Goal: Information Seeking & Learning: Learn about a topic

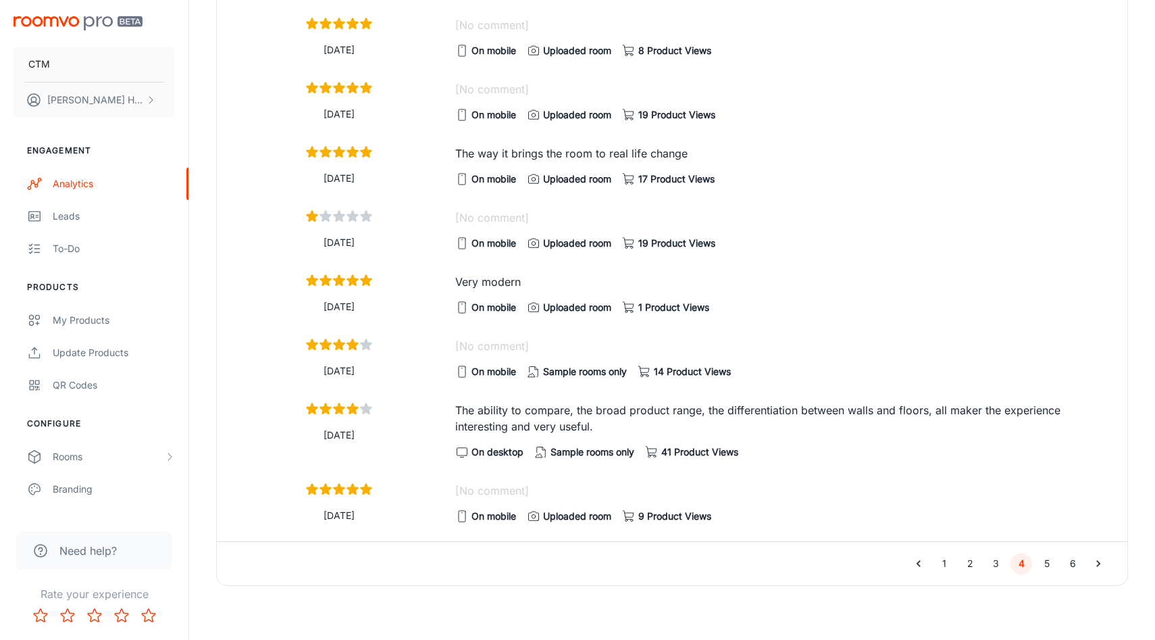
scroll to position [94, 0]
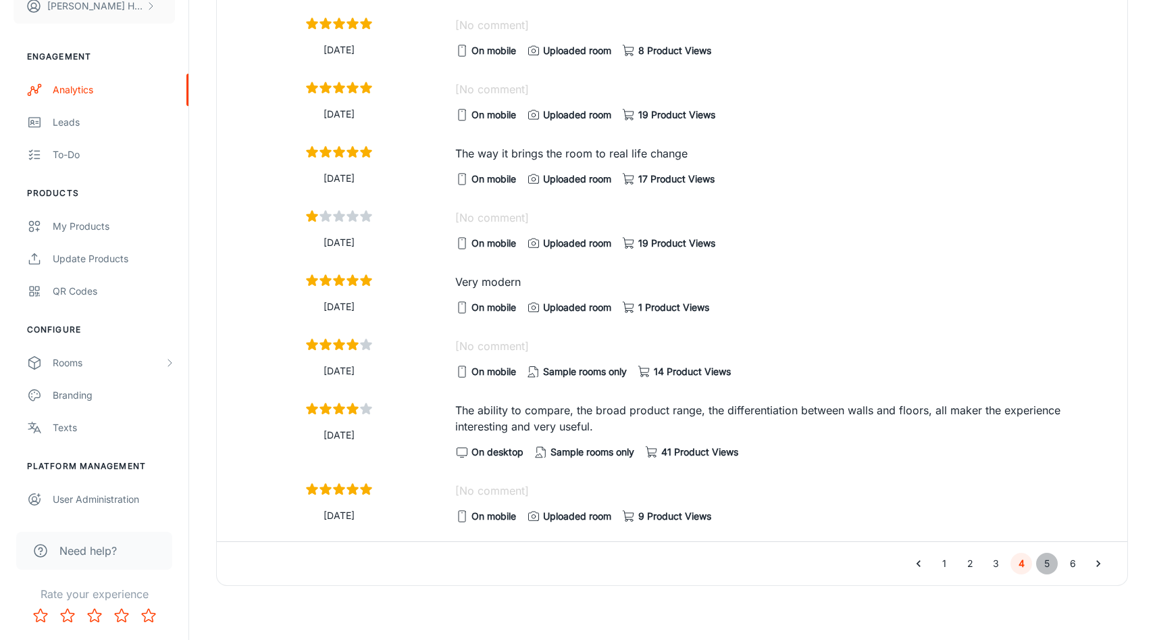
click at [1040, 563] on button "5" at bounding box center [1047, 564] width 22 height 22
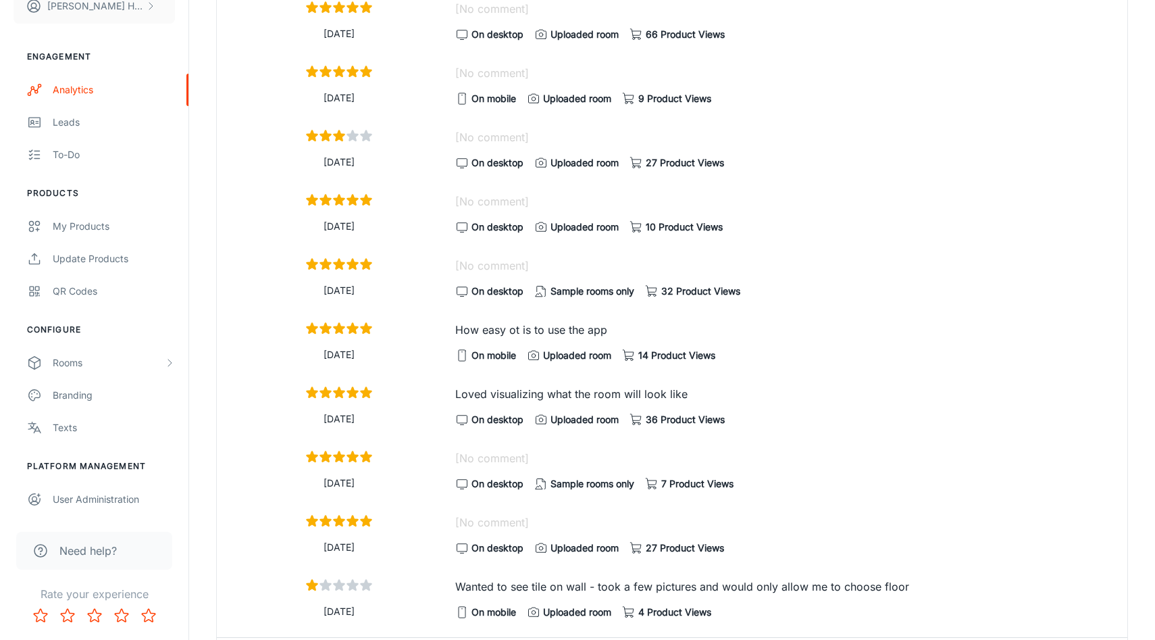
scroll to position [1108, 0]
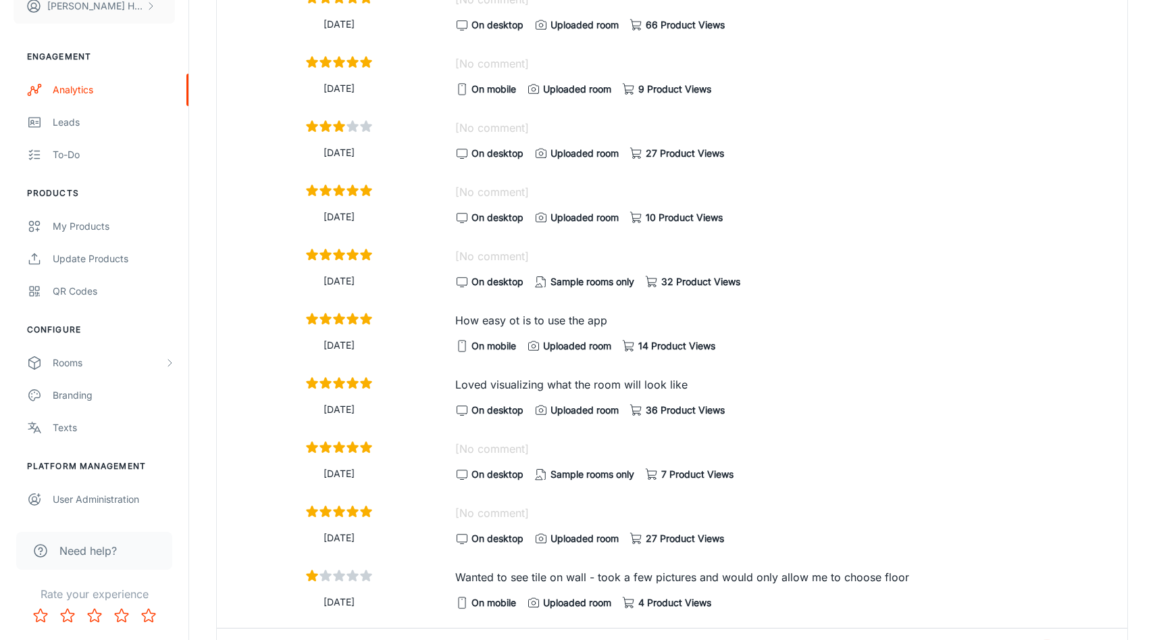
click at [572, 324] on p "How easy ot is to use the app" at bounding box center [783, 320] width 656 height 16
copy div "How easy ot is to use the app"
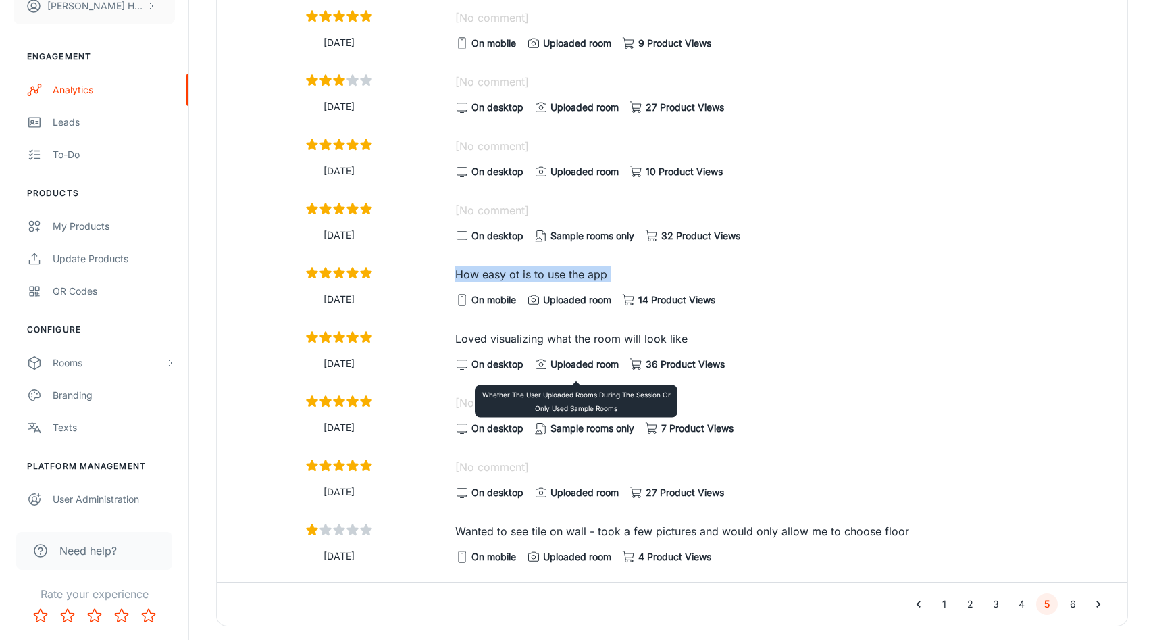
scroll to position [1155, 0]
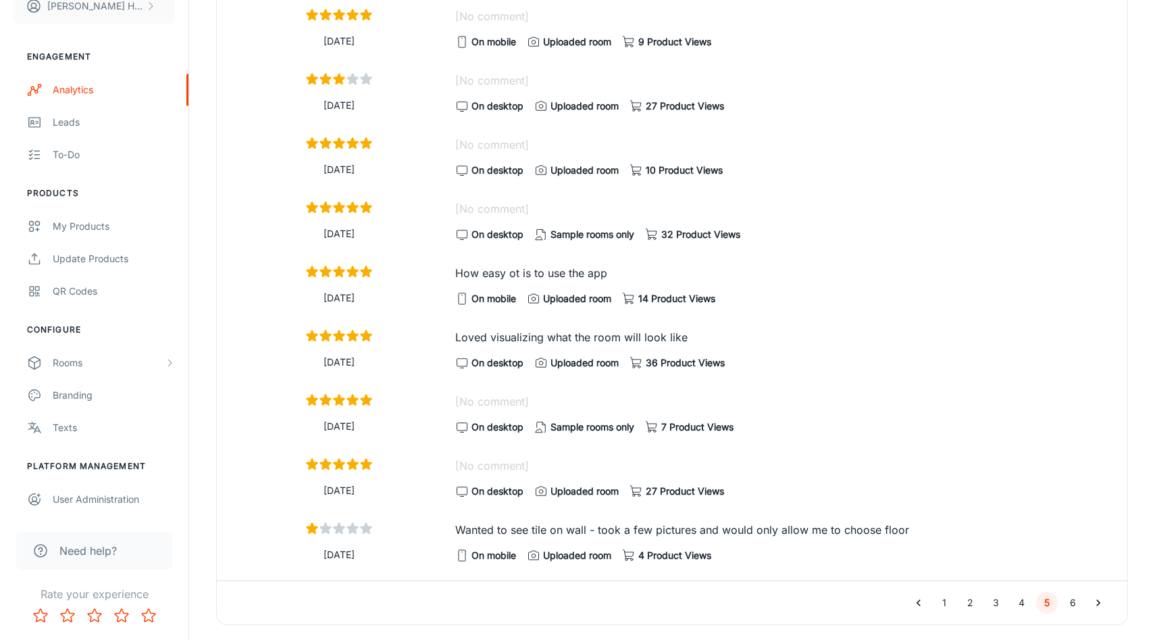
click at [611, 332] on p "Loved visualizing what the room will look like" at bounding box center [783, 337] width 656 height 16
copy div "Loved visualizing what the room will look like"
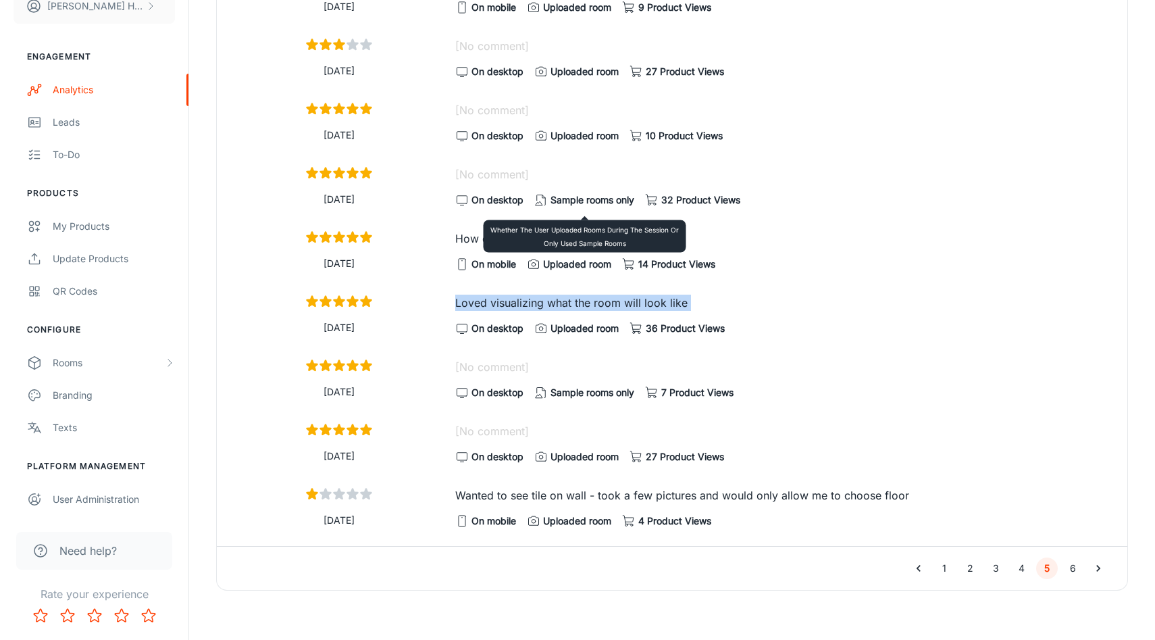
scroll to position [1198, 0]
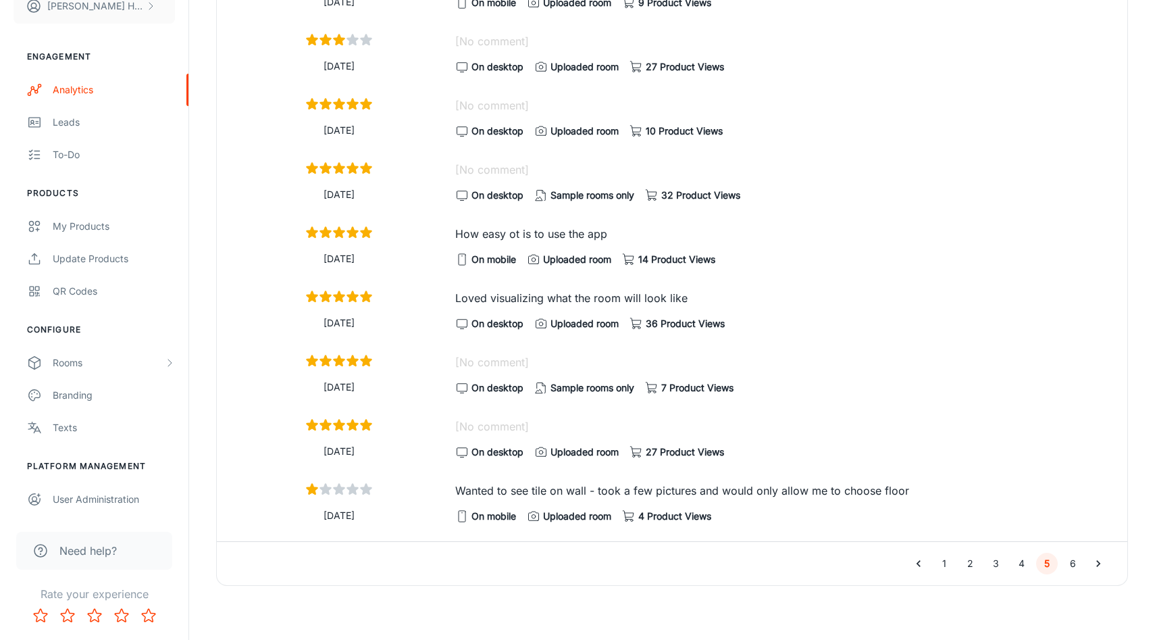
click at [563, 486] on p "Wanted to see tile on wall - took a few pictures and would only allow me to cho…" at bounding box center [783, 490] width 656 height 16
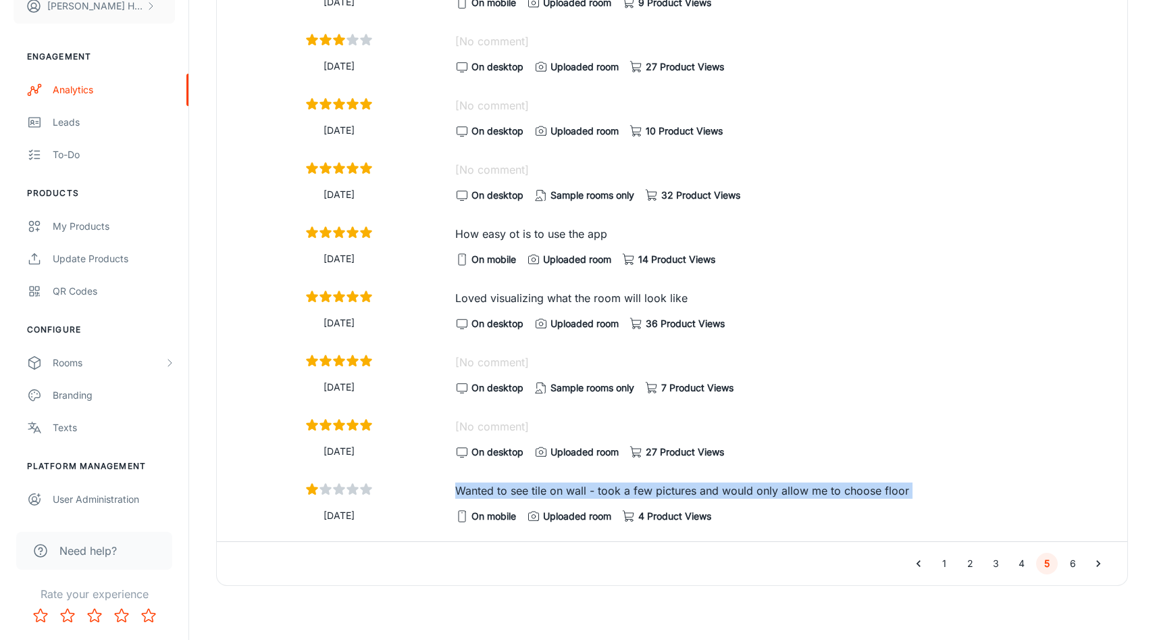
click at [563, 486] on p "Wanted to see tile on wall - took a few pictures and would only allow me to cho…" at bounding box center [783, 490] width 656 height 16
copy div "Wanted to see tile on wall - took a few pictures and would only allow me to cho…"
click at [1071, 559] on button "6" at bounding box center [1073, 564] width 22 height 22
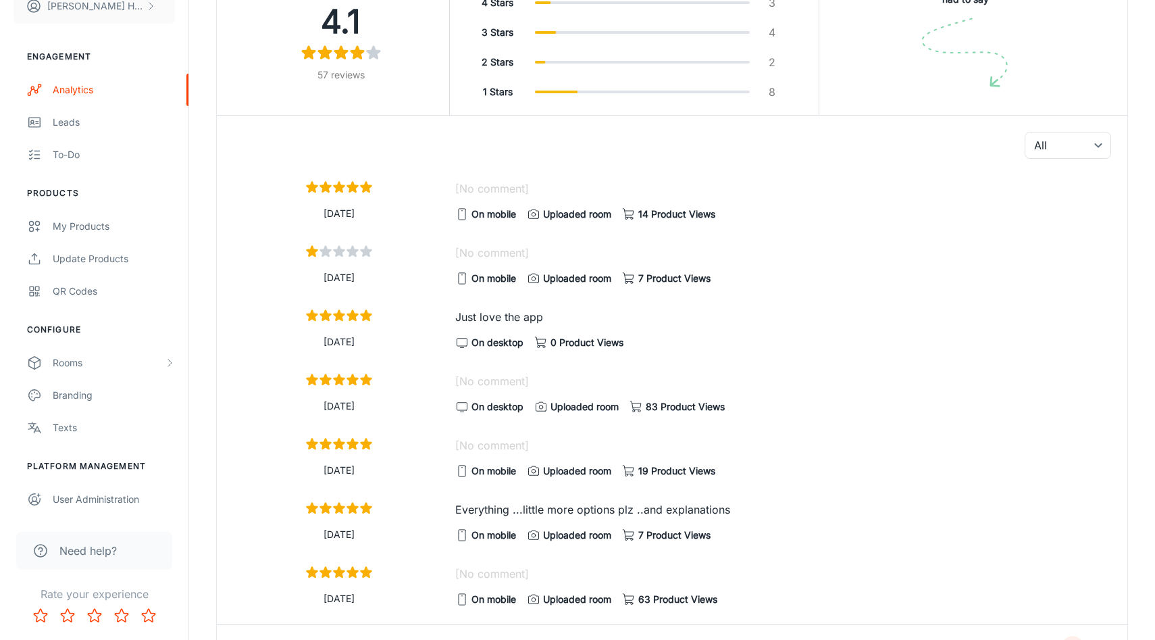
scroll to position [908, 0]
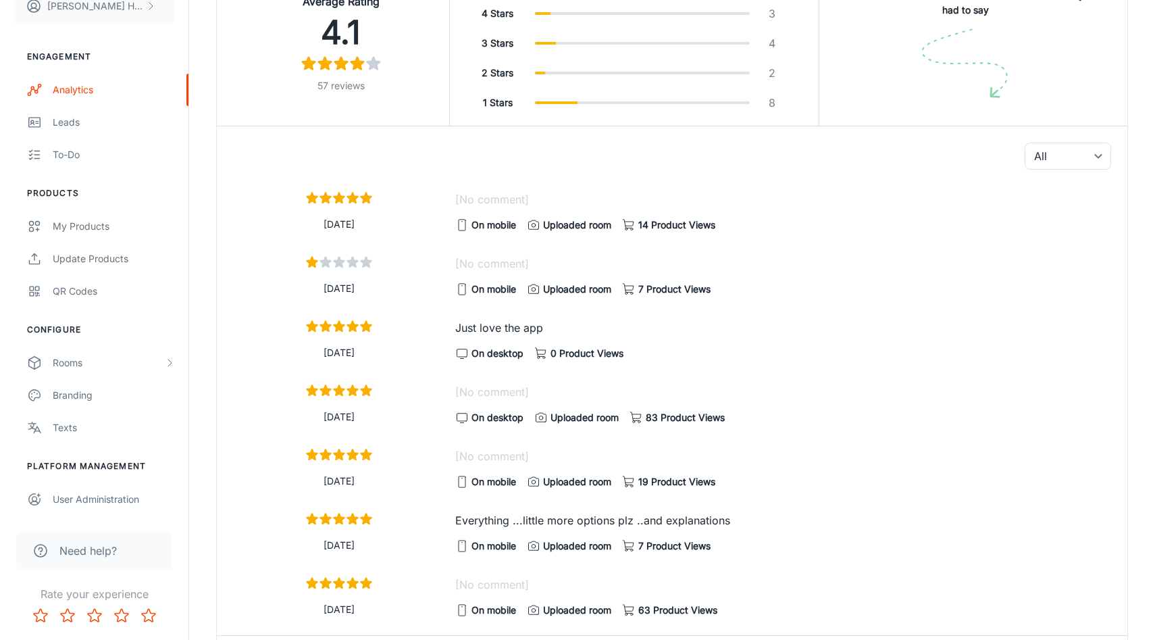
click at [495, 323] on p "Just love the app" at bounding box center [783, 328] width 656 height 16
copy div "Just love the app"
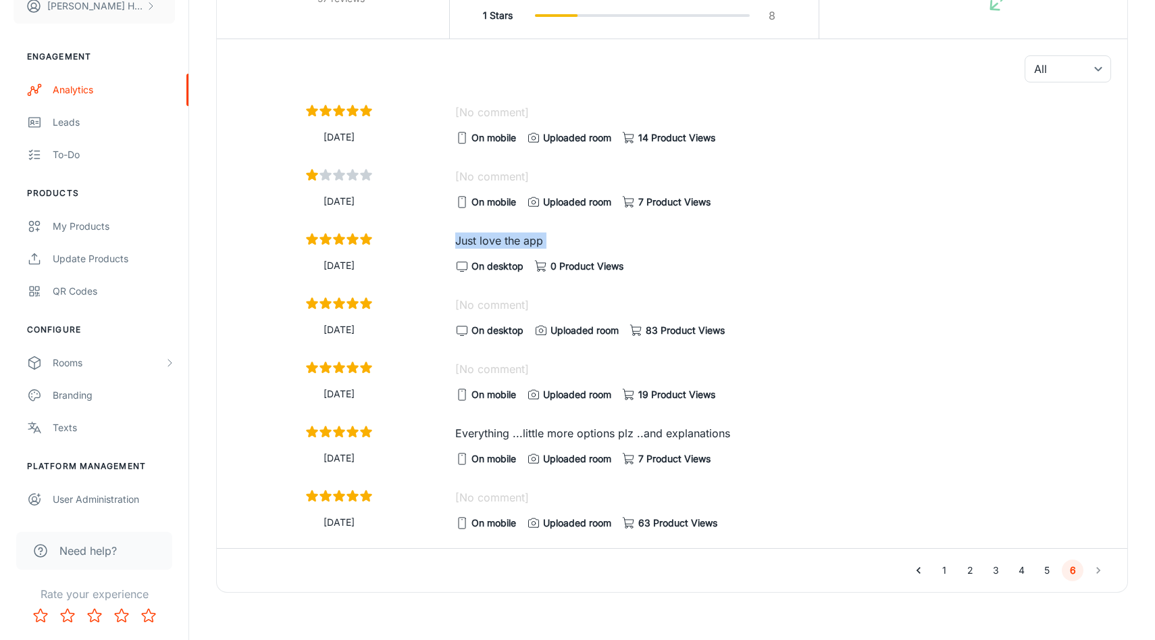
scroll to position [1004, 0]
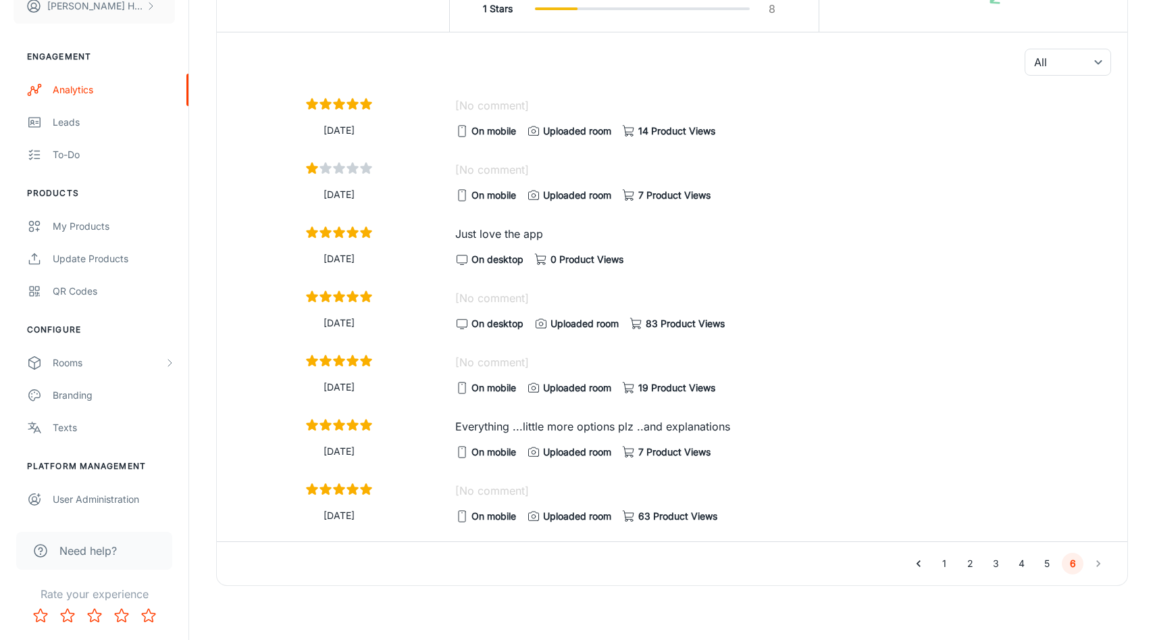
click at [600, 425] on p "Everything ...little more options plz ..and explanations" at bounding box center [783, 426] width 656 height 16
copy div "Everything ...little more options plz ..and explanations"
click at [921, 561] on icon "Go to previous page" at bounding box center [919, 564] width 14 height 14
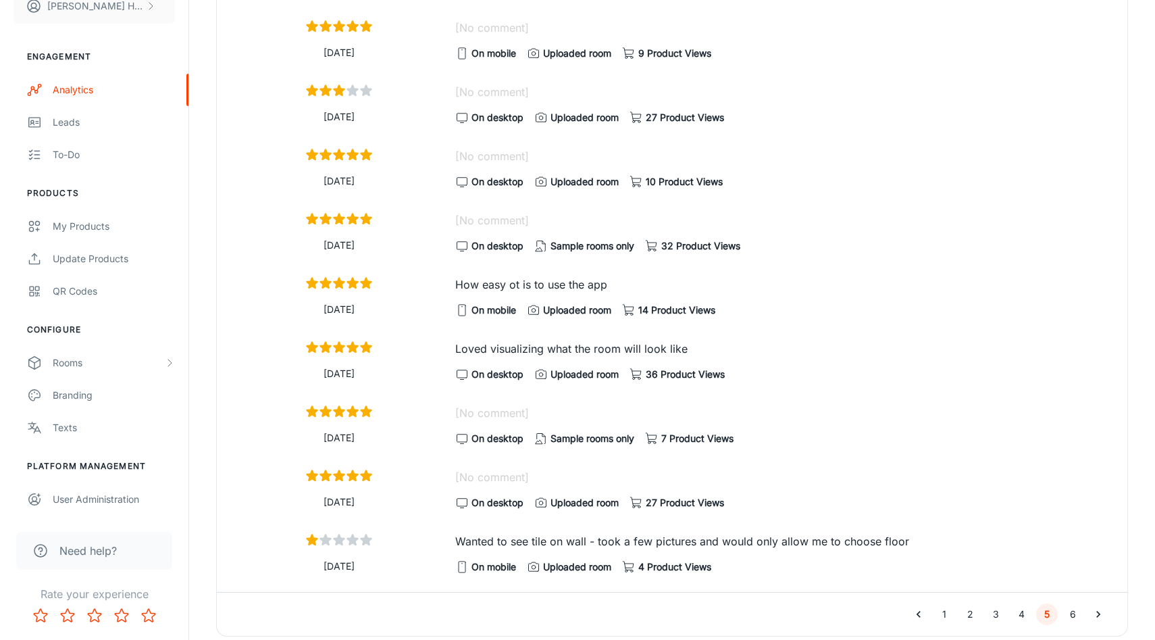
scroll to position [1198, 0]
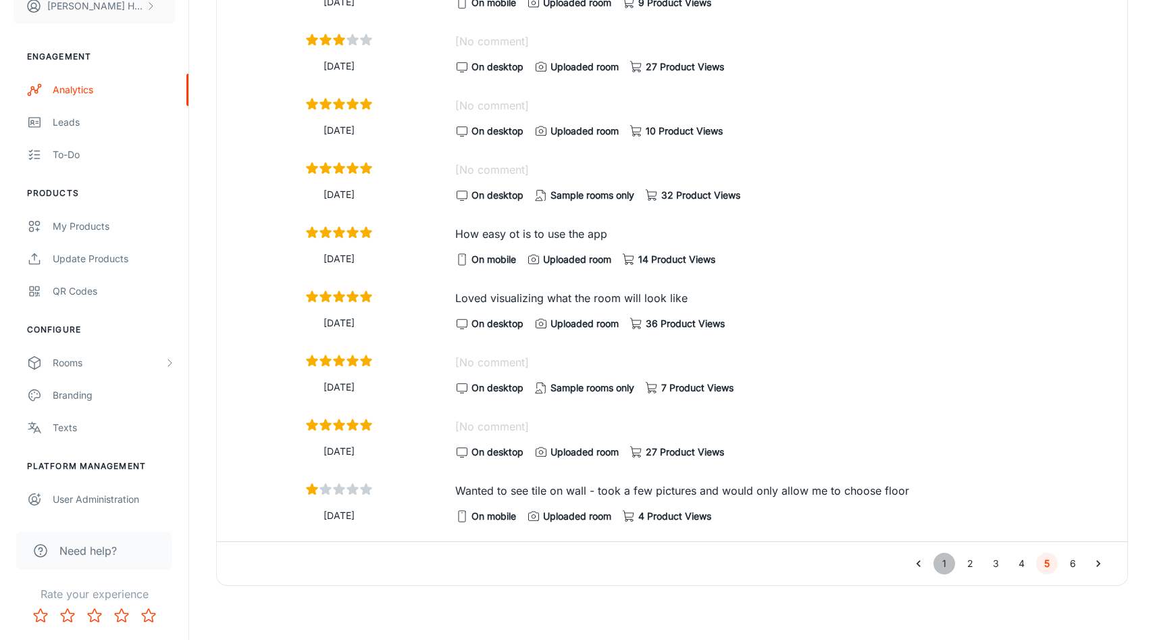
click at [943, 566] on button "1" at bounding box center [945, 564] width 22 height 22
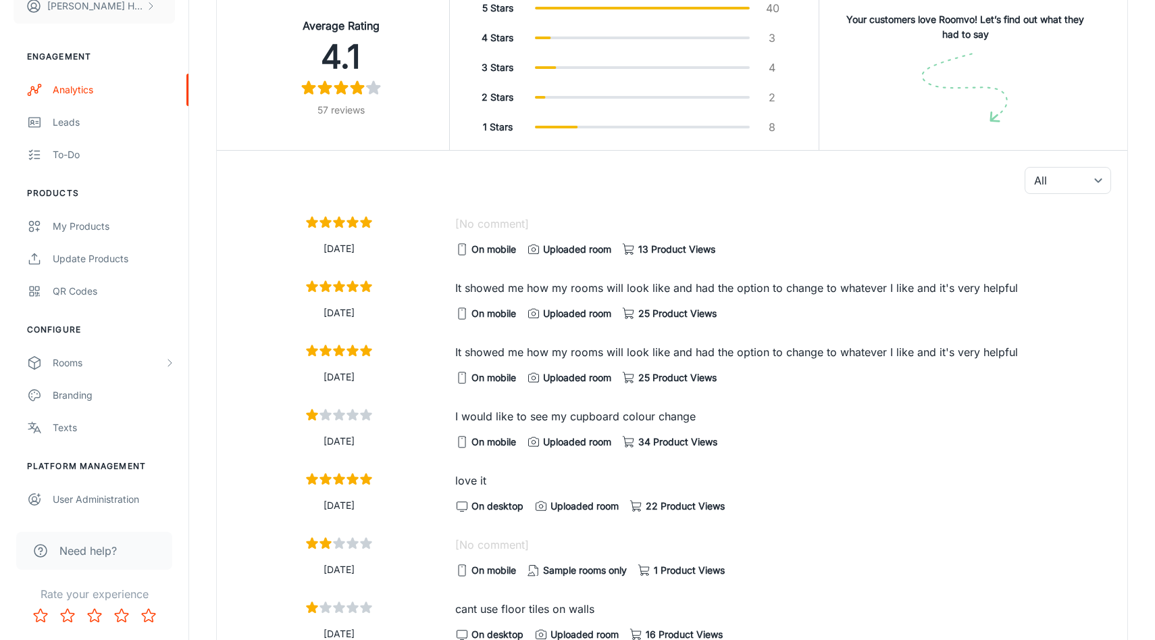
scroll to position [876, 0]
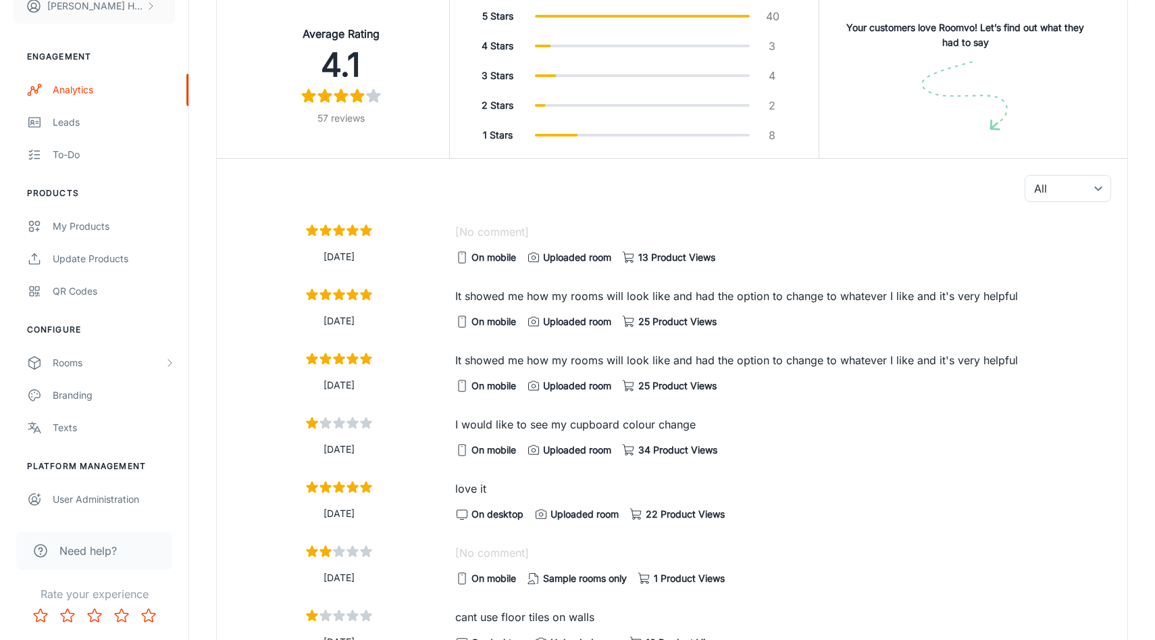
click at [488, 262] on span "On mobile" at bounding box center [494, 257] width 45 height 15
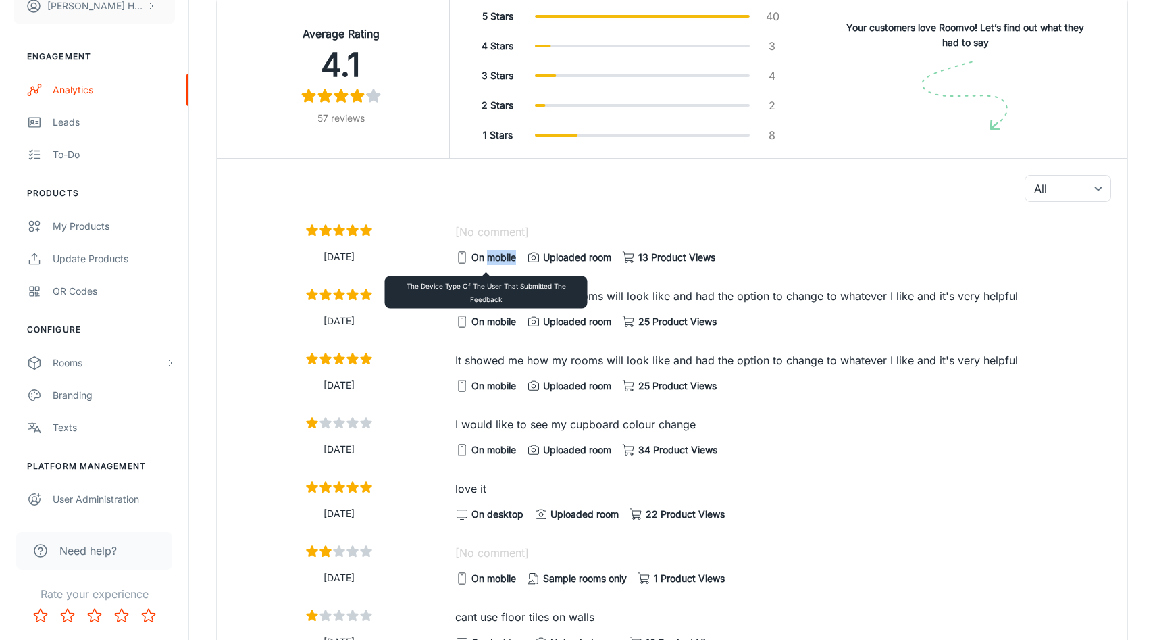
click at [488, 262] on span "On mobile" at bounding box center [494, 257] width 45 height 15
copy span "mobile"
click at [486, 253] on span "On mobile" at bounding box center [494, 257] width 45 height 15
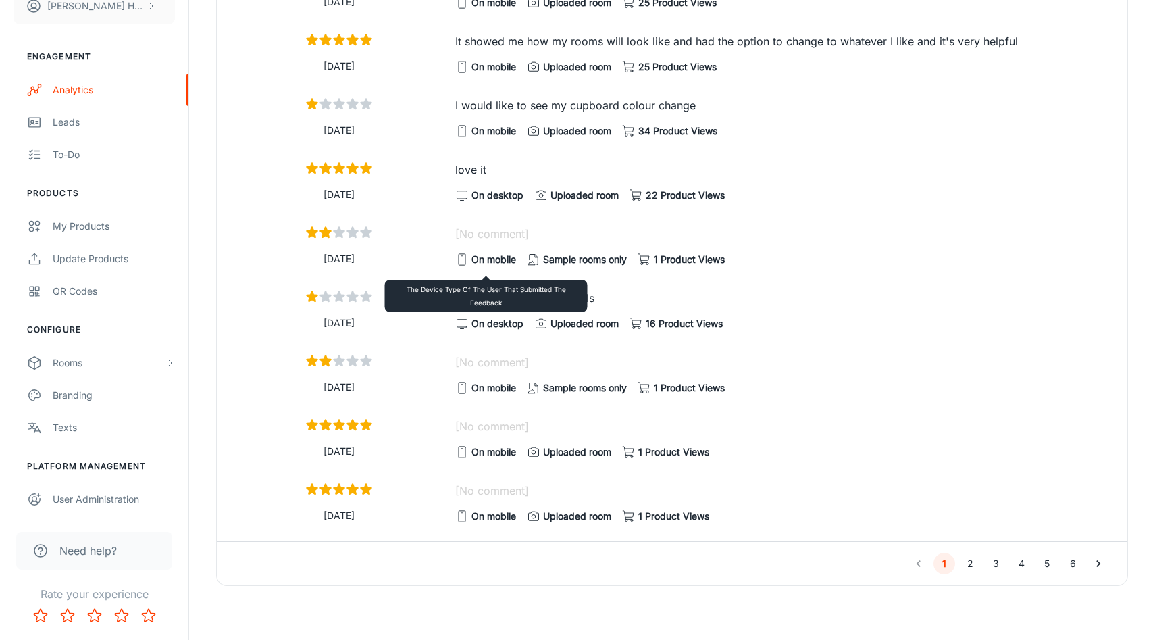
scroll to position [649, 0]
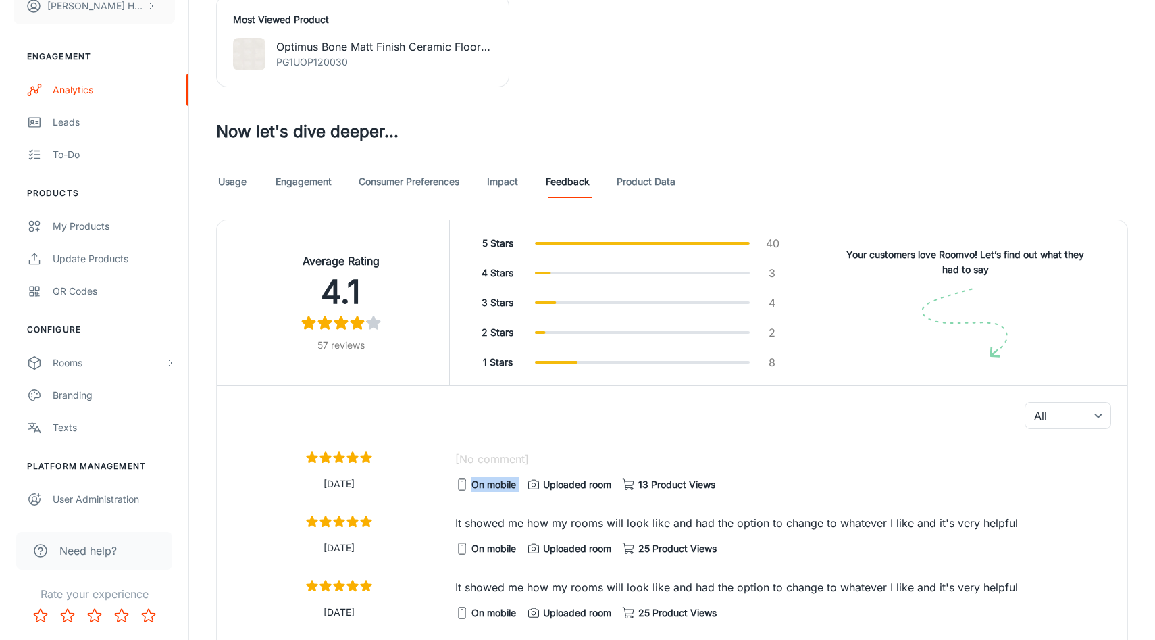
copy div "On mobile"
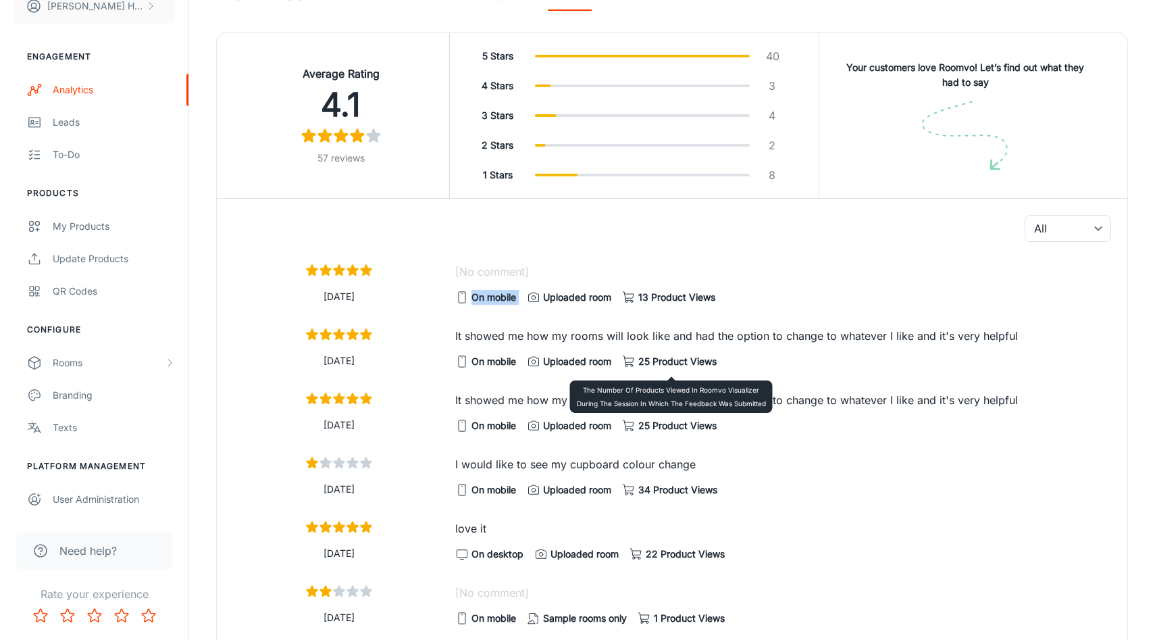
scroll to position [923, 0]
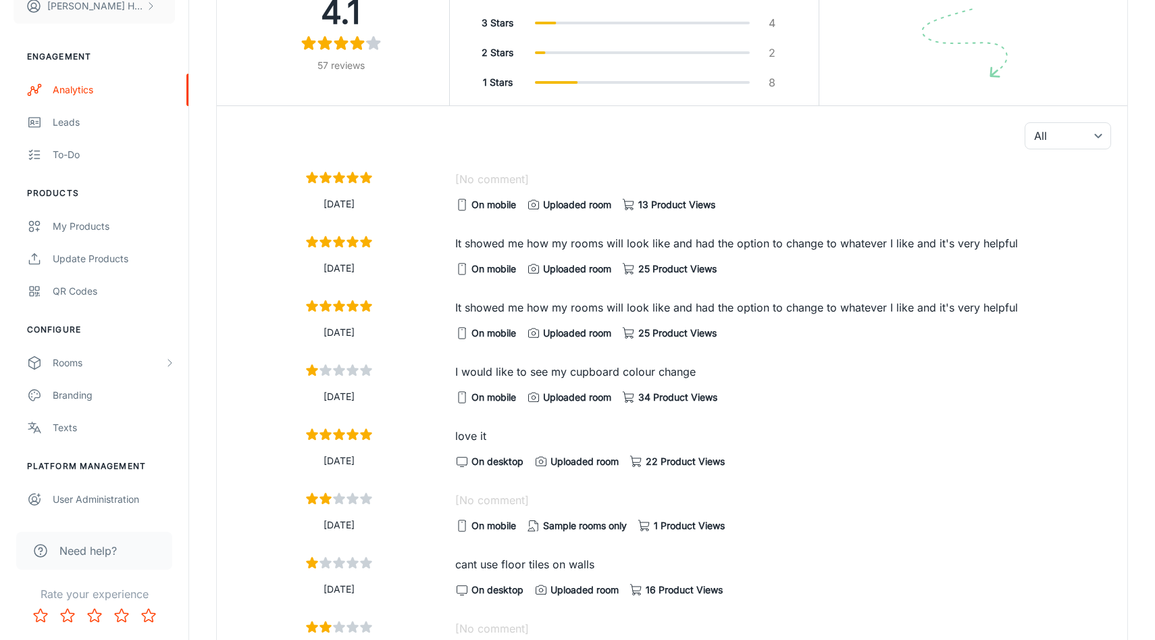
click at [823, 294] on div "It showed me how my rooms will look like and had the option to change to whatev…" at bounding box center [778, 314] width 667 height 53
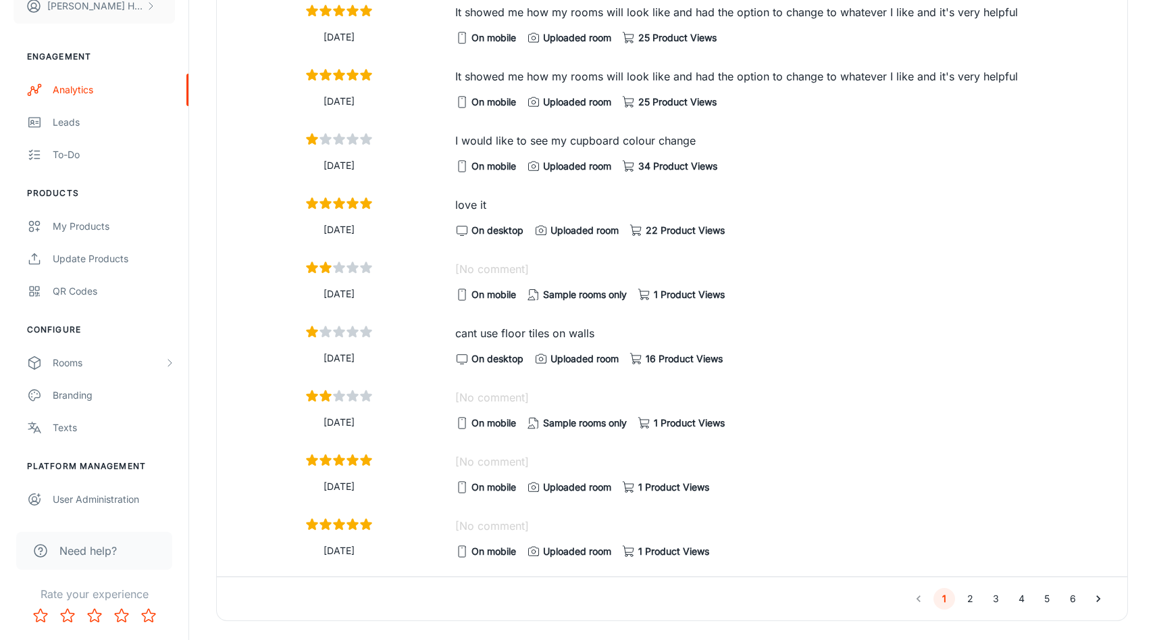
scroll to position [1164, 0]
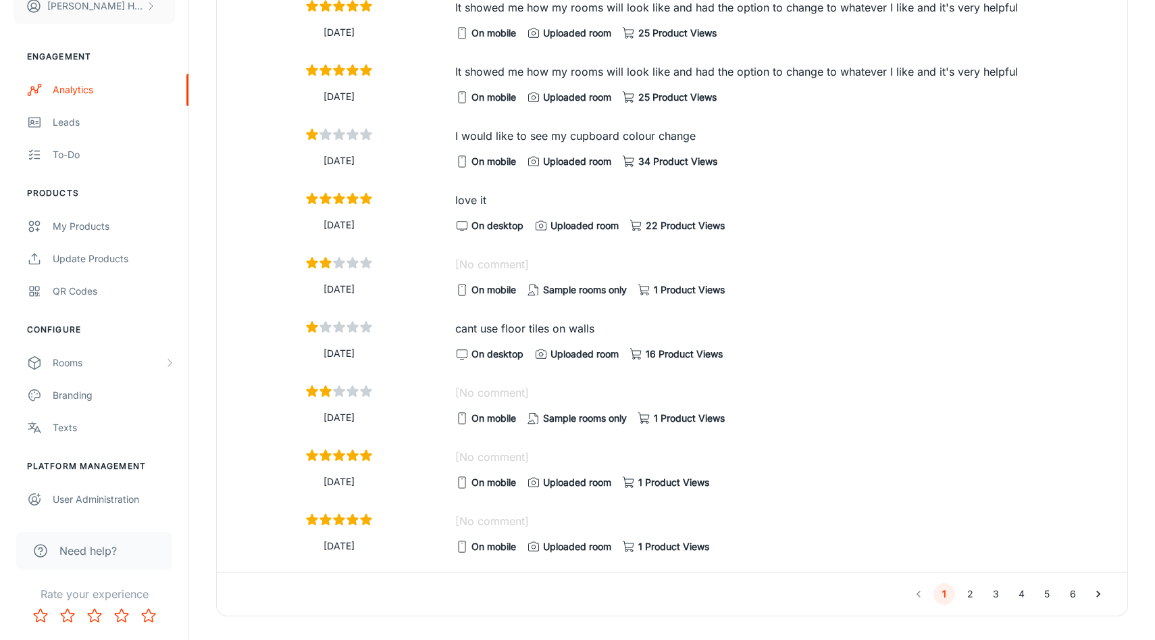
click at [967, 592] on button "2" at bounding box center [970, 594] width 22 height 22
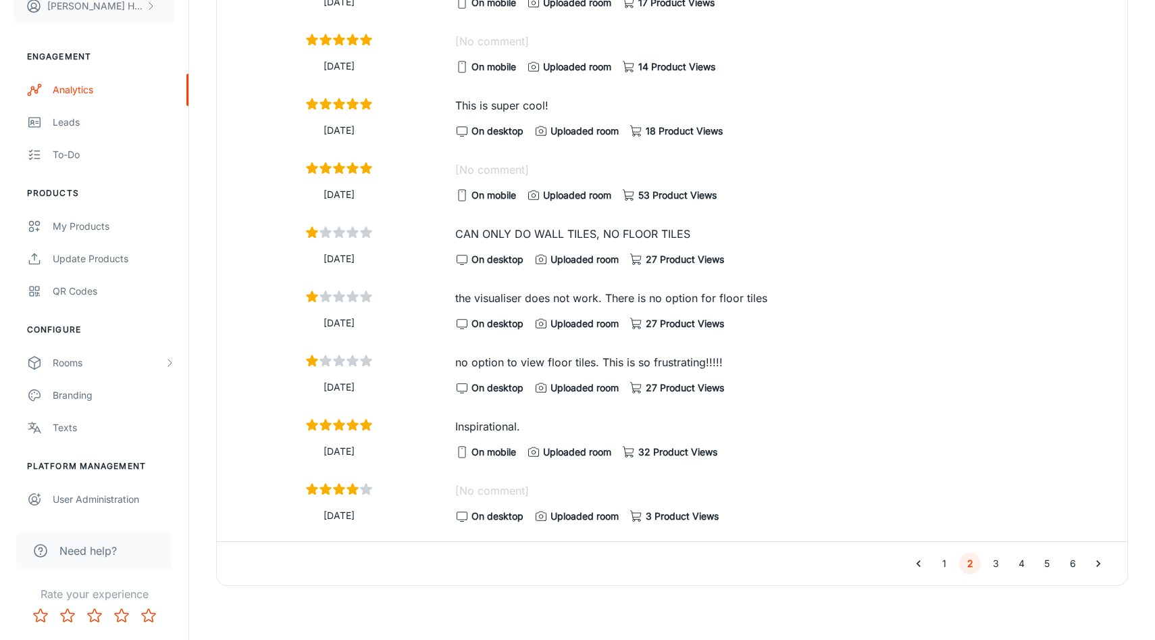
scroll to position [1198, 0]
click at [1001, 567] on button "3" at bounding box center [996, 564] width 22 height 22
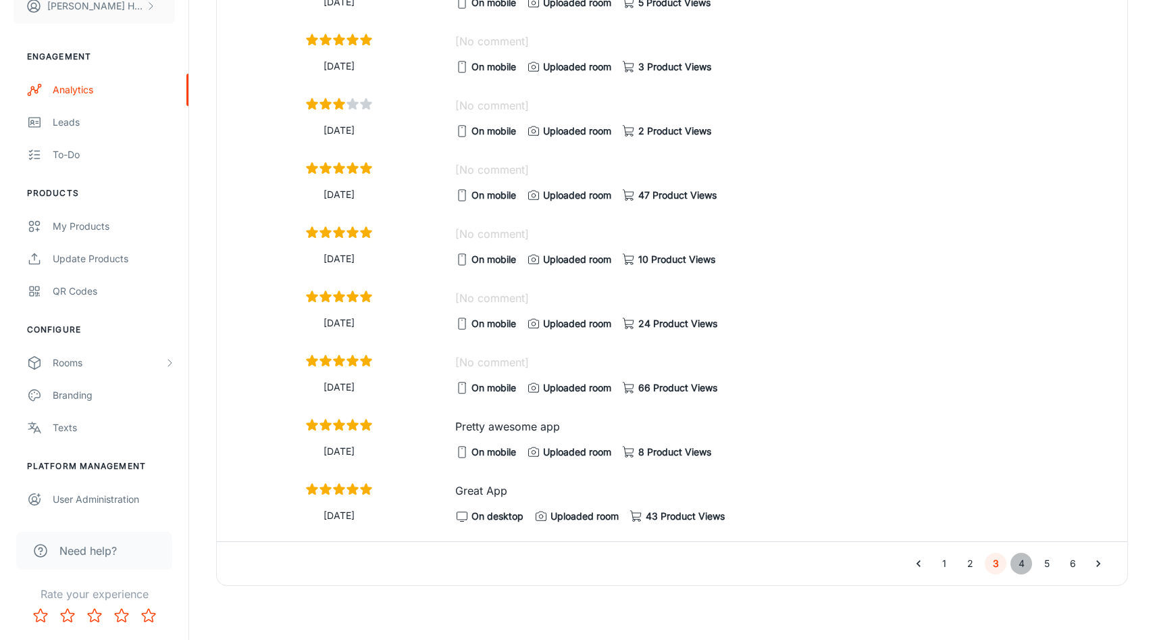
click at [1019, 563] on button "4" at bounding box center [1022, 564] width 22 height 22
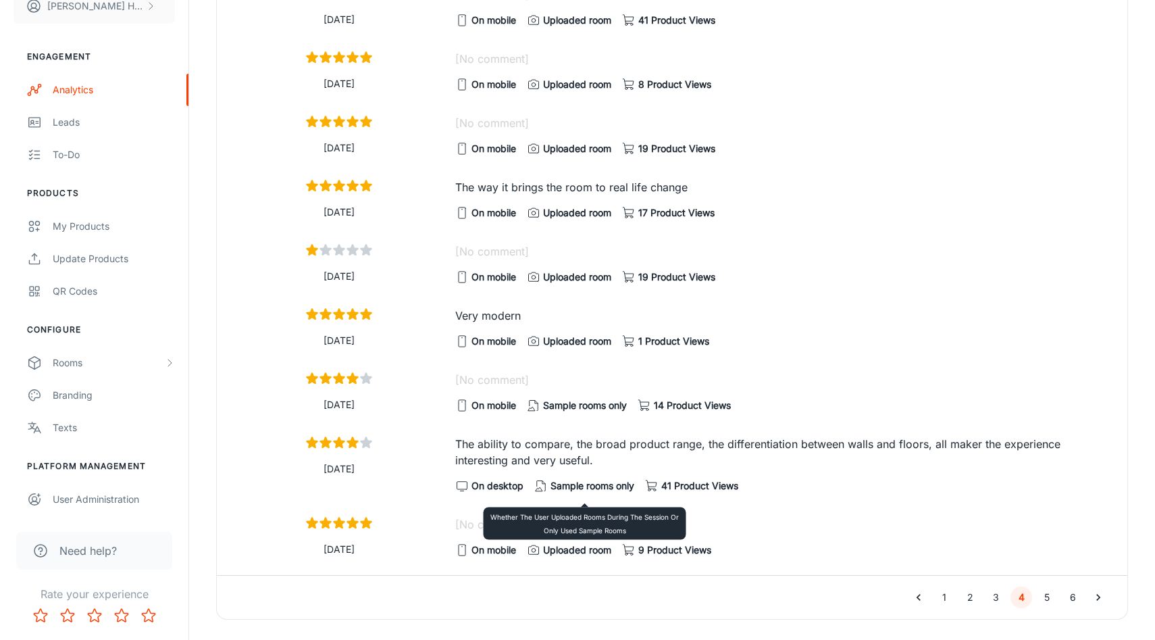
scroll to position [1214, 0]
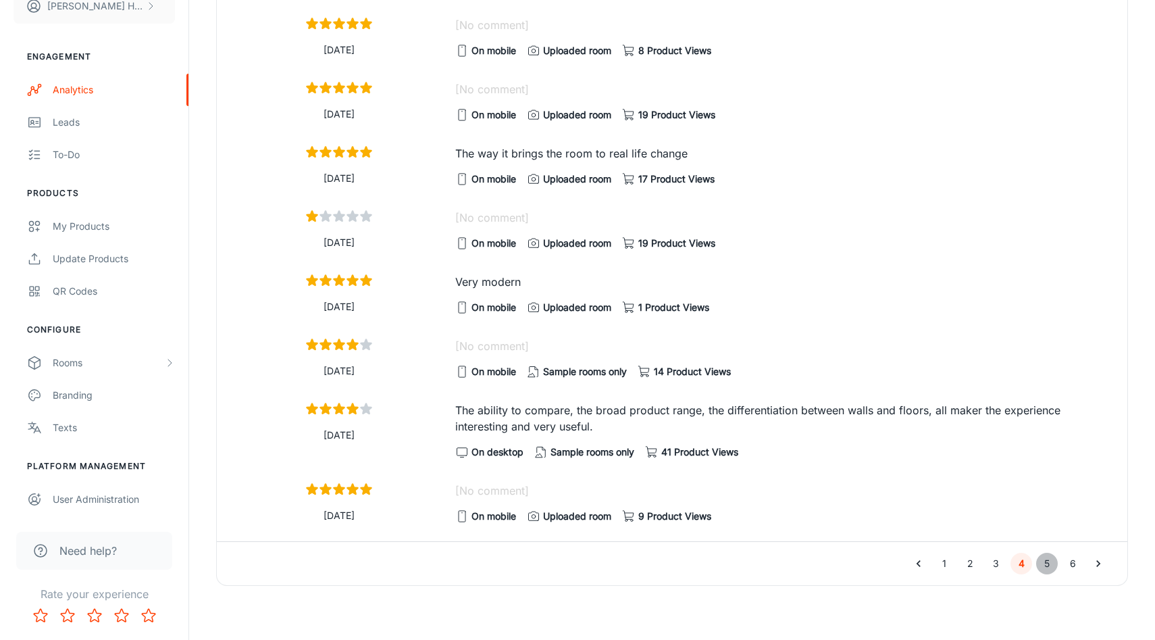
click at [1046, 559] on button "5" at bounding box center [1047, 564] width 22 height 22
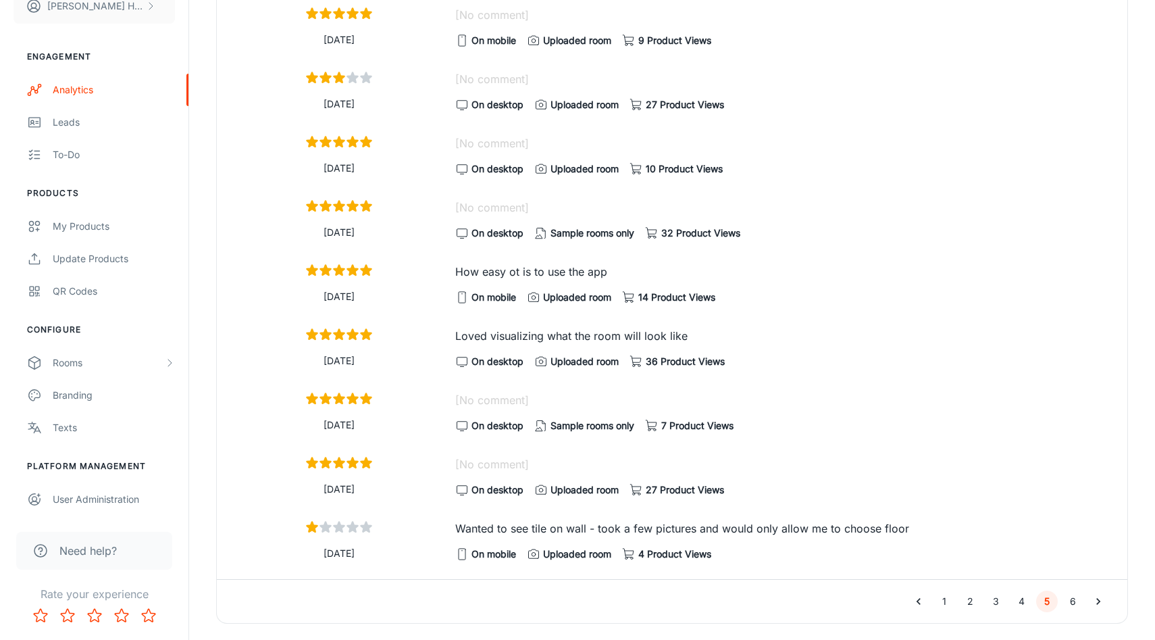
scroll to position [1198, 0]
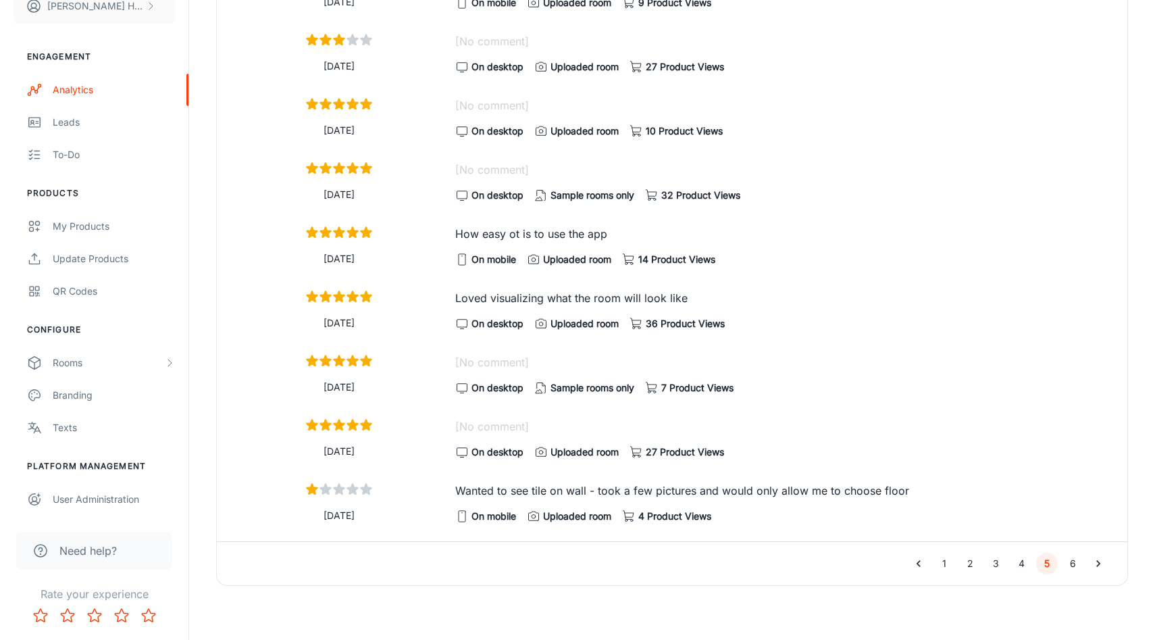
click at [1078, 570] on button "6" at bounding box center [1073, 564] width 22 height 22
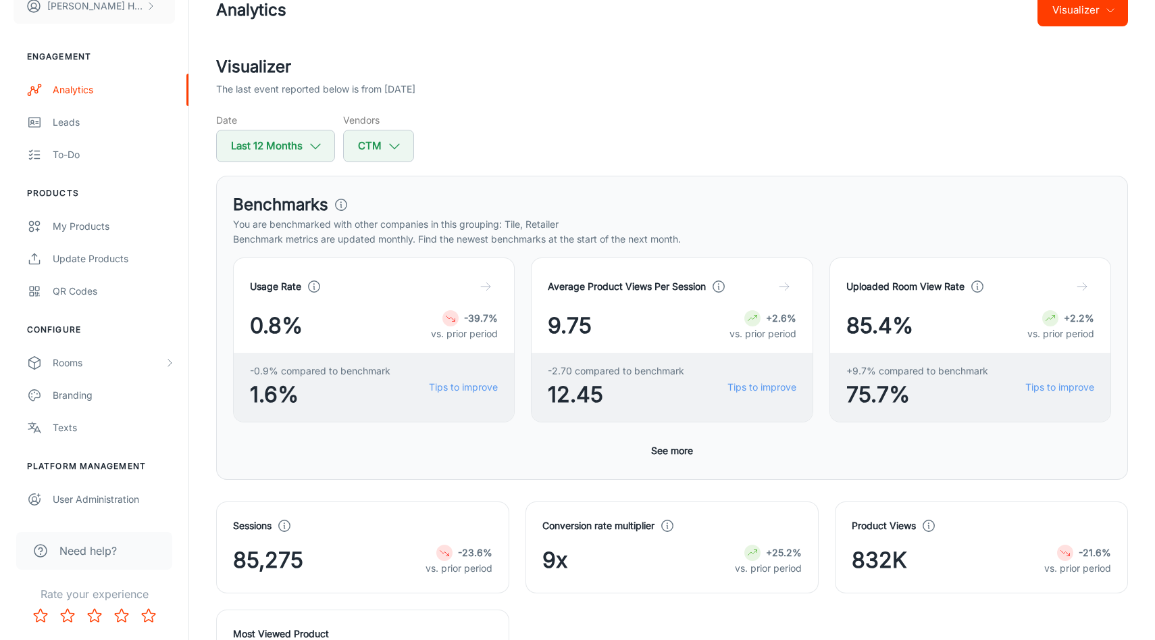
scroll to position [28, 0]
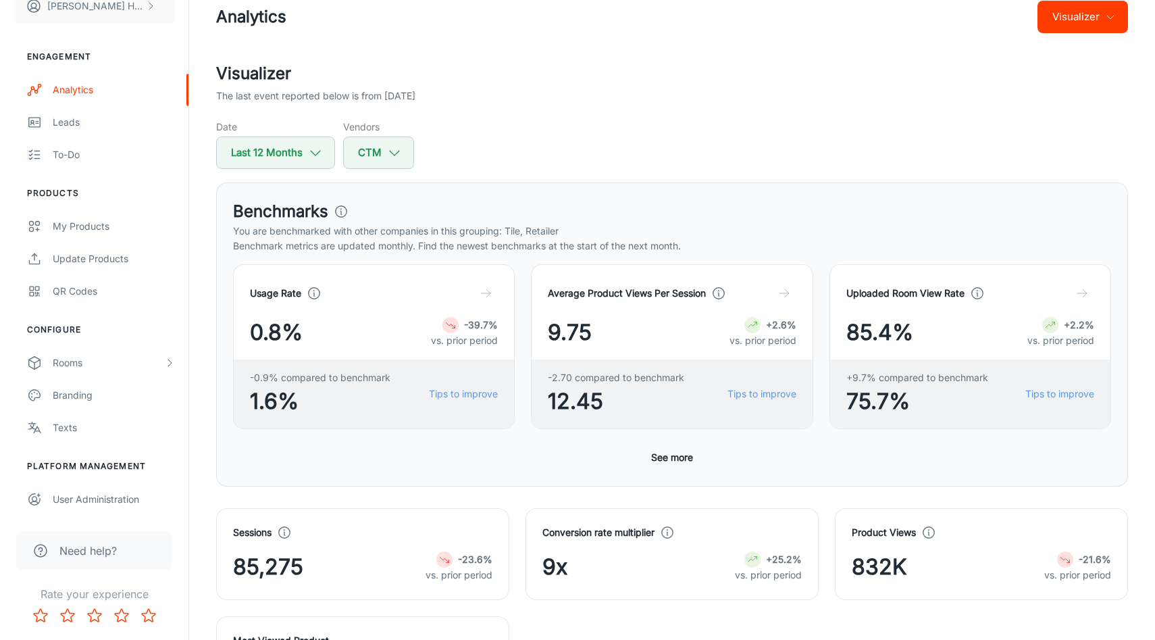
click at [1109, 9] on button "Visualizer" at bounding box center [1083, 17] width 91 height 32
click at [970, 127] on div at bounding box center [577, 320] width 1155 height 640
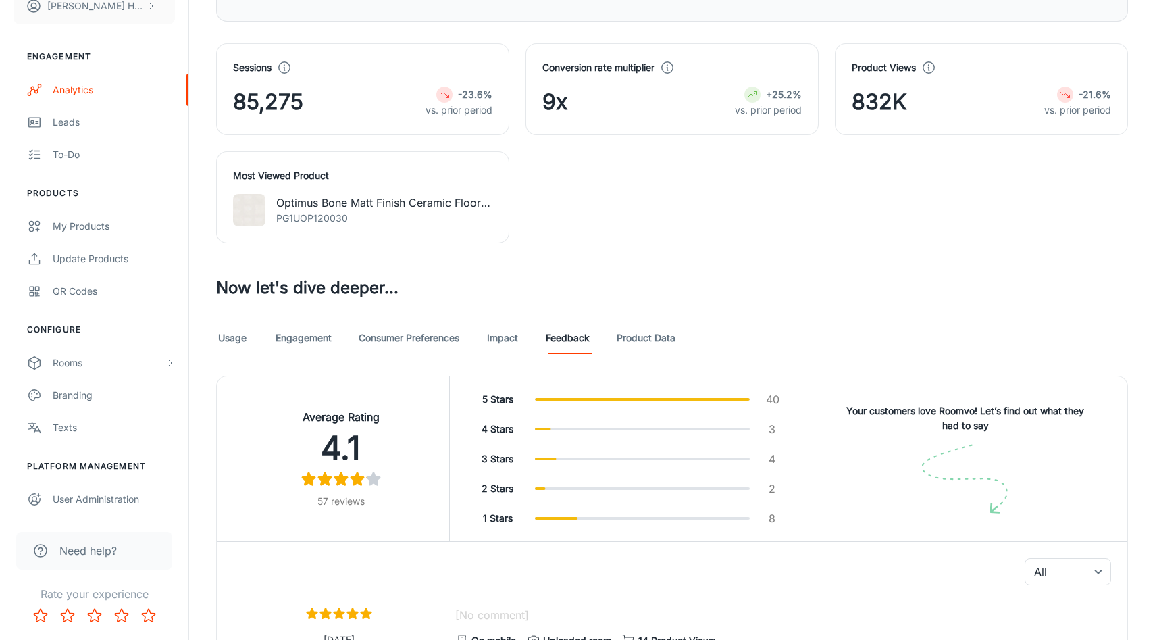
scroll to position [522, 0]
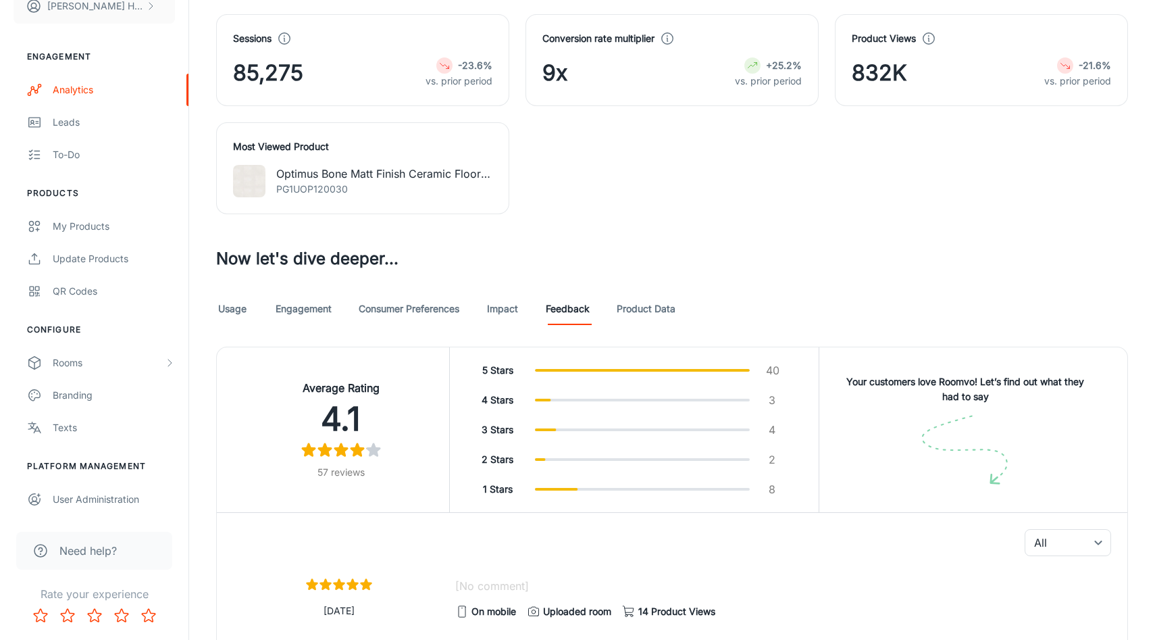
click at [632, 305] on link "Product Data" at bounding box center [646, 309] width 59 height 32
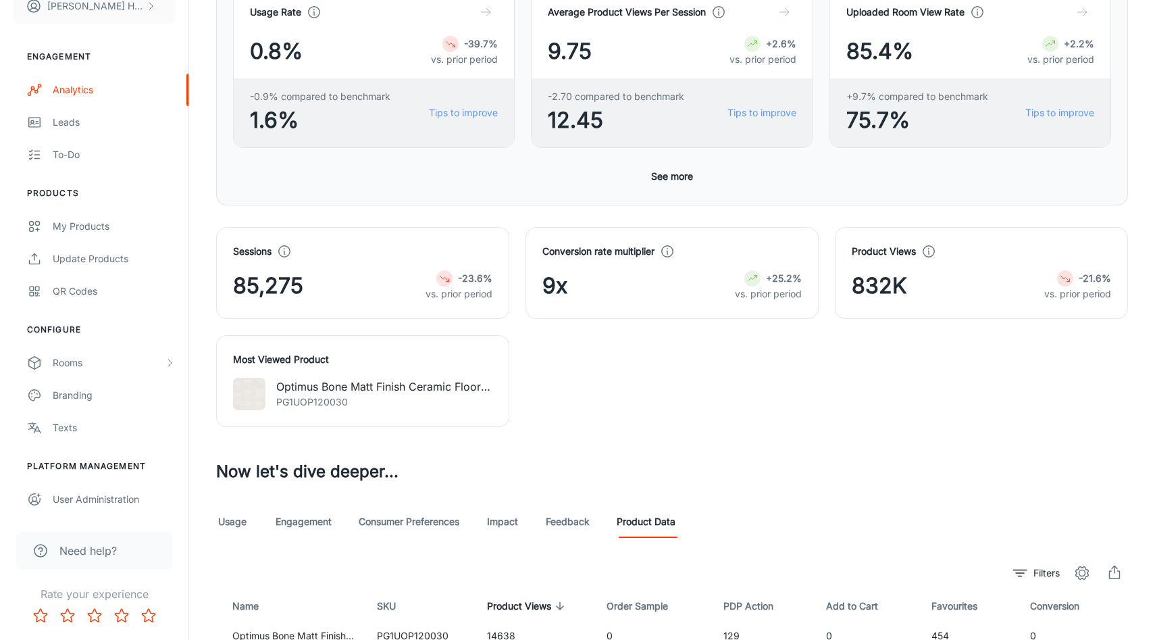
scroll to position [516, 0]
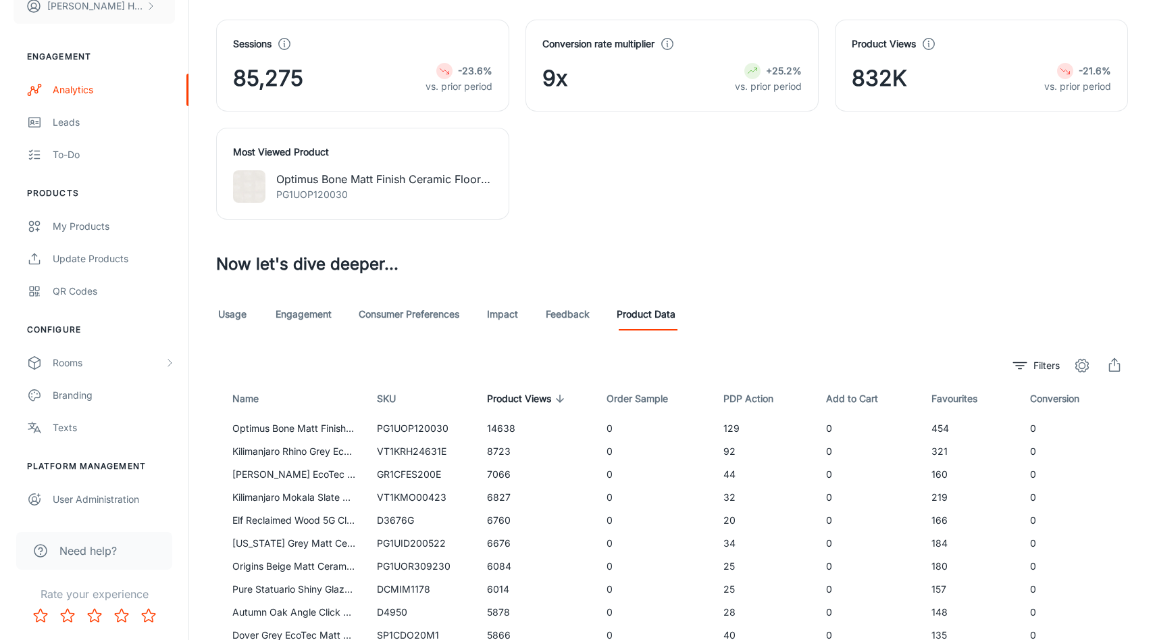
click at [488, 316] on link "Impact" at bounding box center [502, 314] width 32 height 32
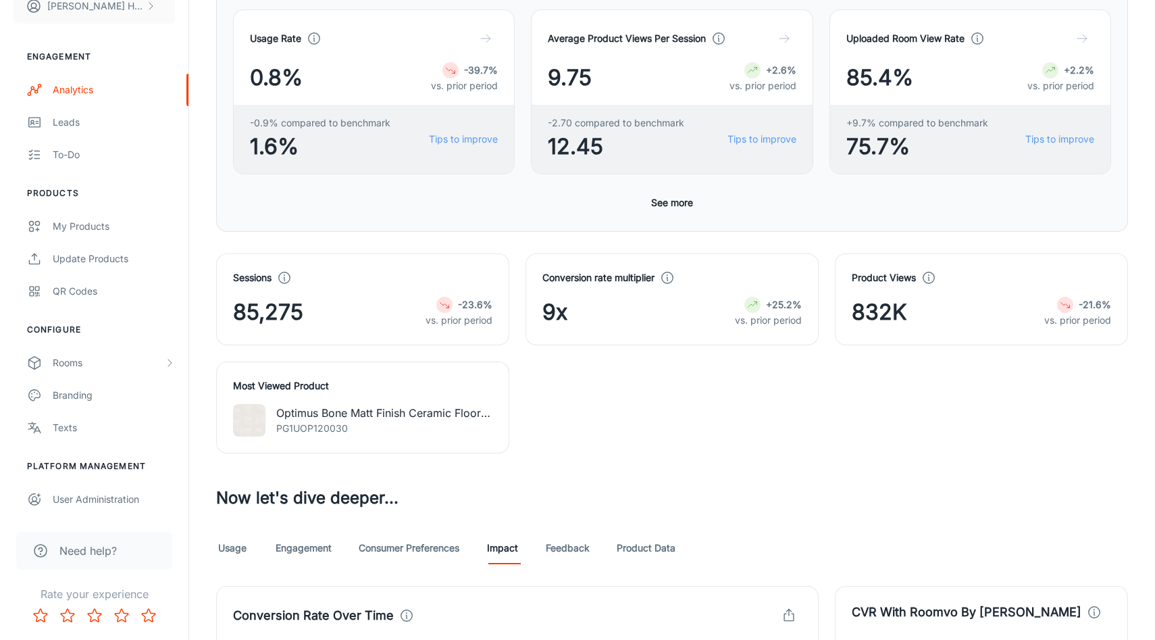
scroll to position [574, 0]
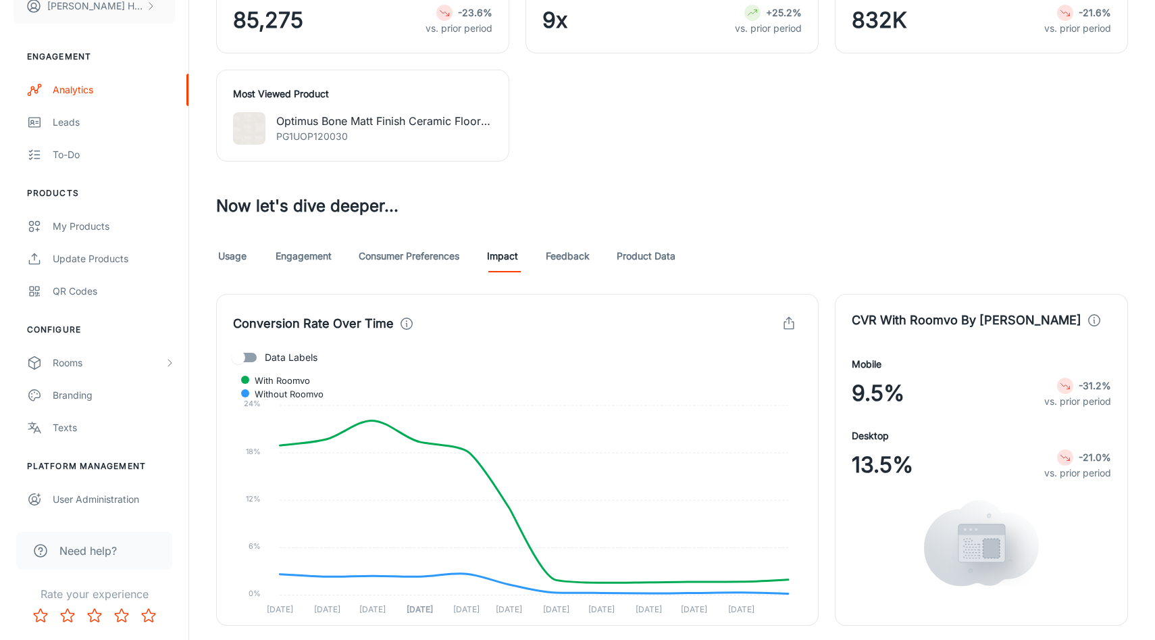
click at [401, 266] on link "Consumer Preferences" at bounding box center [409, 256] width 101 height 32
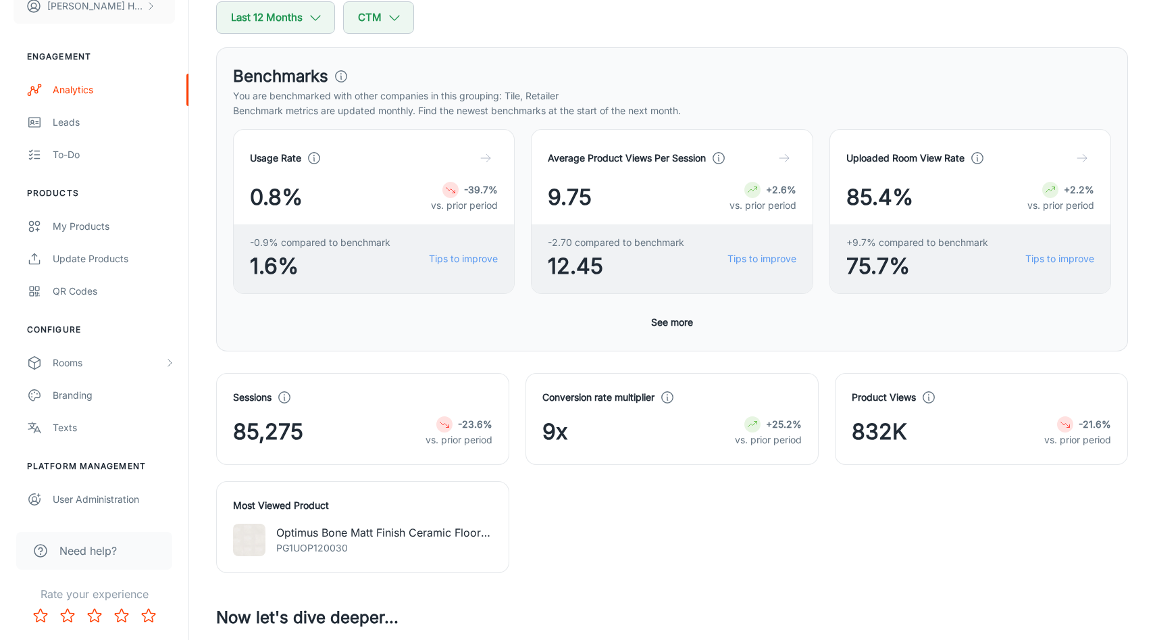
scroll to position [430, 0]
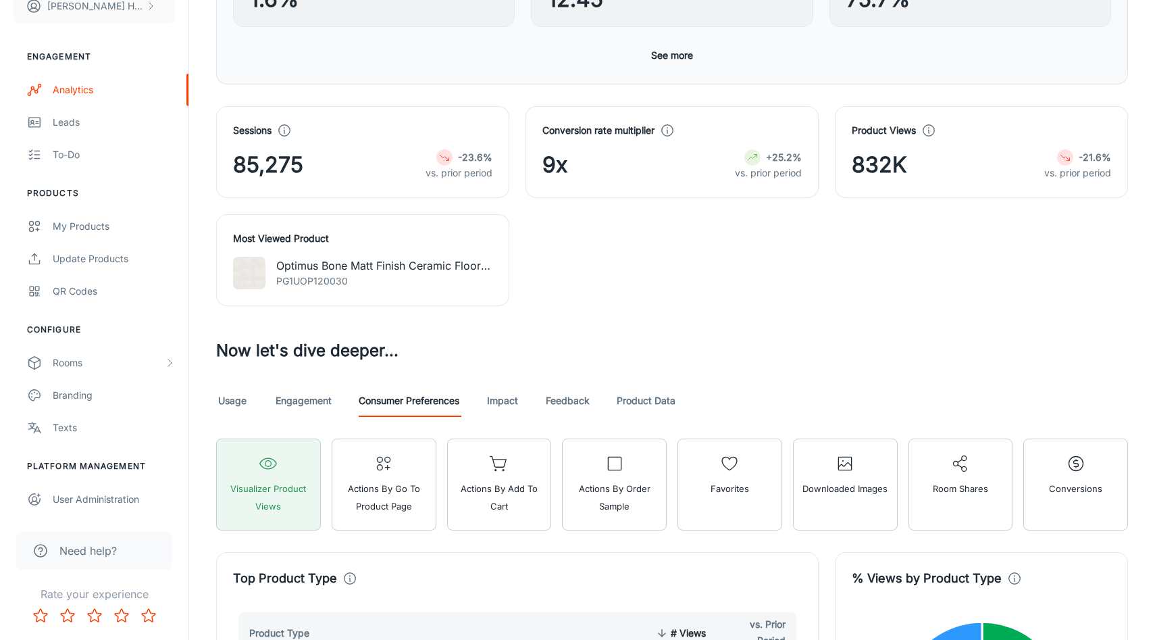
click at [315, 400] on link "Engagement" at bounding box center [304, 400] width 56 height 32
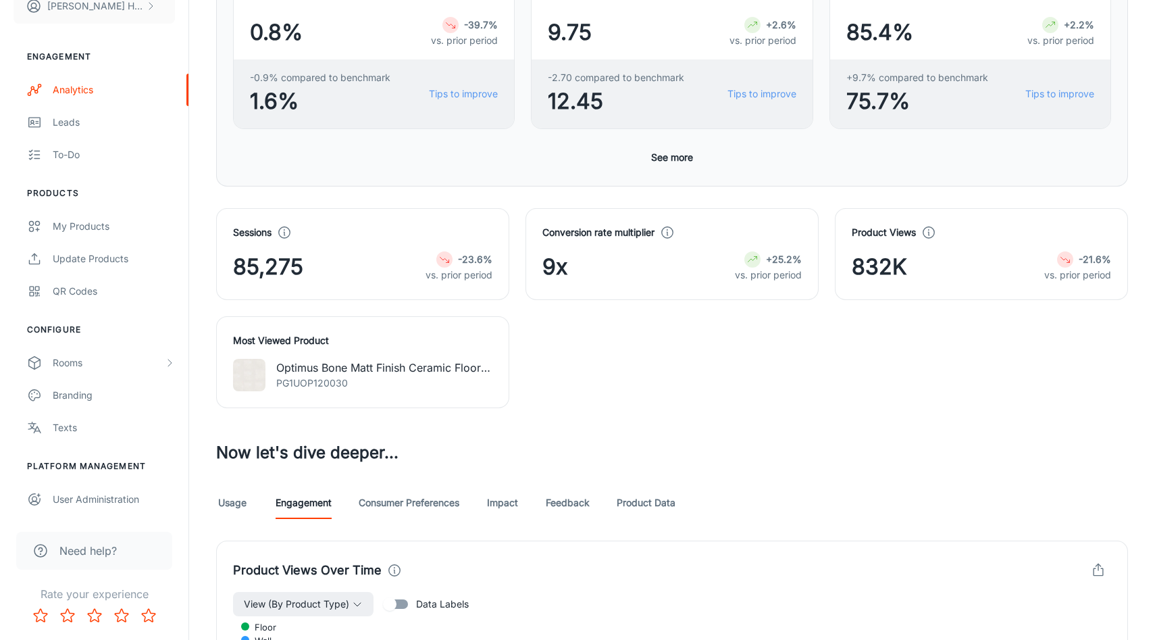
scroll to position [320, 0]
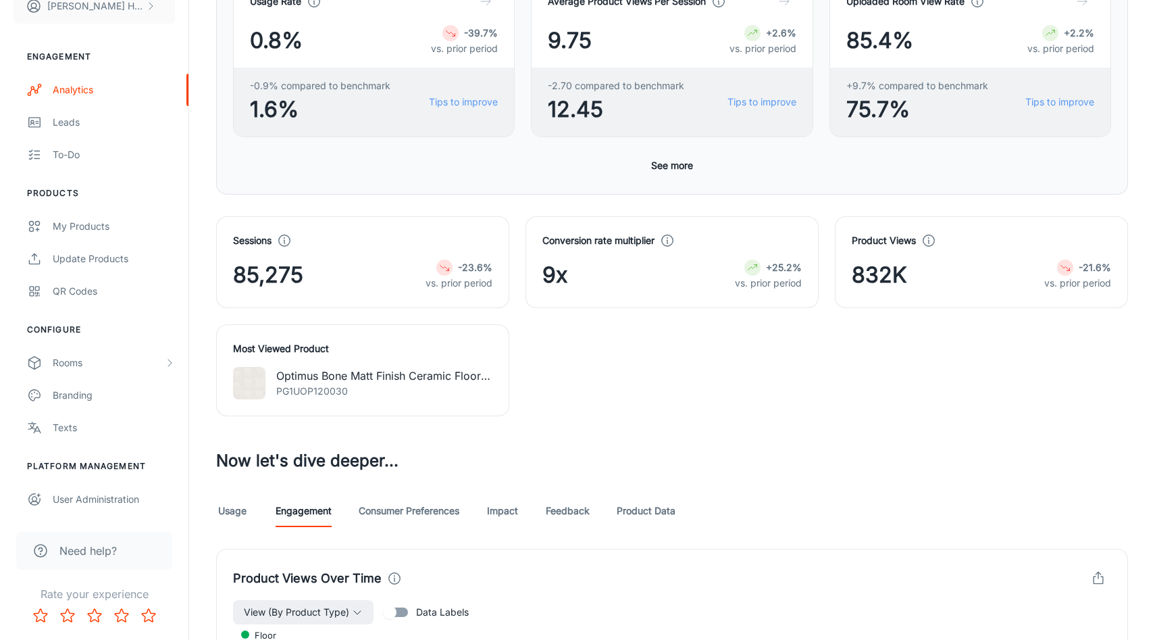
click at [232, 524] on link "Usage" at bounding box center [232, 511] width 32 height 32
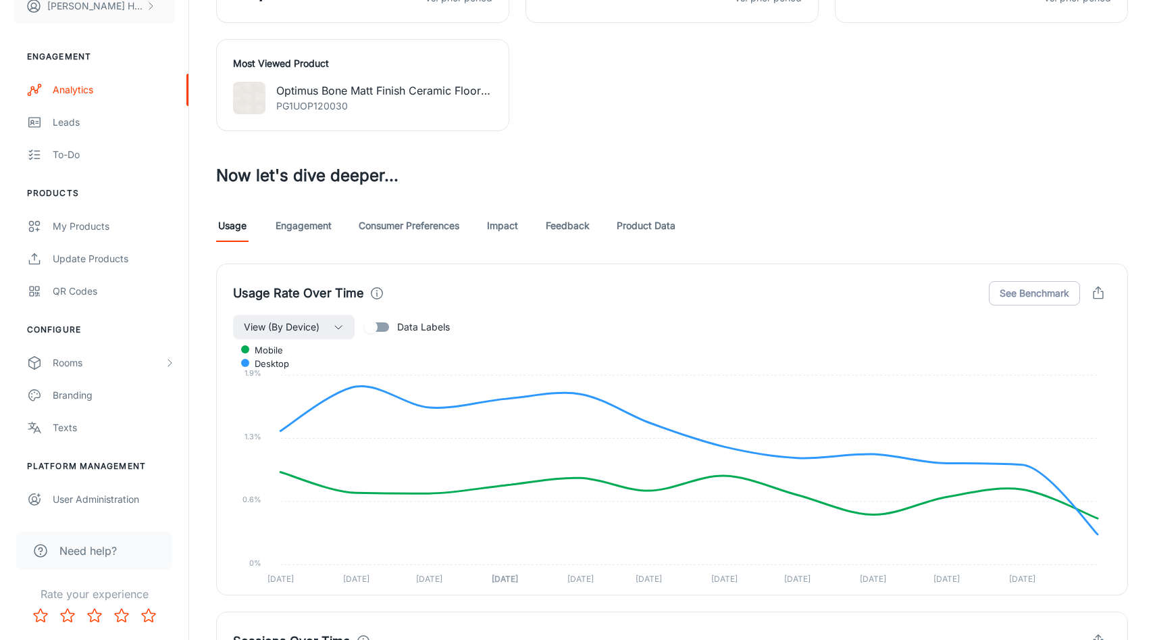
scroll to position [586, 0]
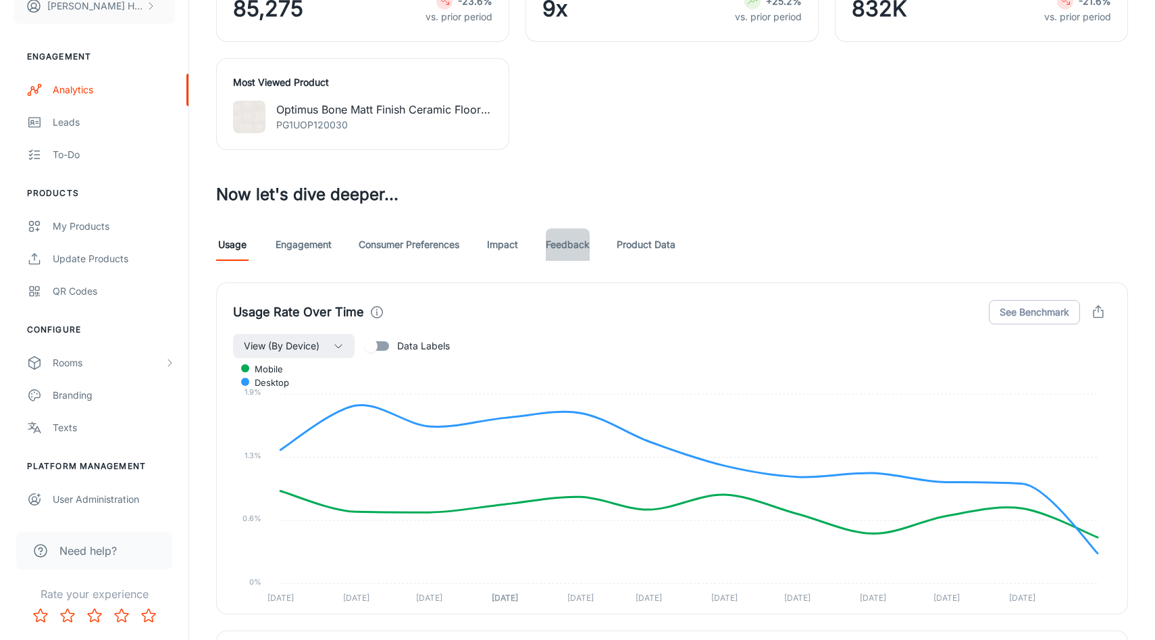
click at [570, 233] on link "Feedback" at bounding box center [568, 244] width 44 height 32
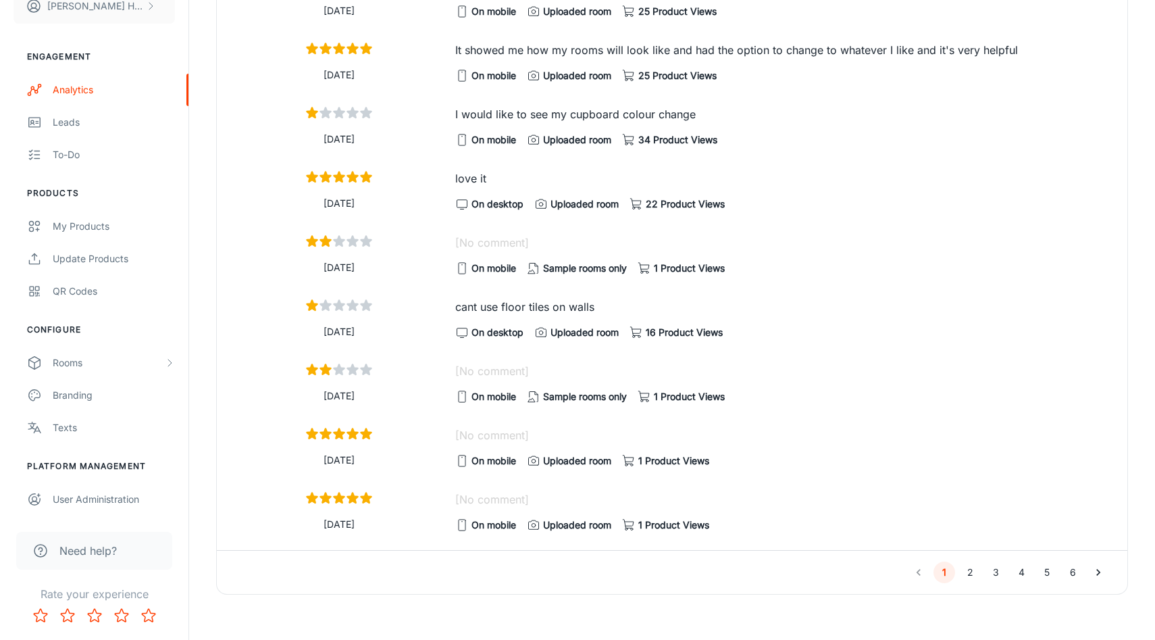
scroll to position [1198, 0]
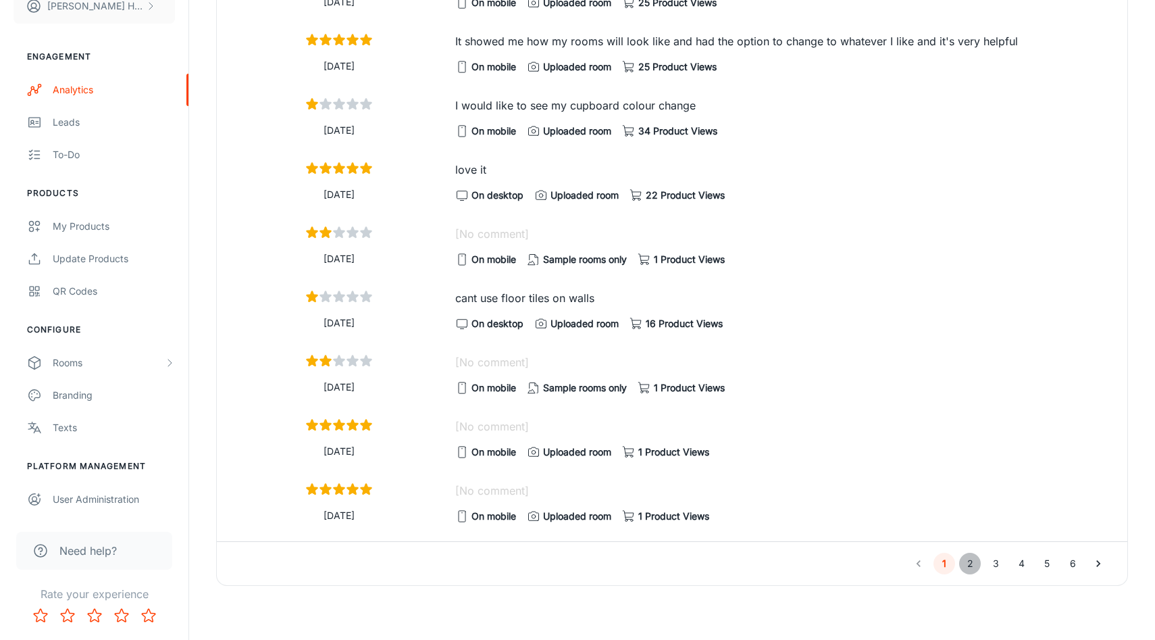
click at [965, 565] on button "2" at bounding box center [970, 564] width 22 height 22
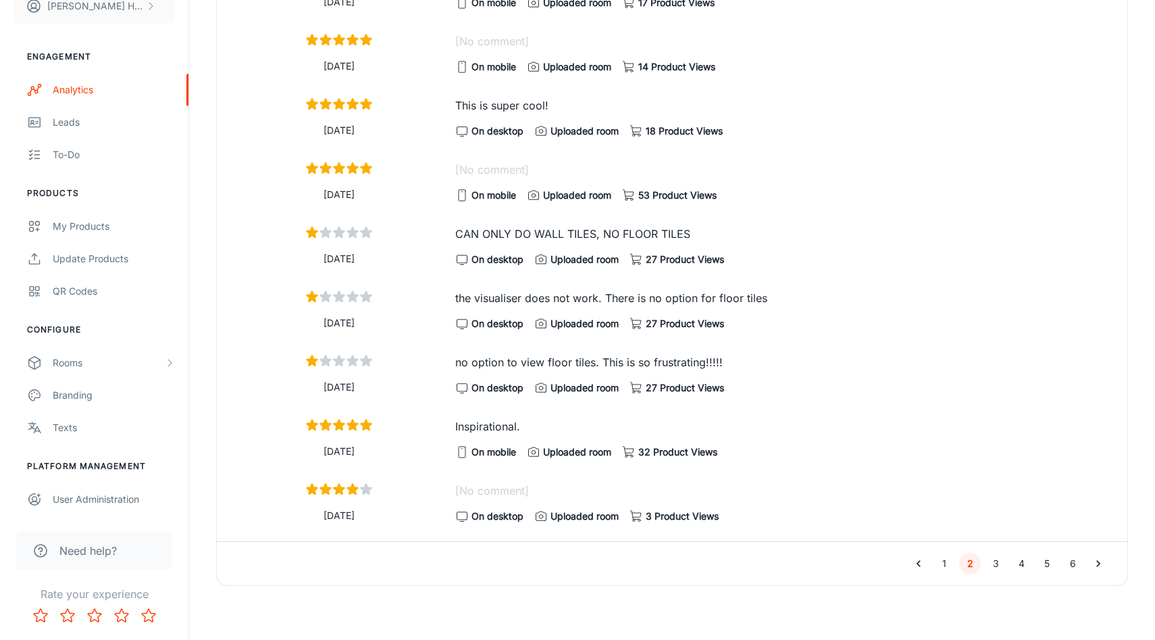
click at [1077, 562] on button "6" at bounding box center [1073, 564] width 22 height 22
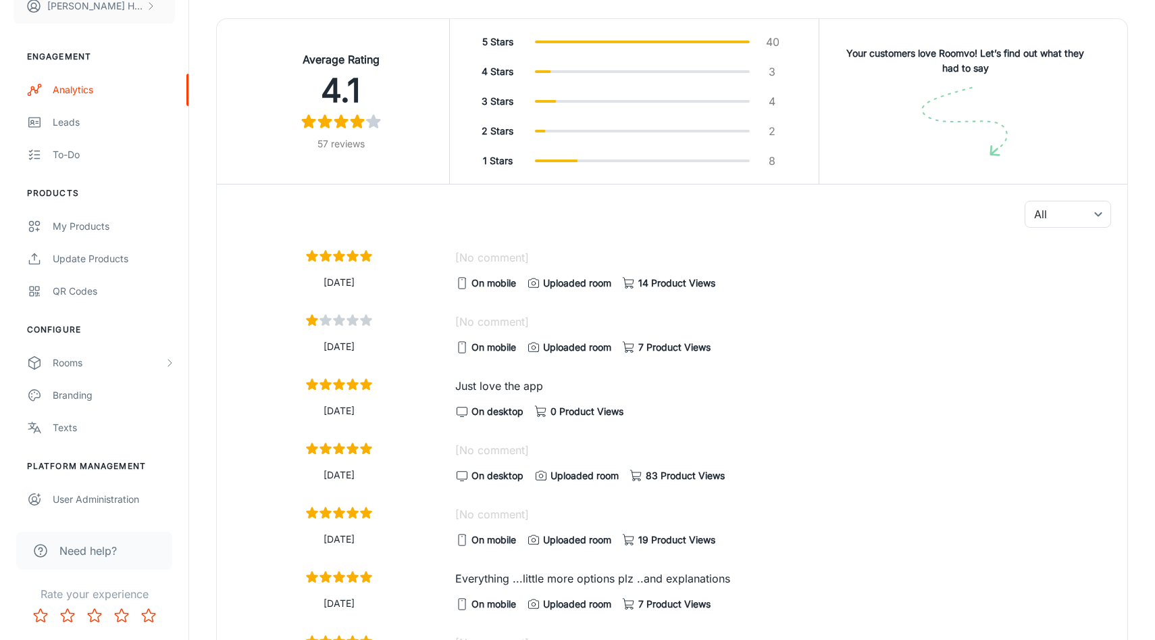
scroll to position [779, 0]
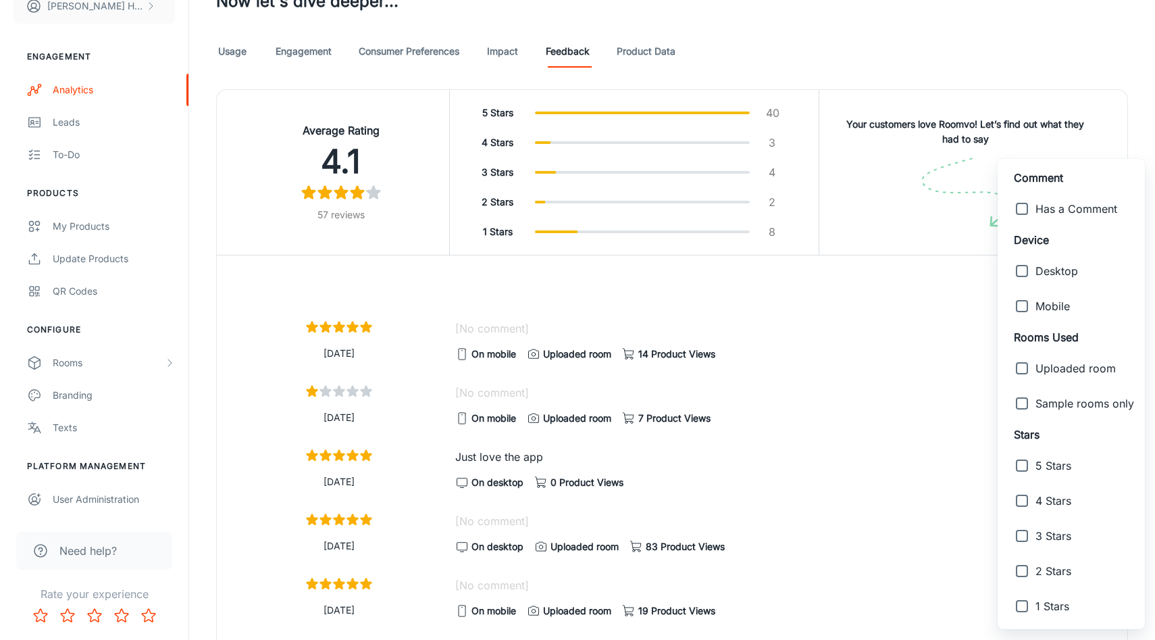
click at [1050, 307] on span "Mobile" at bounding box center [1085, 306] width 99 height 16
type input "2"
checkbox input "true"
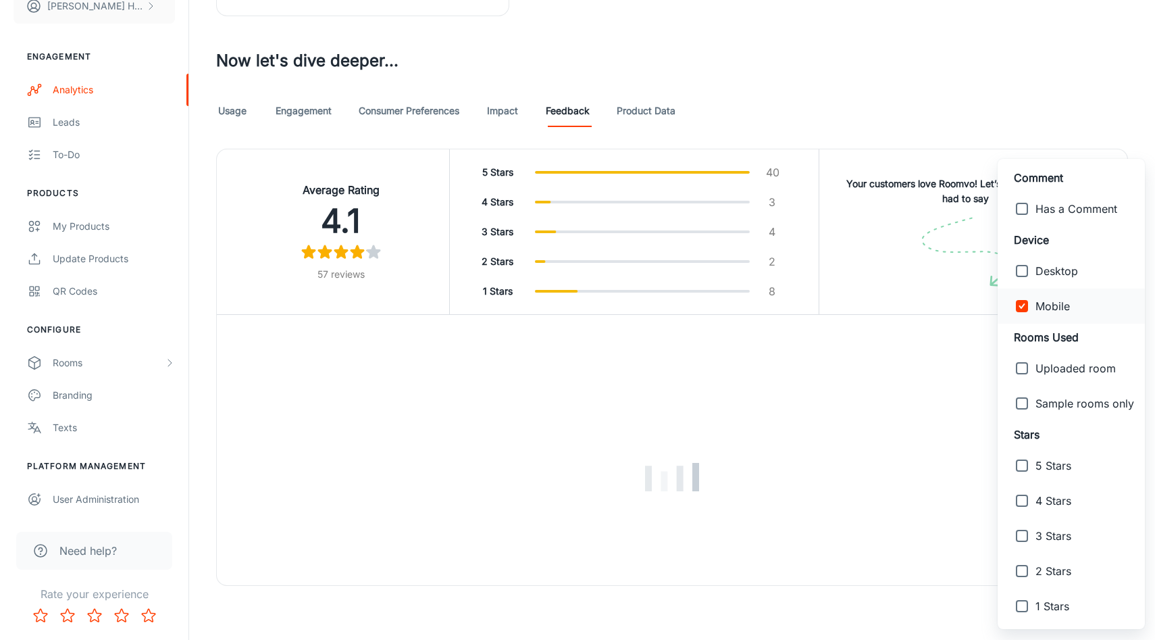
scroll to position [719, 0]
click at [913, 323] on div at bounding box center [577, 320] width 1155 height 640
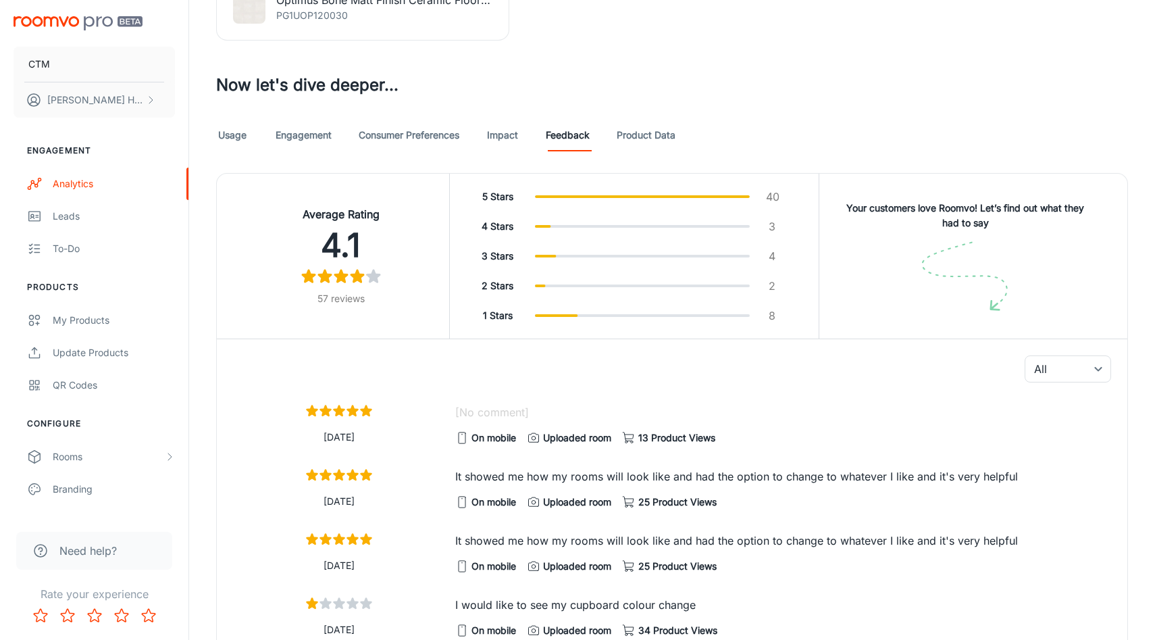
scroll to position [722, 0]
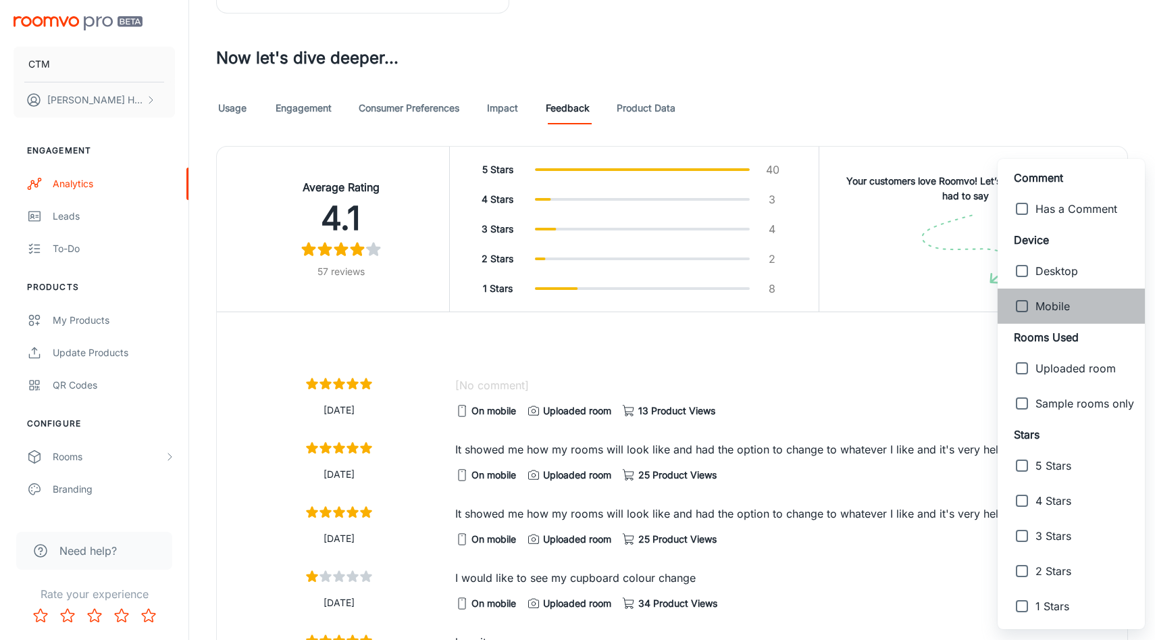
click at [1062, 300] on span "Mobile" at bounding box center [1085, 306] width 99 height 16
type input "2"
checkbox input "true"
click at [837, 362] on div at bounding box center [577, 320] width 1155 height 640
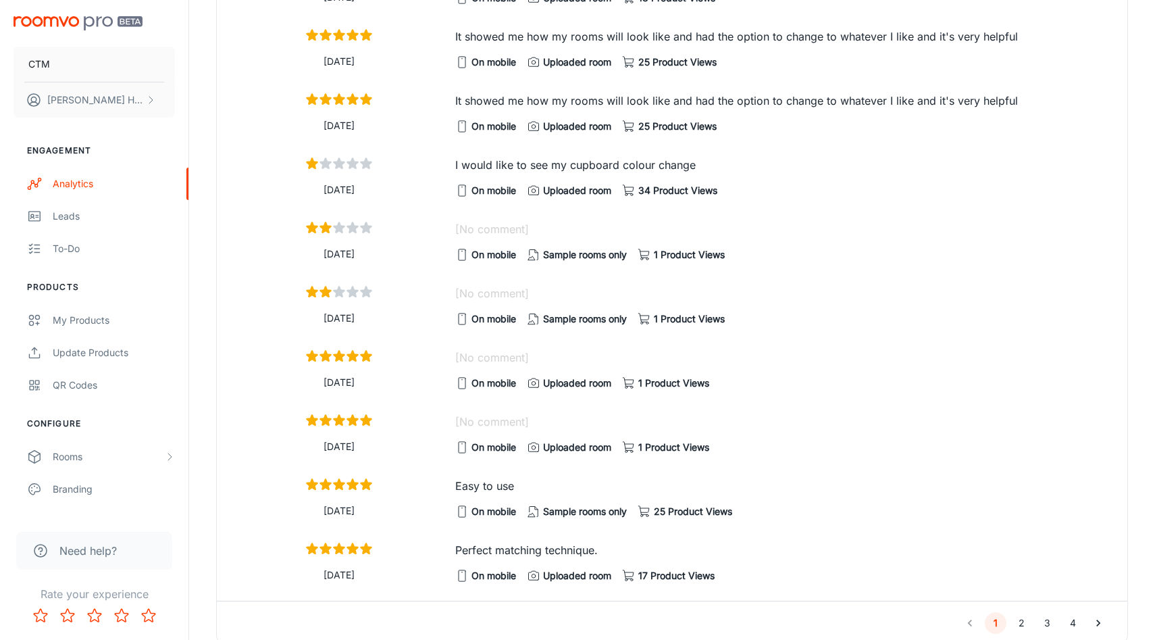
scroll to position [1186, 0]
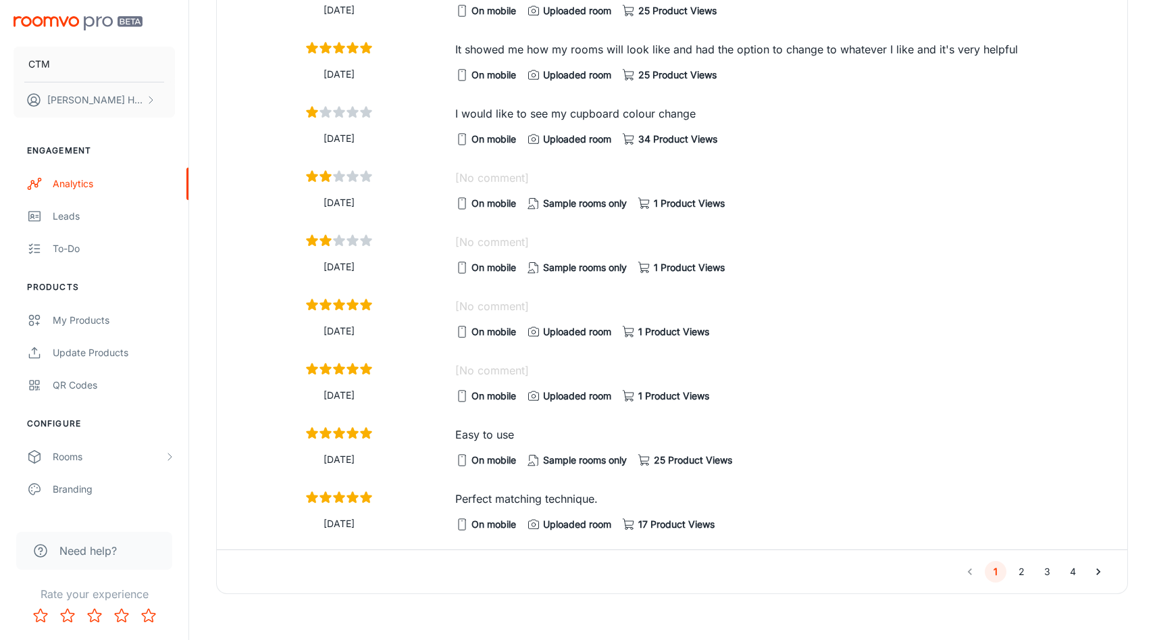
click at [1015, 578] on button "2" at bounding box center [1022, 572] width 22 height 22
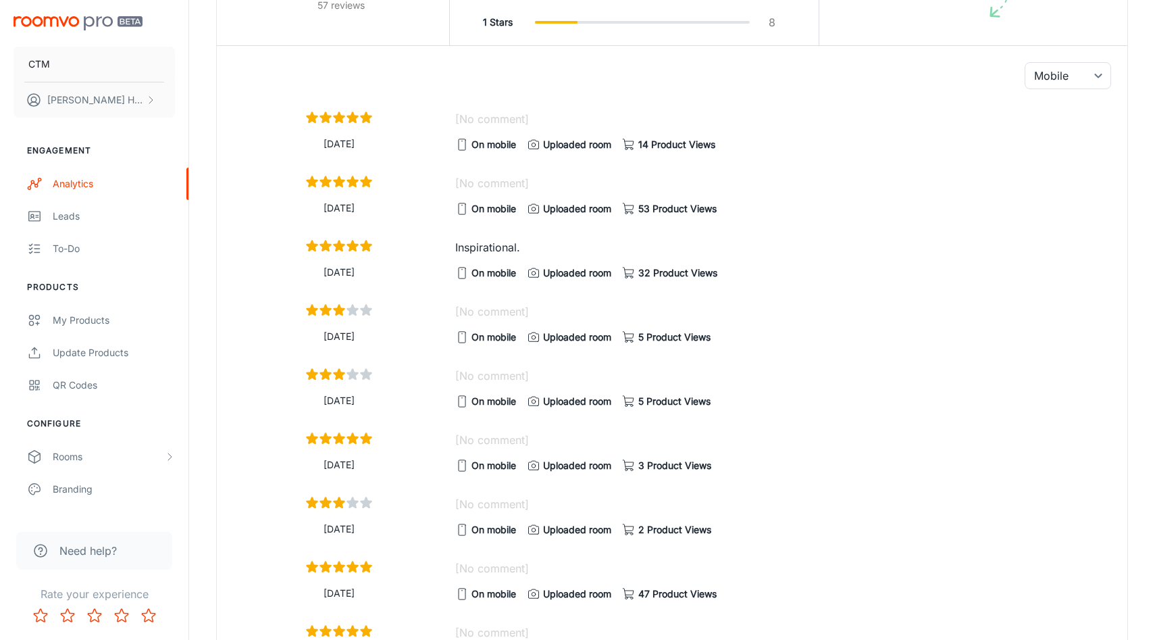
scroll to position [1198, 0]
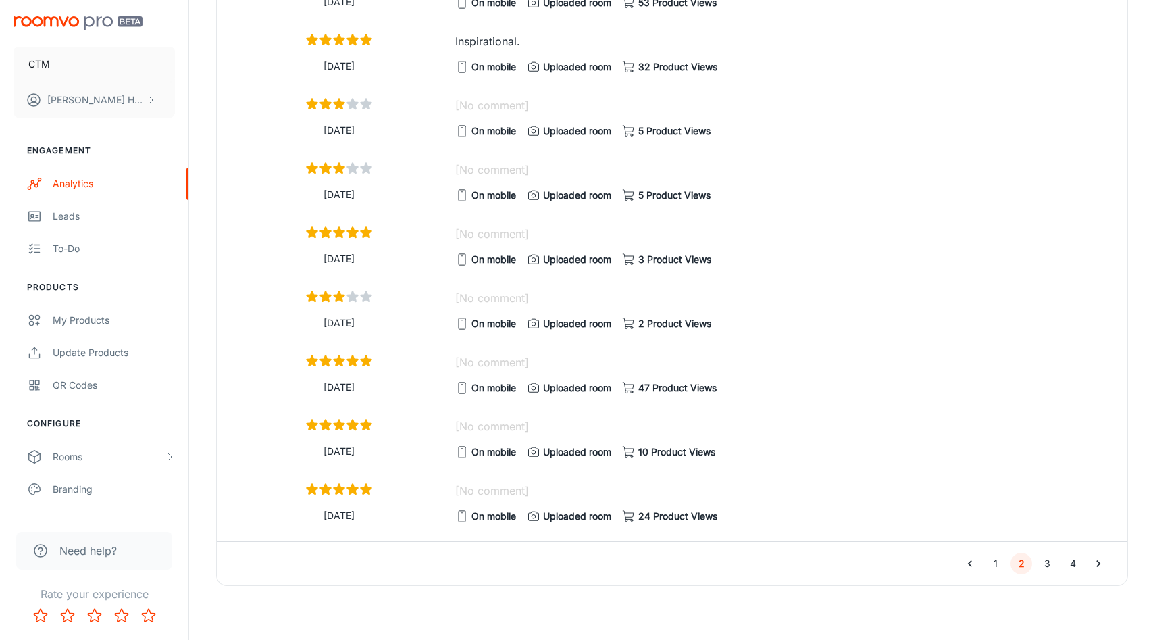
click at [1046, 561] on button "3" at bounding box center [1047, 564] width 22 height 22
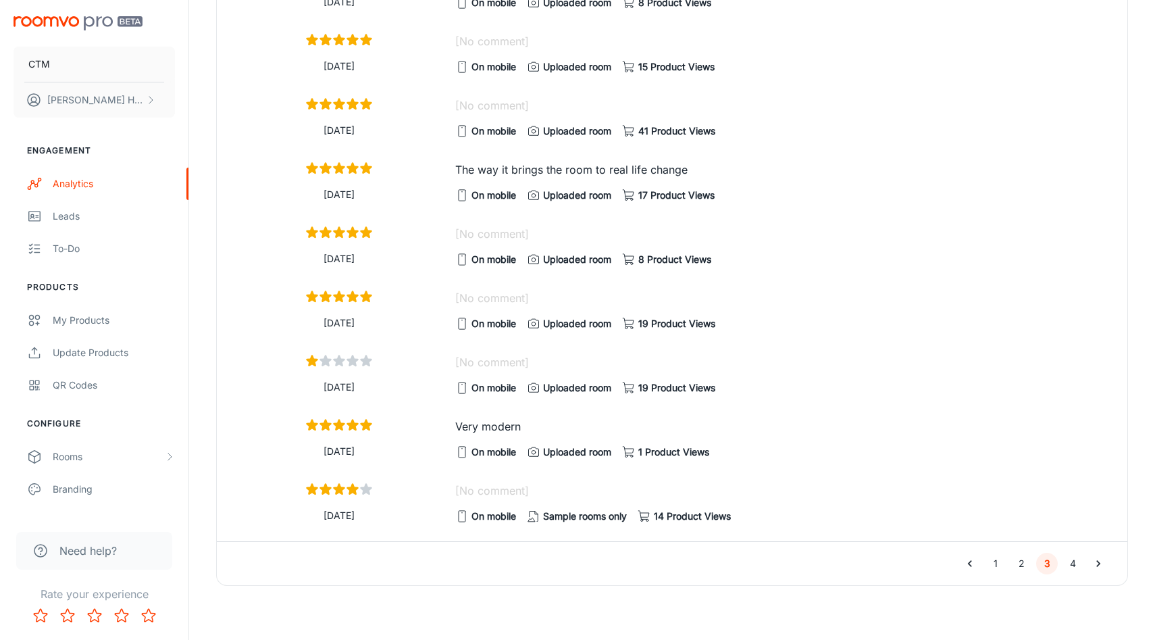
click at [1080, 563] on button "4" at bounding box center [1073, 564] width 22 height 22
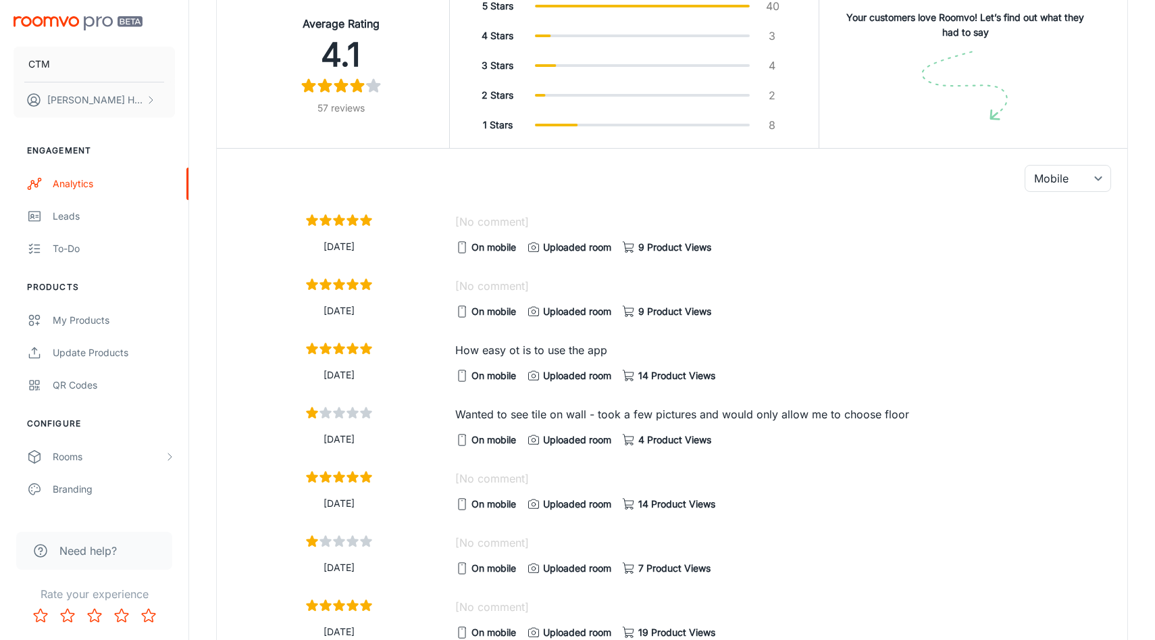
scroll to position [650, 0]
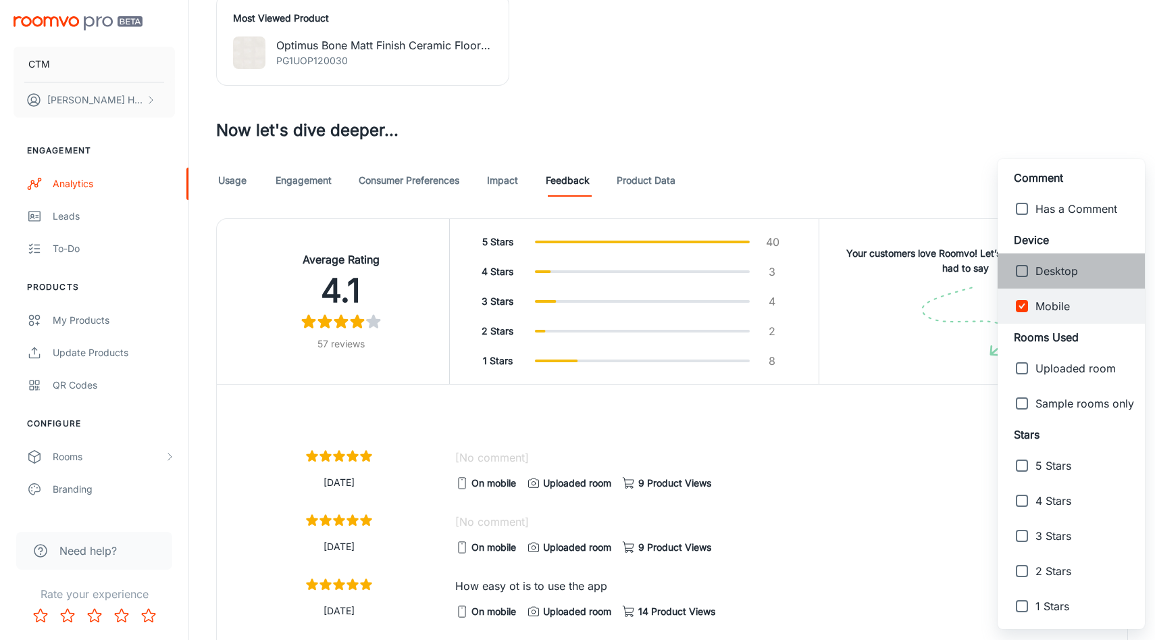
click at [1067, 268] on span "Desktop" at bounding box center [1085, 271] width 99 height 16
type input "2,1"
checkbox input "true"
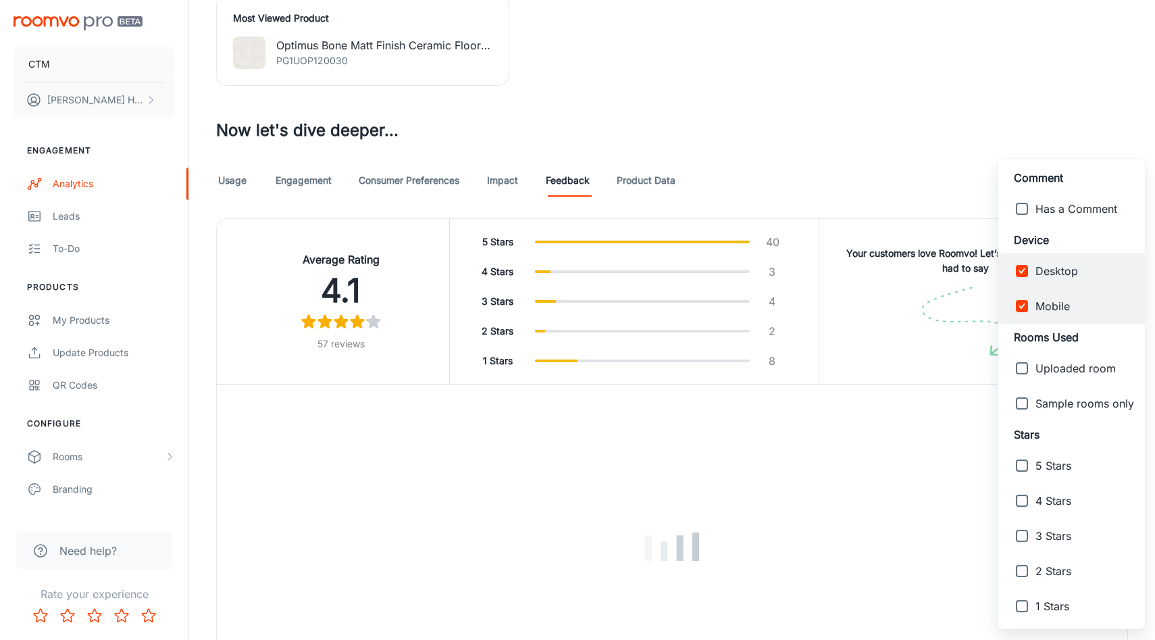
click at [869, 132] on div at bounding box center [577, 320] width 1155 height 640
click at [1049, 264] on span "Desktop" at bounding box center [1085, 271] width 99 height 16
type input "2"
checkbox input "false"
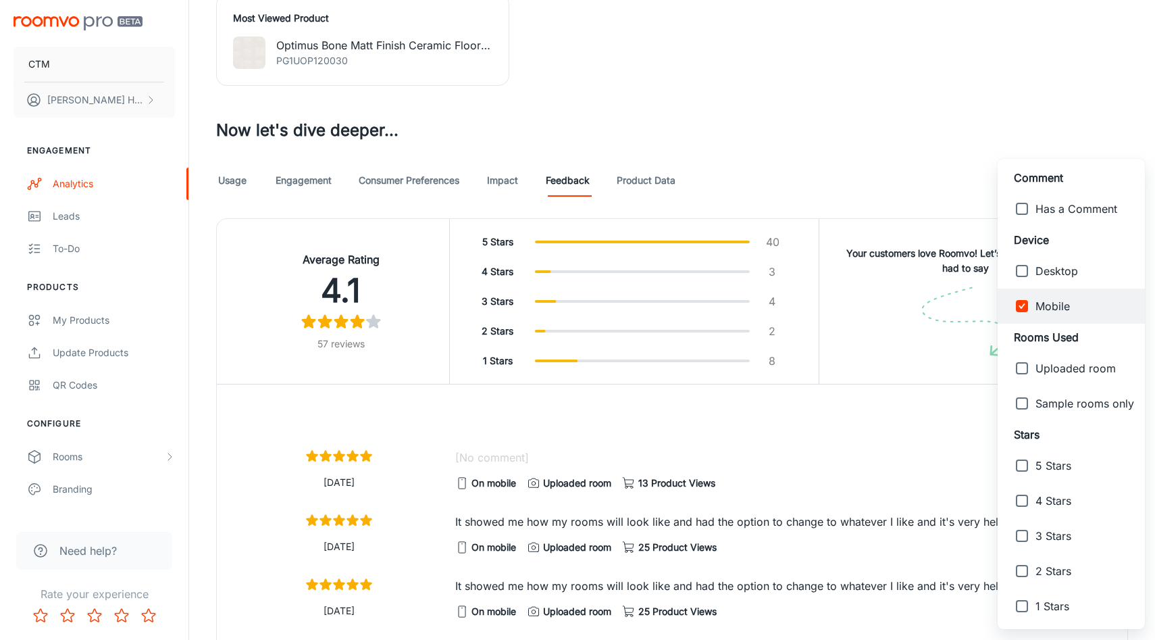
click at [916, 440] on div at bounding box center [577, 320] width 1155 height 640
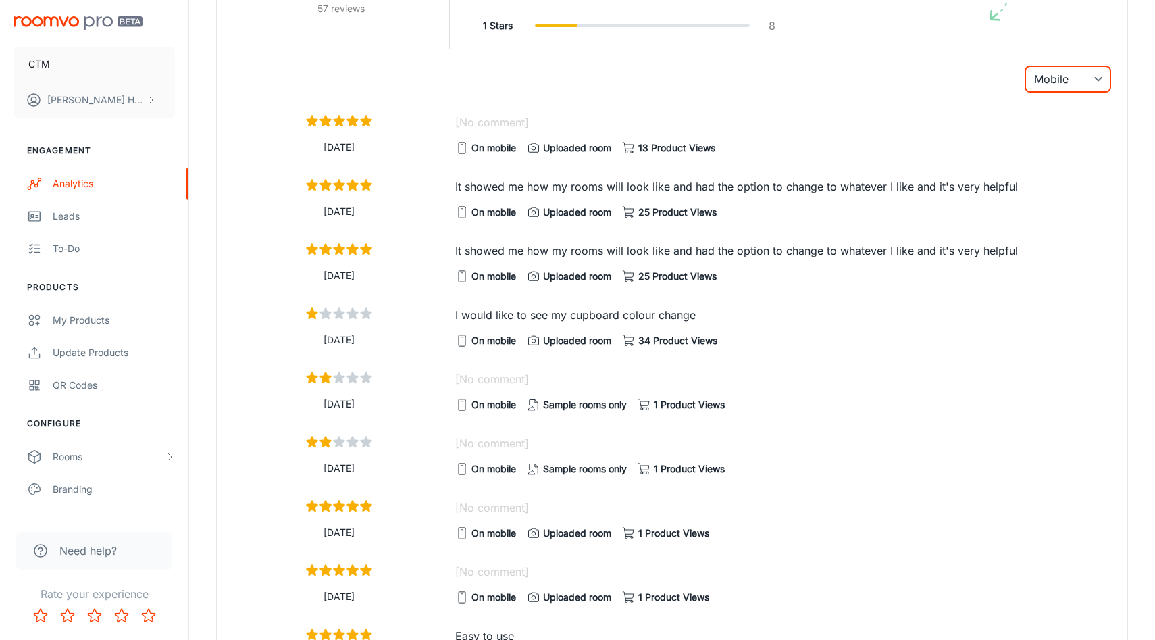
scroll to position [1005, 0]
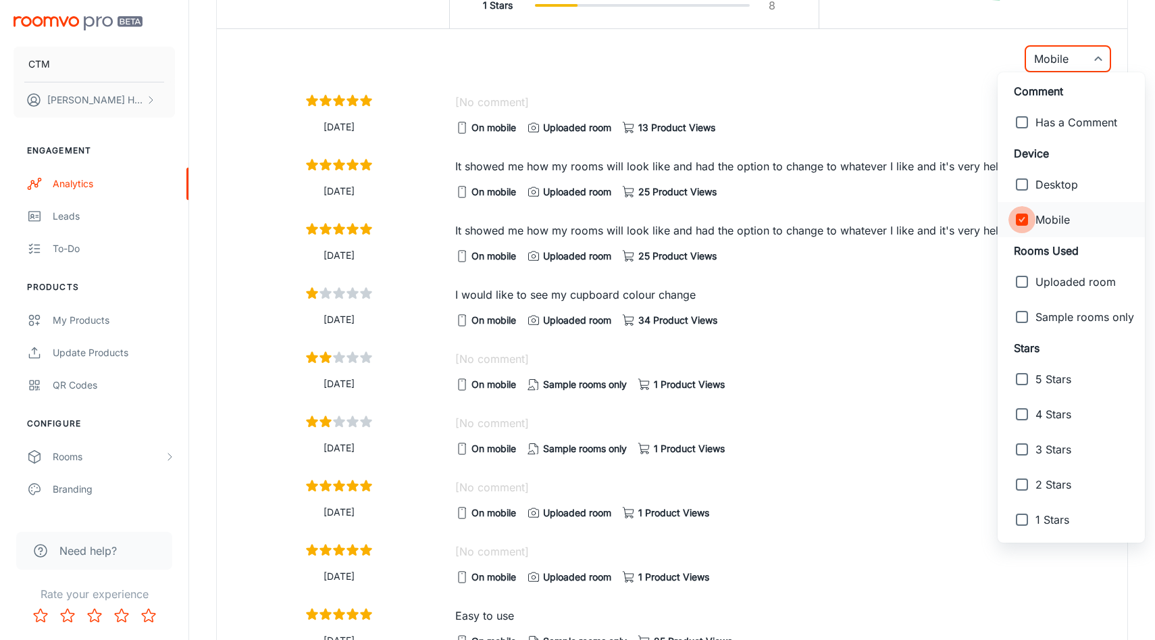
click at [1031, 211] on input "checkbox" at bounding box center [1022, 219] width 27 height 27
checkbox input "false"
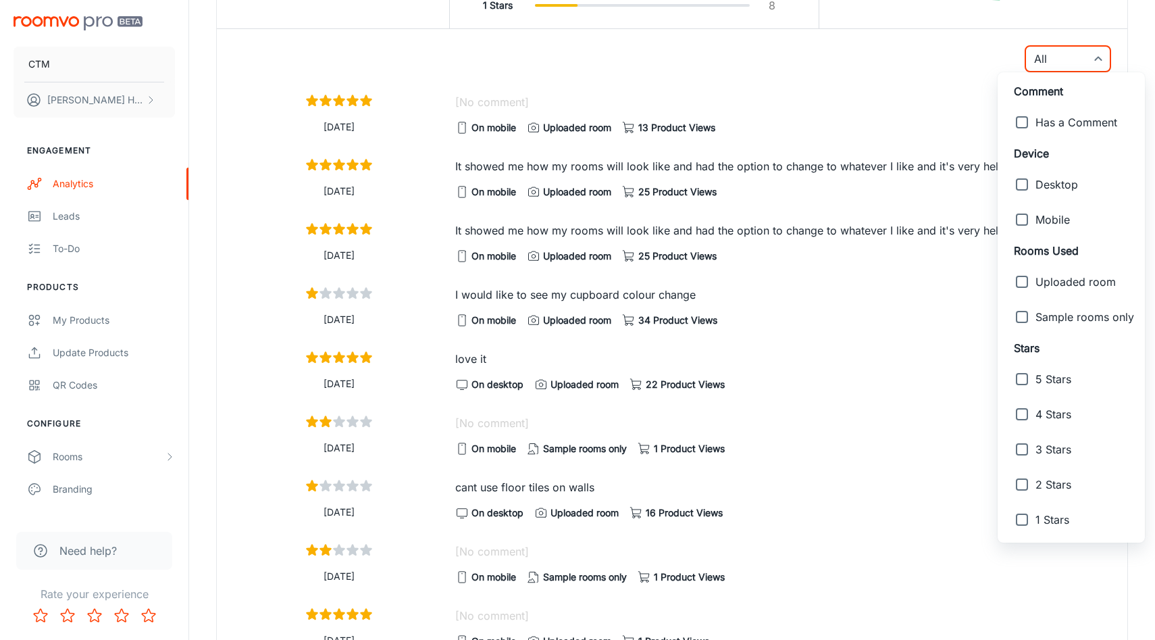
click at [1023, 182] on input "checkbox" at bounding box center [1022, 184] width 27 height 27
checkbox input "true"
type input "1"
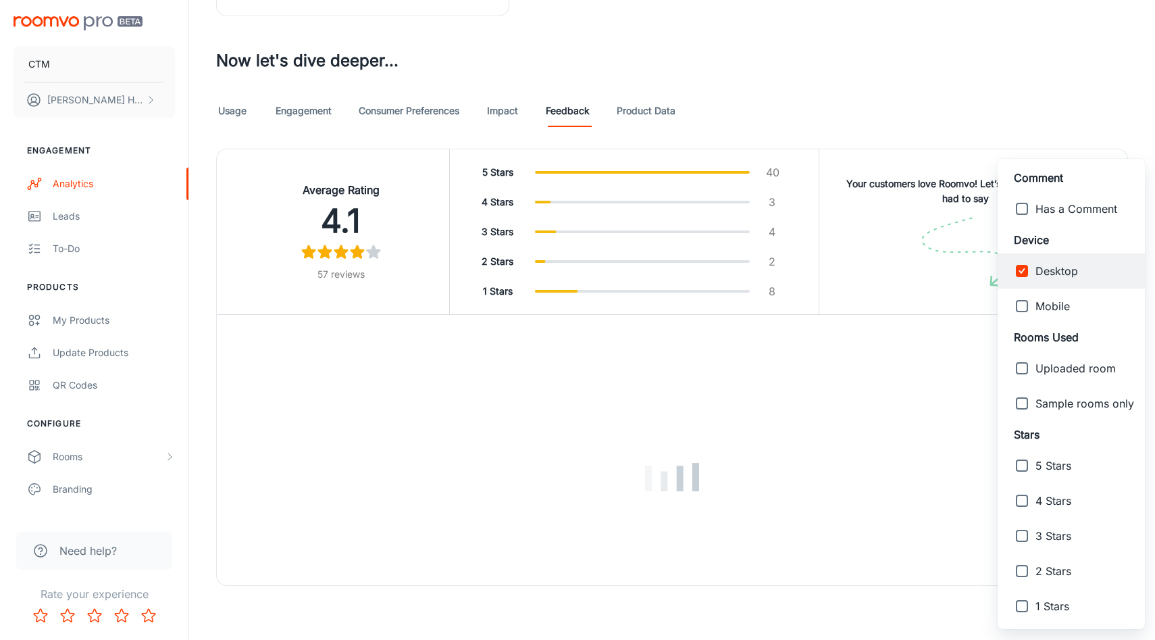
click at [1001, 84] on div at bounding box center [577, 320] width 1155 height 640
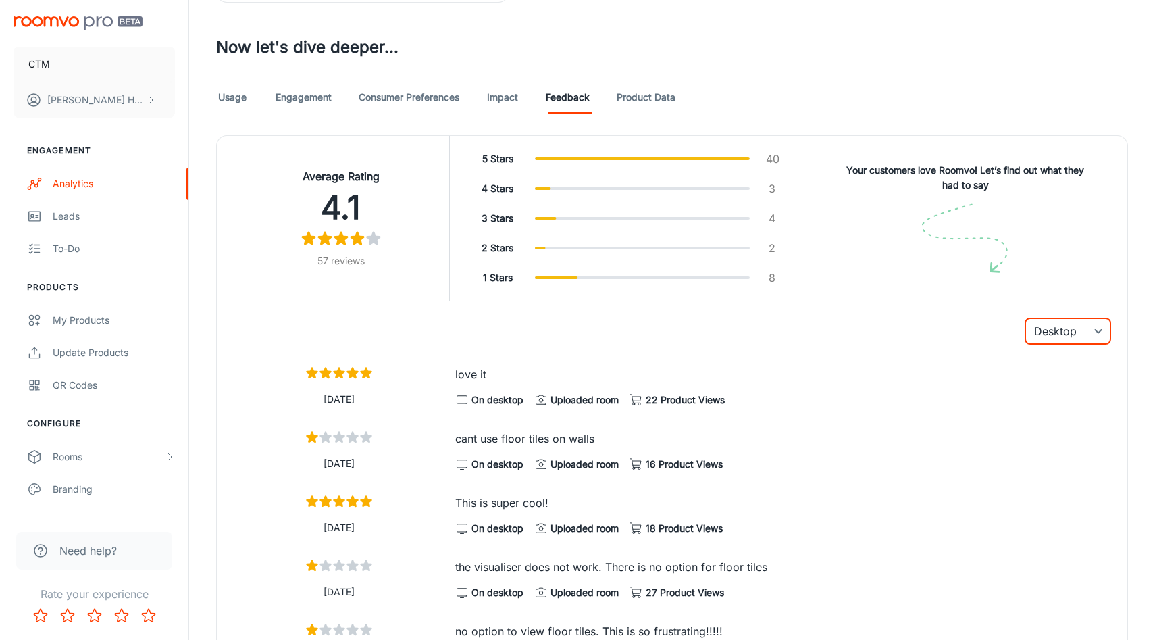
scroll to position [734, 0]
click at [918, 365] on p "love it" at bounding box center [783, 373] width 656 height 16
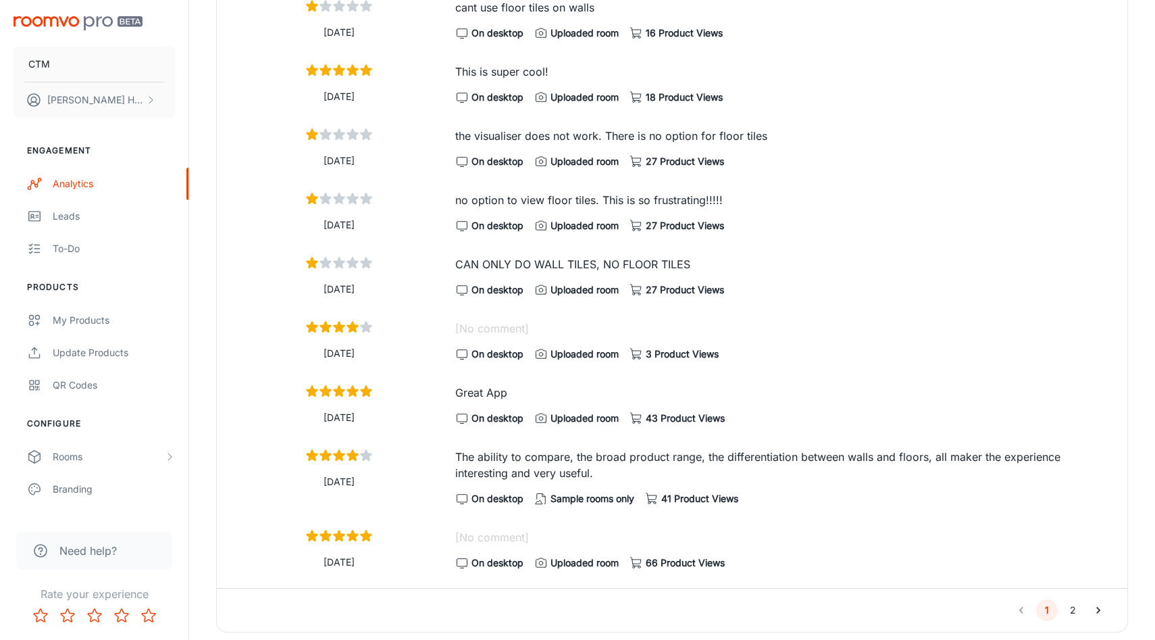
scroll to position [1214, 0]
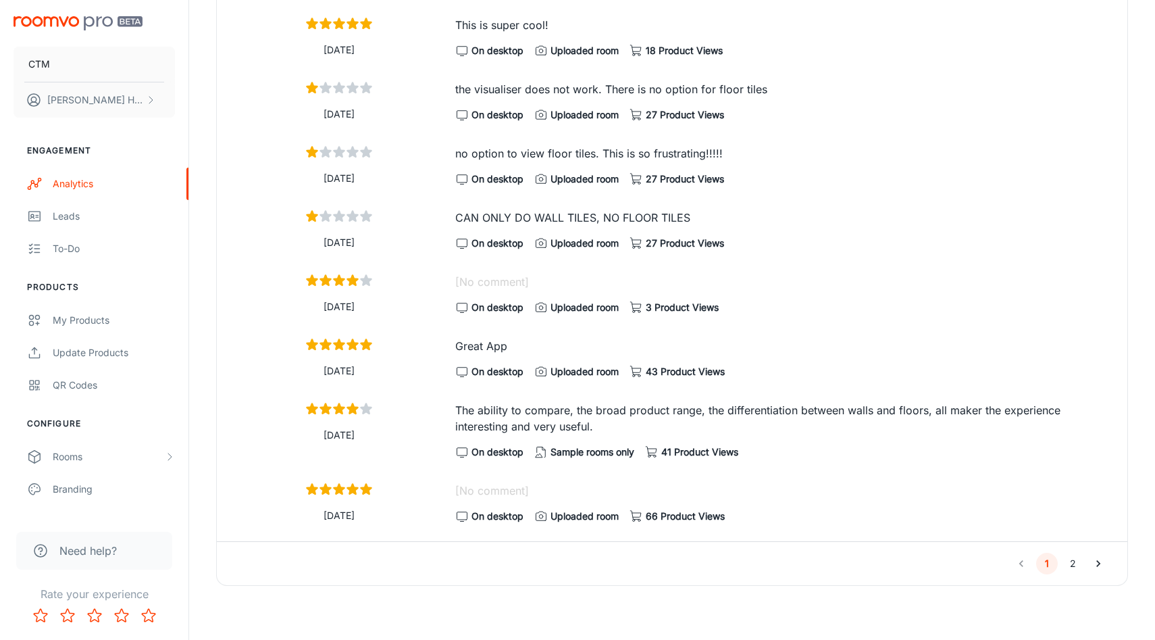
click at [1068, 566] on button "2" at bounding box center [1073, 564] width 22 height 22
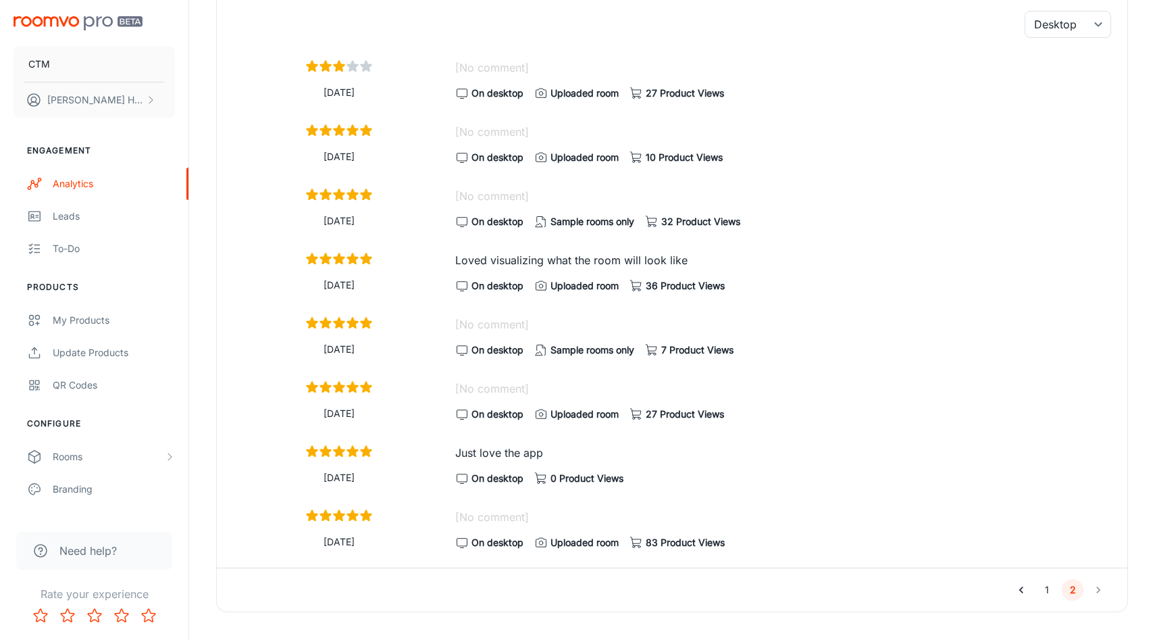
scroll to position [1069, 0]
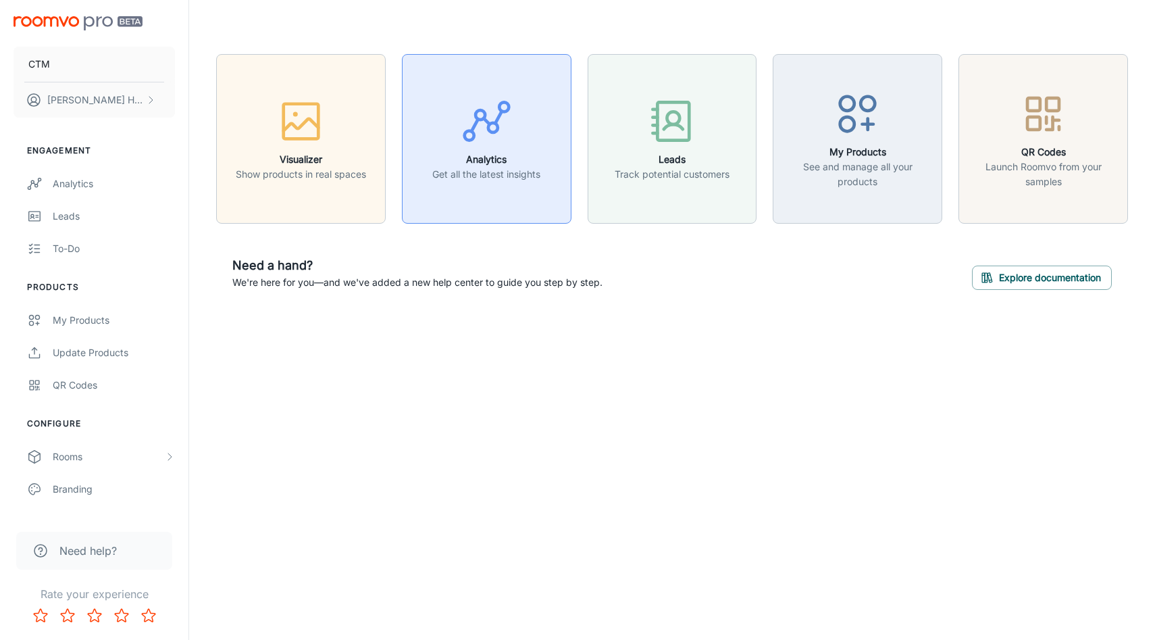
click at [506, 160] on h6 "Analytics" at bounding box center [486, 159] width 108 height 15
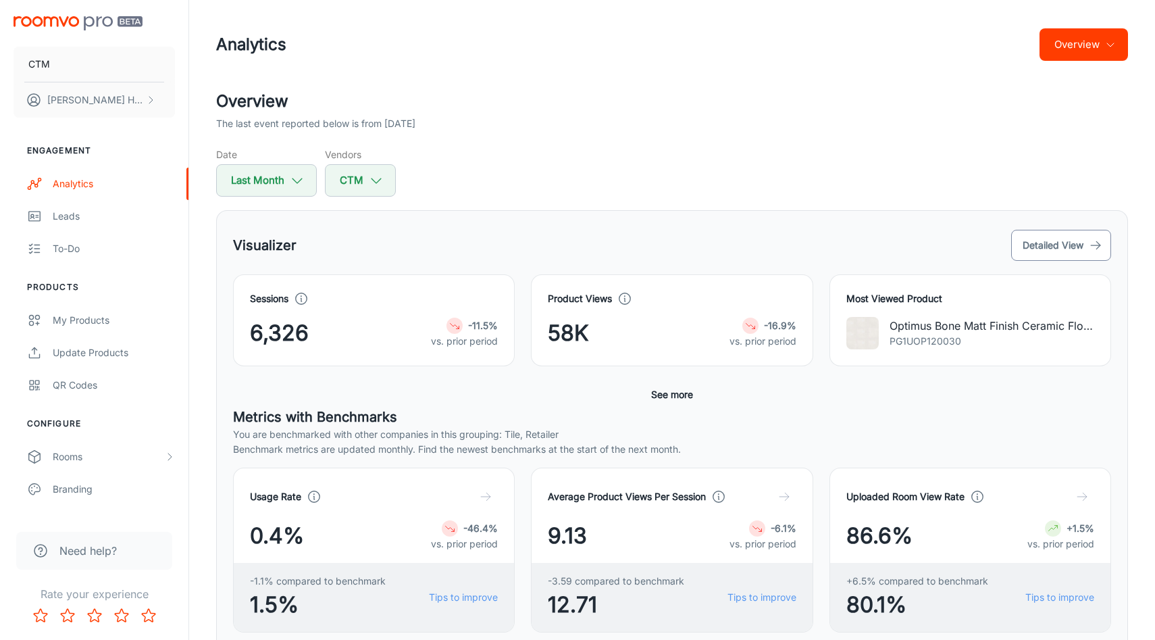
click at [1080, 254] on button "Detailed View" at bounding box center [1061, 245] width 100 height 31
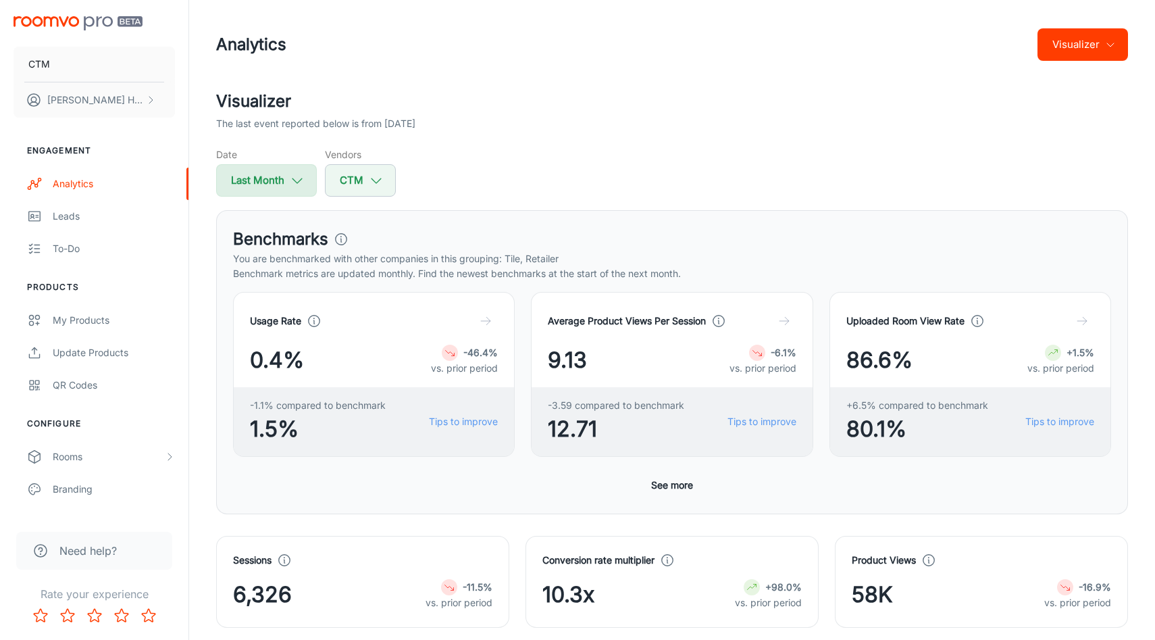
click at [280, 184] on button "Last Month" at bounding box center [266, 180] width 101 height 32
select select "8"
select select "2025"
select select "8"
select select "2025"
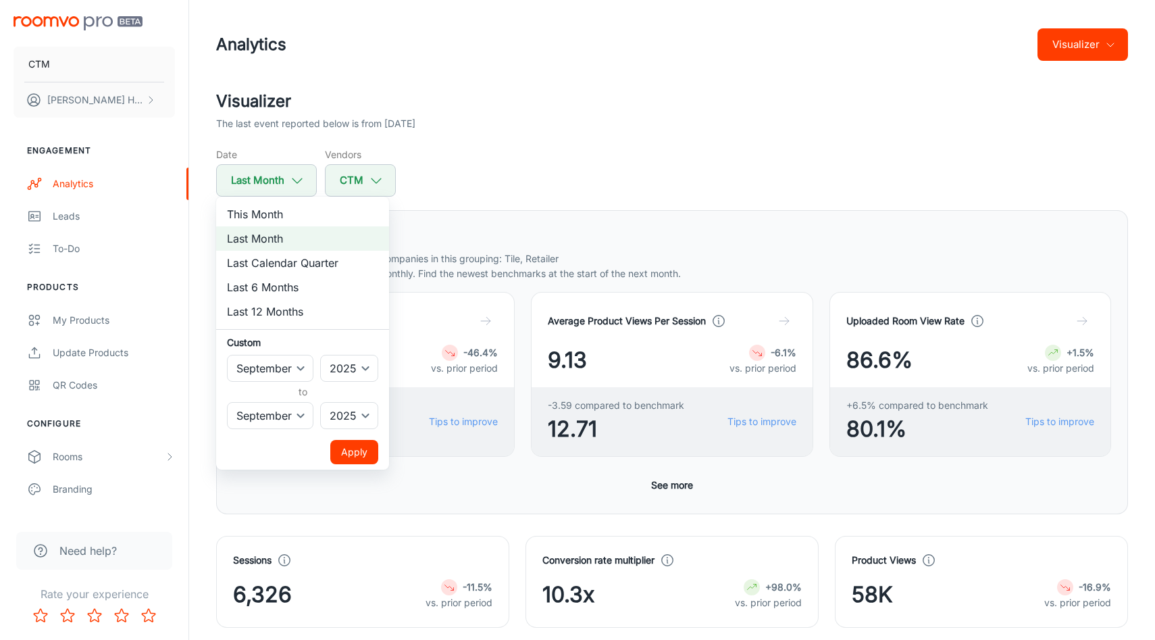
click at [296, 316] on li "Last 12 Months" at bounding box center [302, 311] width 173 height 24
select select "9"
select select "2024"
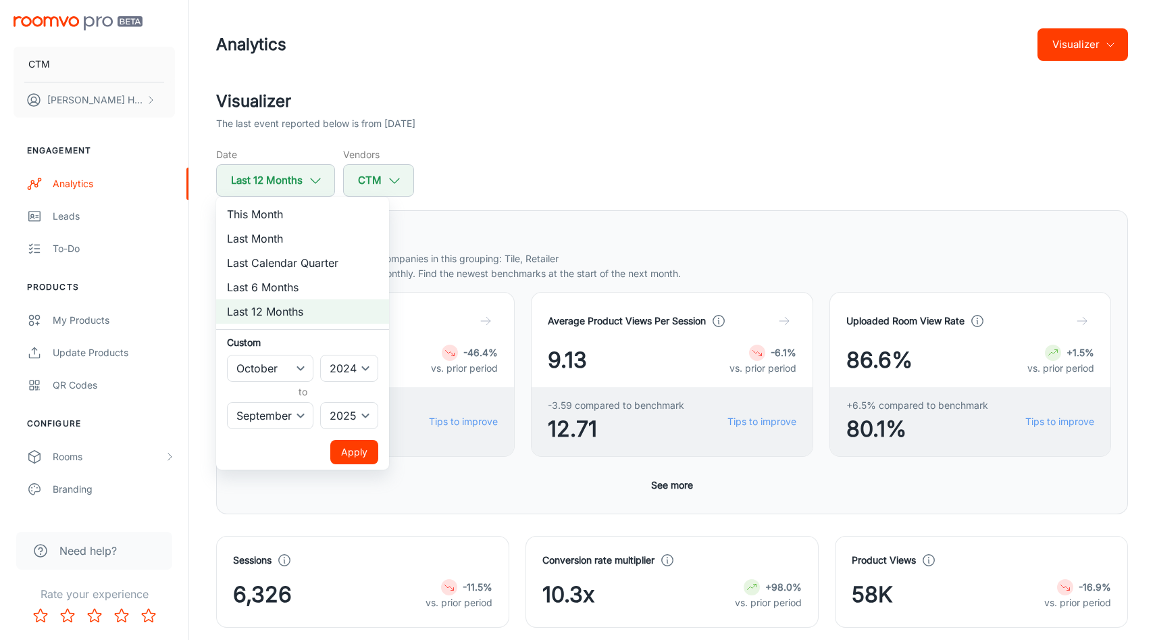
click at [359, 448] on button "Apply" at bounding box center [354, 452] width 48 height 24
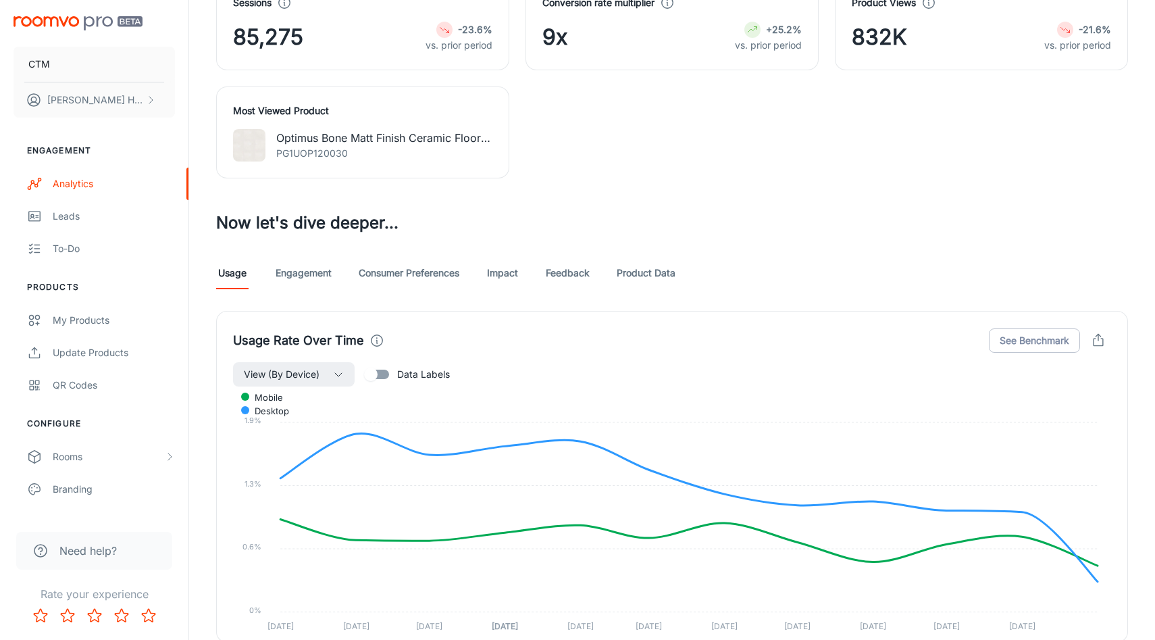
scroll to position [559, 0]
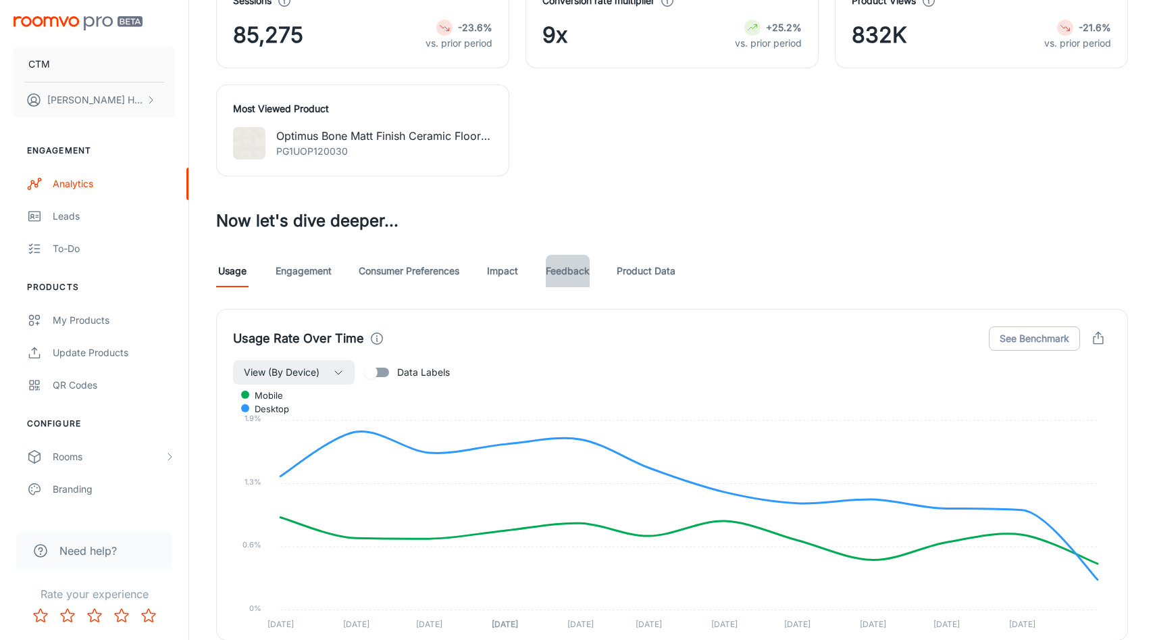
click at [558, 268] on link "Feedback" at bounding box center [568, 271] width 44 height 32
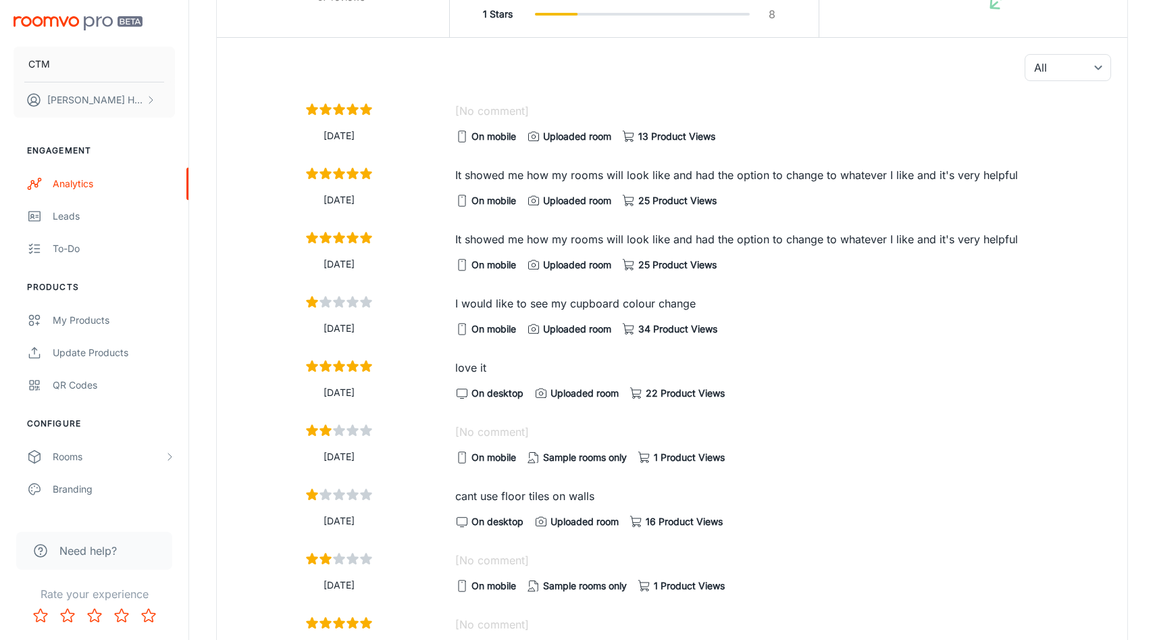
scroll to position [994, 0]
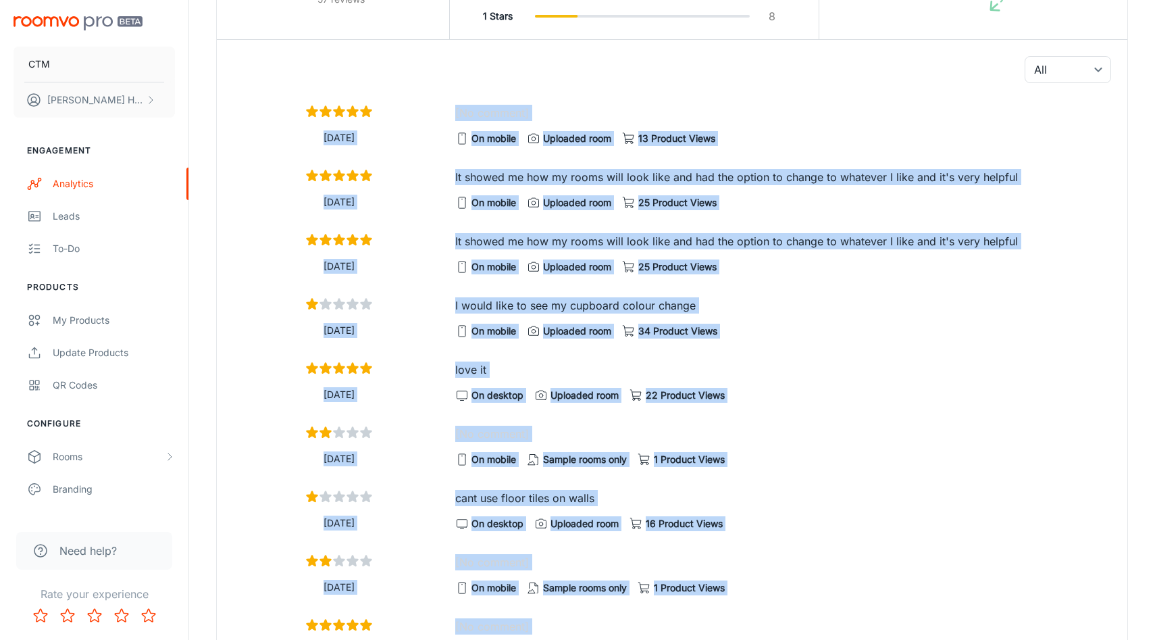
drag, startPoint x: 779, startPoint y: 524, endPoint x: 288, endPoint y: 96, distance: 650.7
click at [288, 96] on div "23 Sept 2025 [No comment] On mobile Uploaded room 13 Product Views 23 Sept 2025…" at bounding box center [672, 417] width 911 height 647
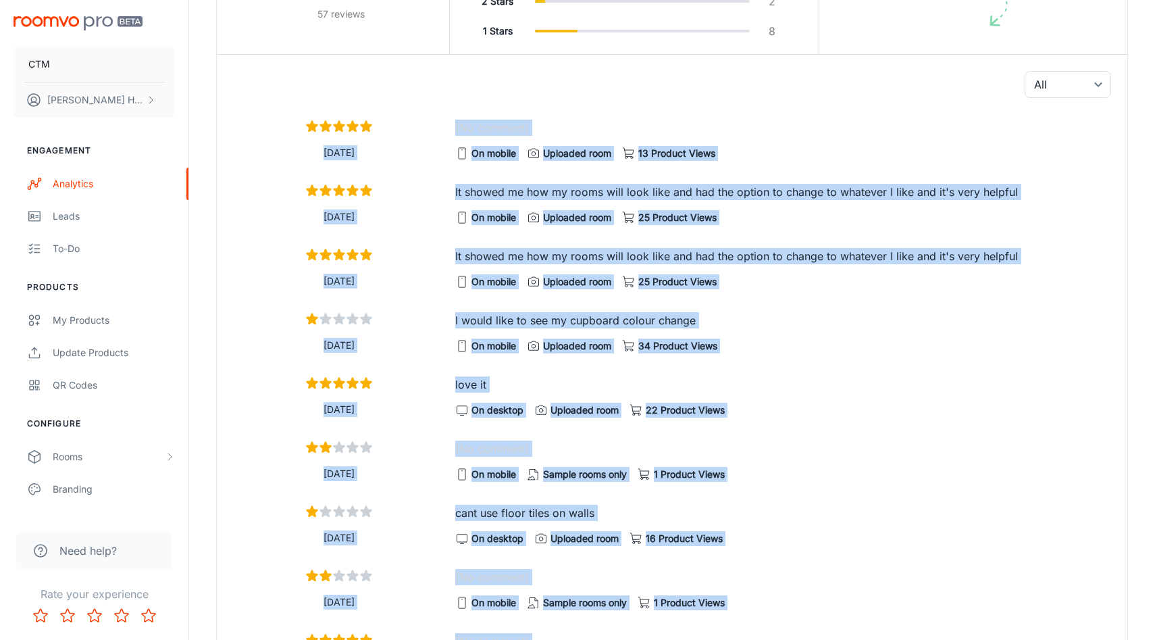
scroll to position [690, 0]
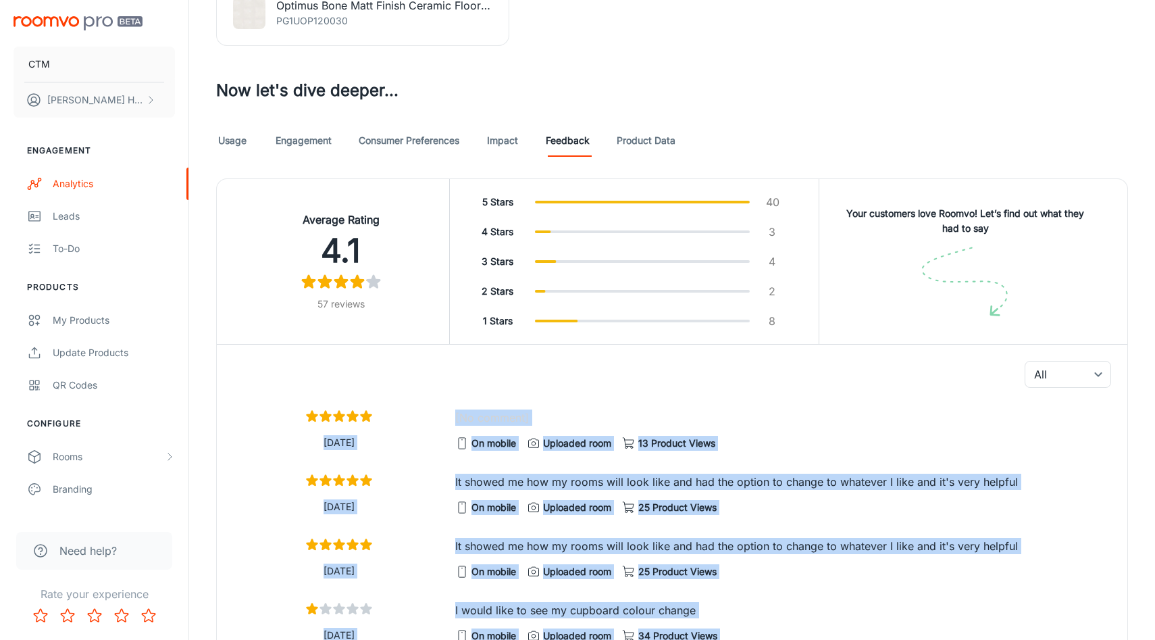
copy div "23 Sept 2025 [No comment] On mobile Uploaded room 13 Product Views 23 Sept 2025…"
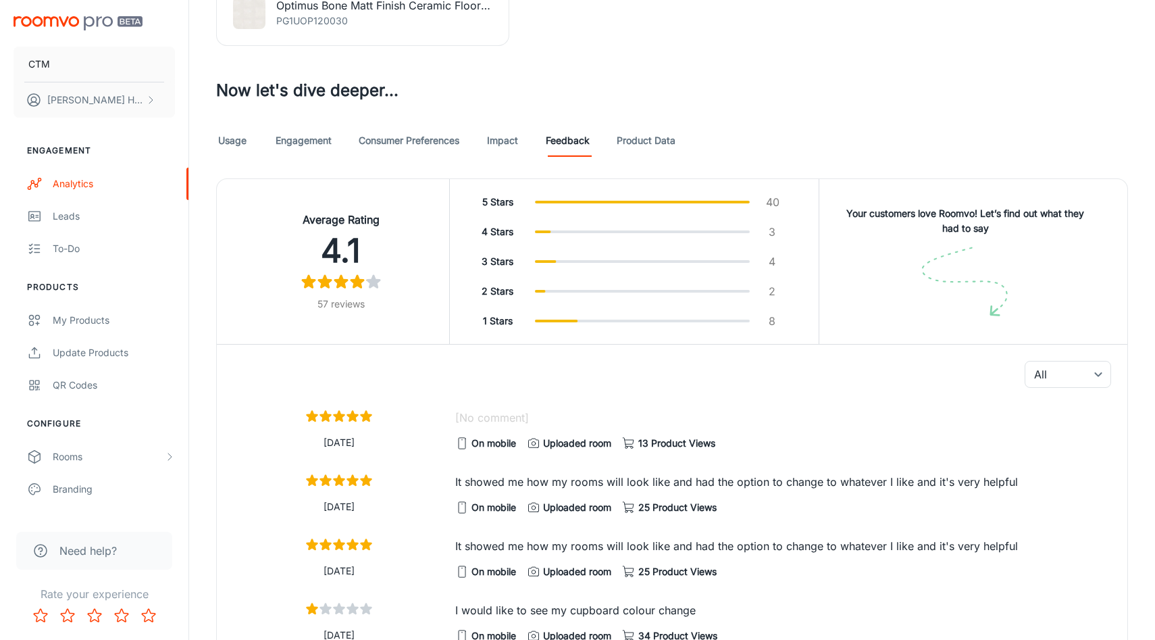
click at [539, 390] on div "All ​" at bounding box center [672, 372] width 911 height 54
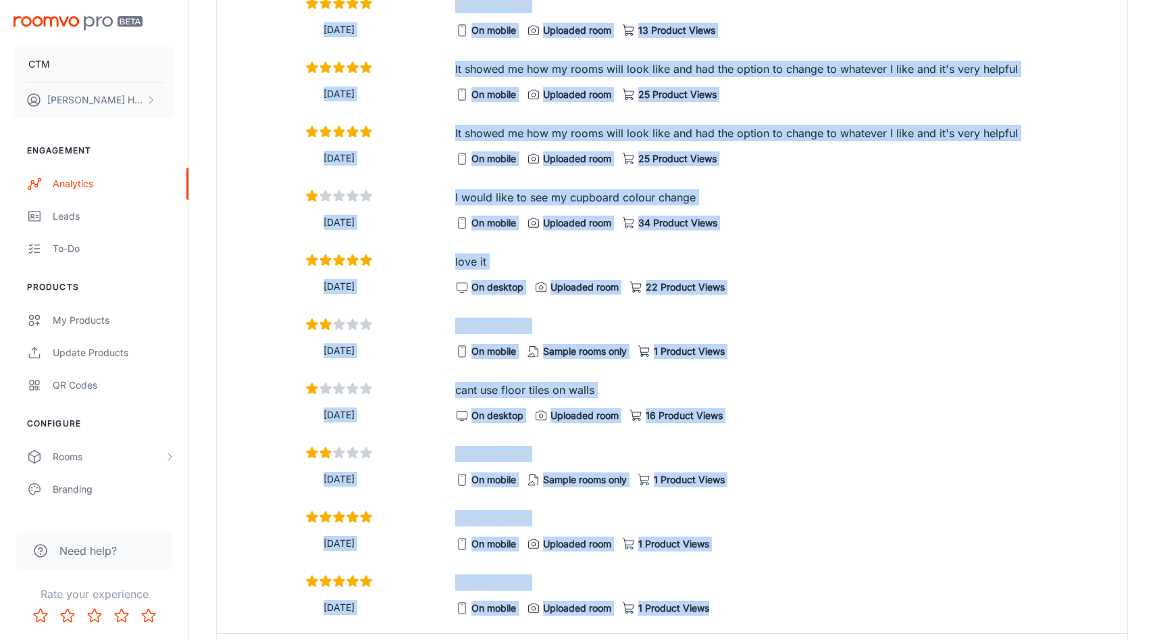
scroll to position [1198, 0]
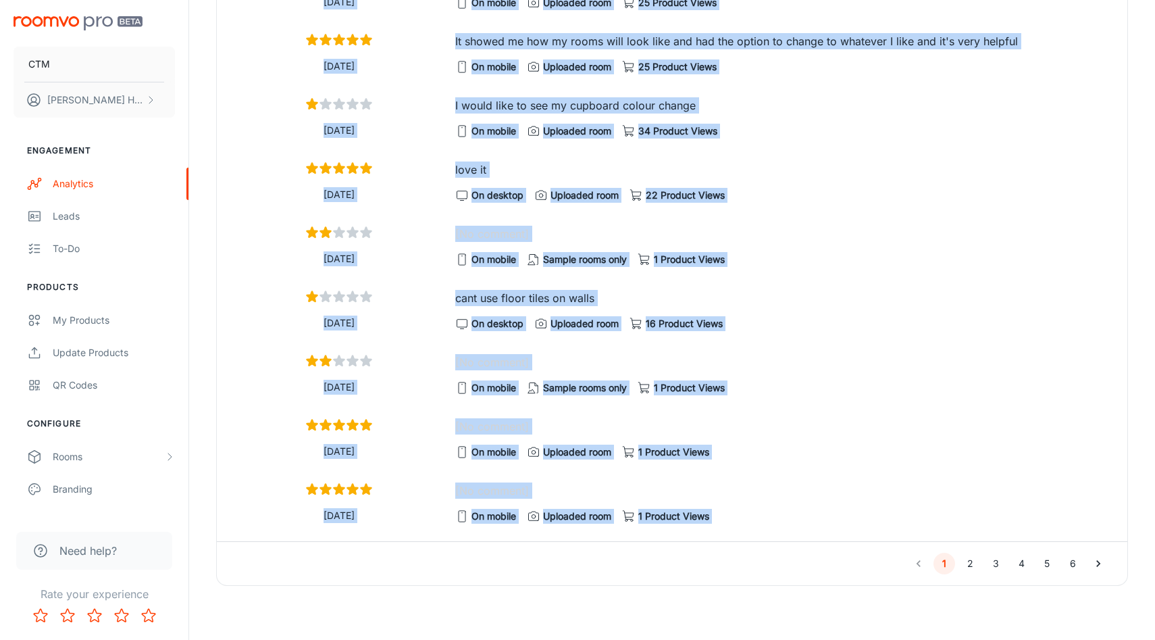
drag, startPoint x: 287, startPoint y: 268, endPoint x: 703, endPoint y: 639, distance: 557.4
copy div "23 Sept 2025 [No comment] On mobile Uploaded room 13 Product Views 23 Sept 2025…"
click at [978, 562] on button "2" at bounding box center [970, 564] width 22 height 22
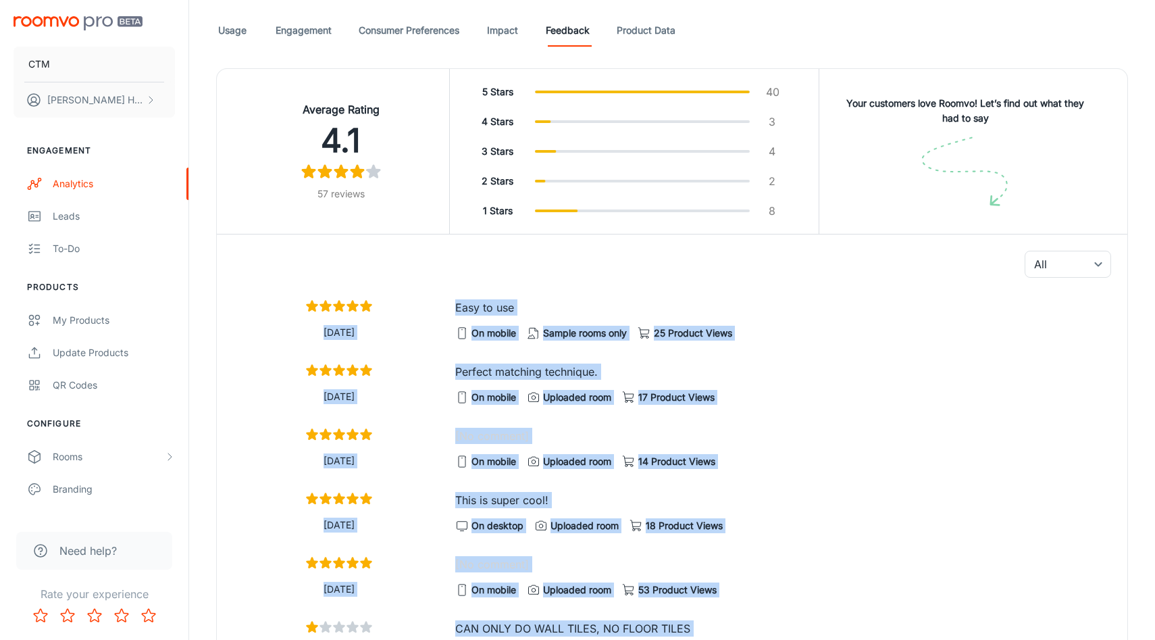
click at [846, 276] on div "All ​" at bounding box center [672, 261] width 911 height 54
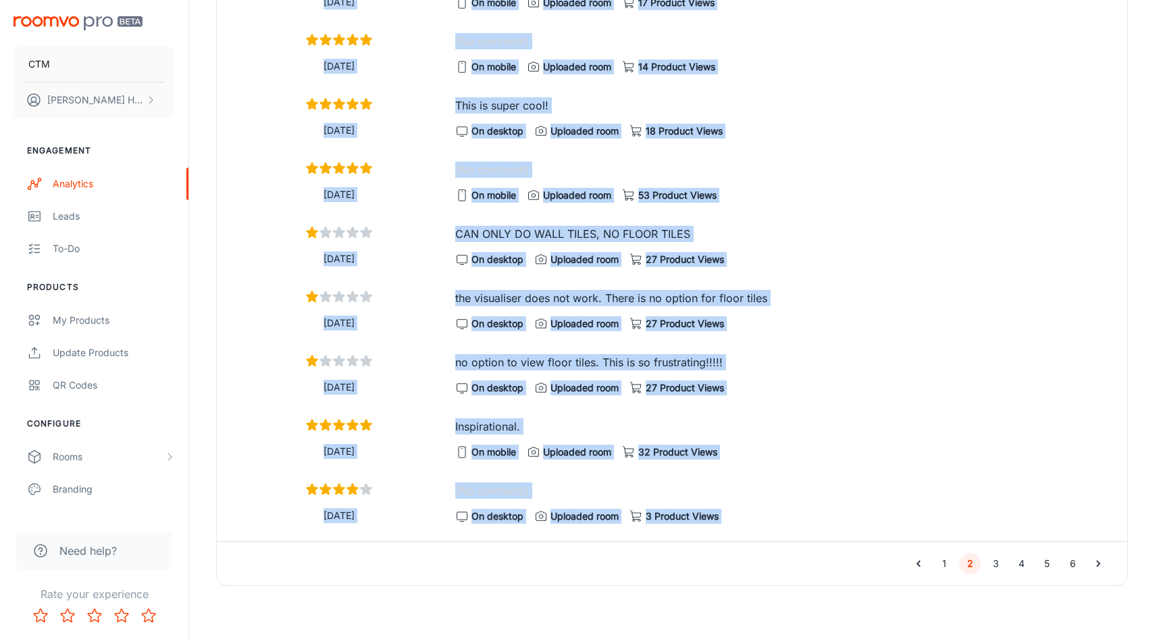
copy div "07 Aug 2025 Easy to use On mobile Sample rooms only 25 Product Views 01 Aug 202…"
drag, startPoint x: 293, startPoint y: 349, endPoint x: 673, endPoint y: 639, distance: 478.1
click at [999, 567] on button "3" at bounding box center [996, 564] width 22 height 22
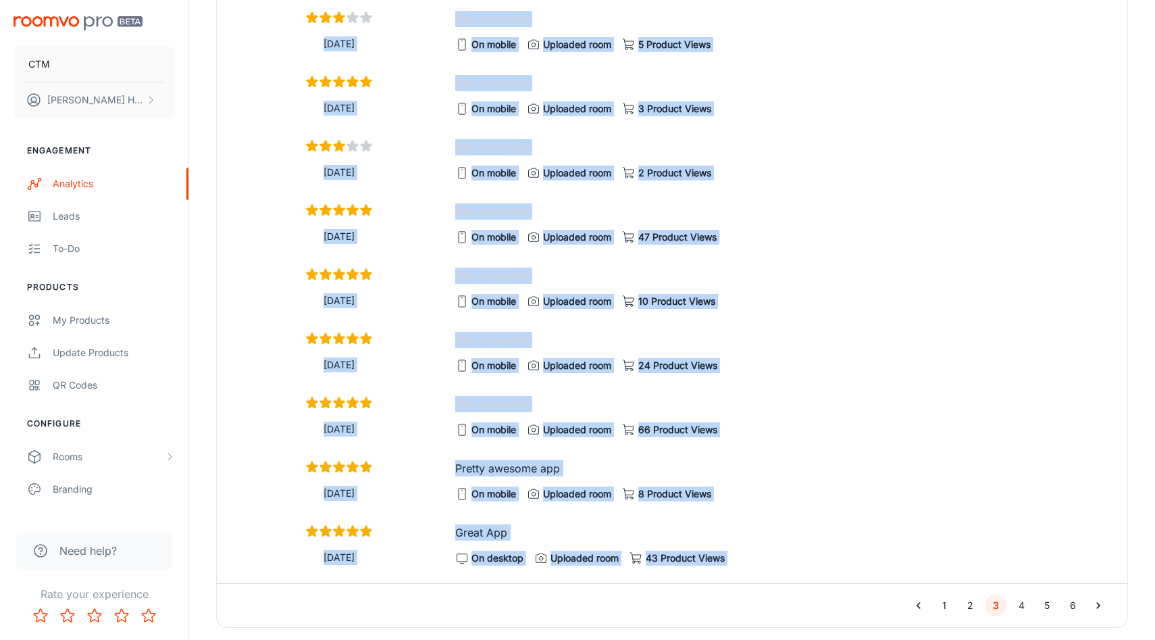
click at [842, 443] on div "27 Jun 2025 [No comment] On mobile Uploaded room 5 Product Views 27 Jun 2025 [N…" at bounding box center [672, 259] width 911 height 647
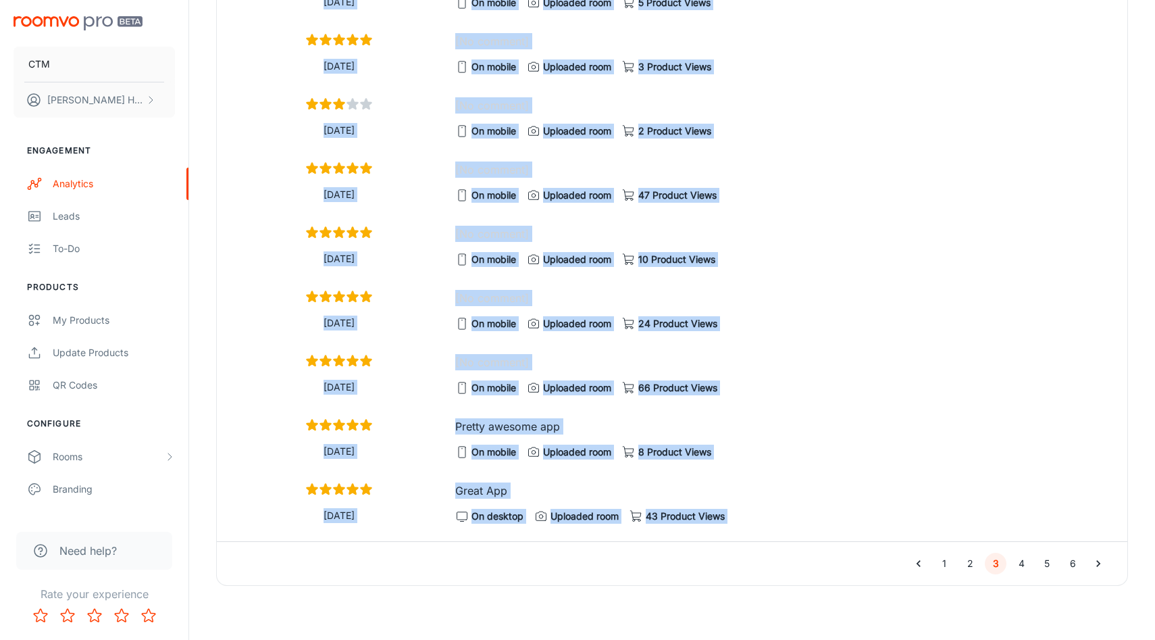
drag, startPoint x: 283, startPoint y: 510, endPoint x: 703, endPoint y: 549, distance: 421.3
click at [703, 549] on div "Average Rating 4.1 57 reviews 5 Stars 40 4 Stars 3 3 Stars 4 2 Stars 2 1 Stars …" at bounding box center [672, 130] width 912 height 912
copy div "27 Jun 2025 [No comment] On mobile Uploaded room 5 Product Views 27 Jun 2025 [N…"
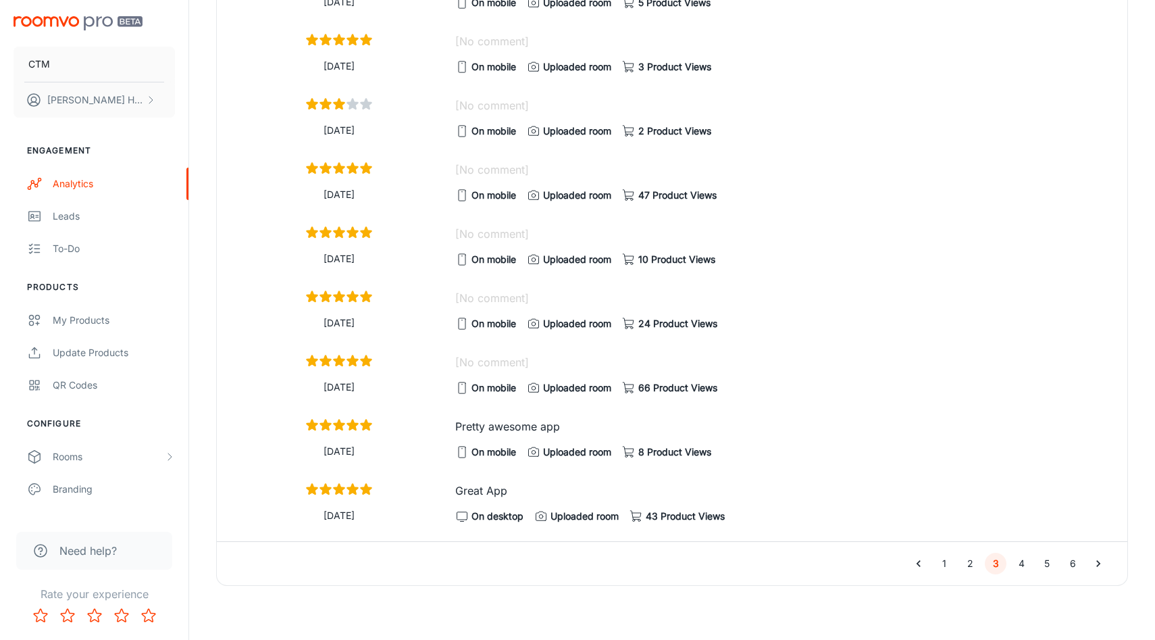
click at [1022, 576] on div "1 2 3 4 5 6" at bounding box center [672, 563] width 911 height 43
click at [1022, 565] on button "4" at bounding box center [1022, 564] width 22 height 22
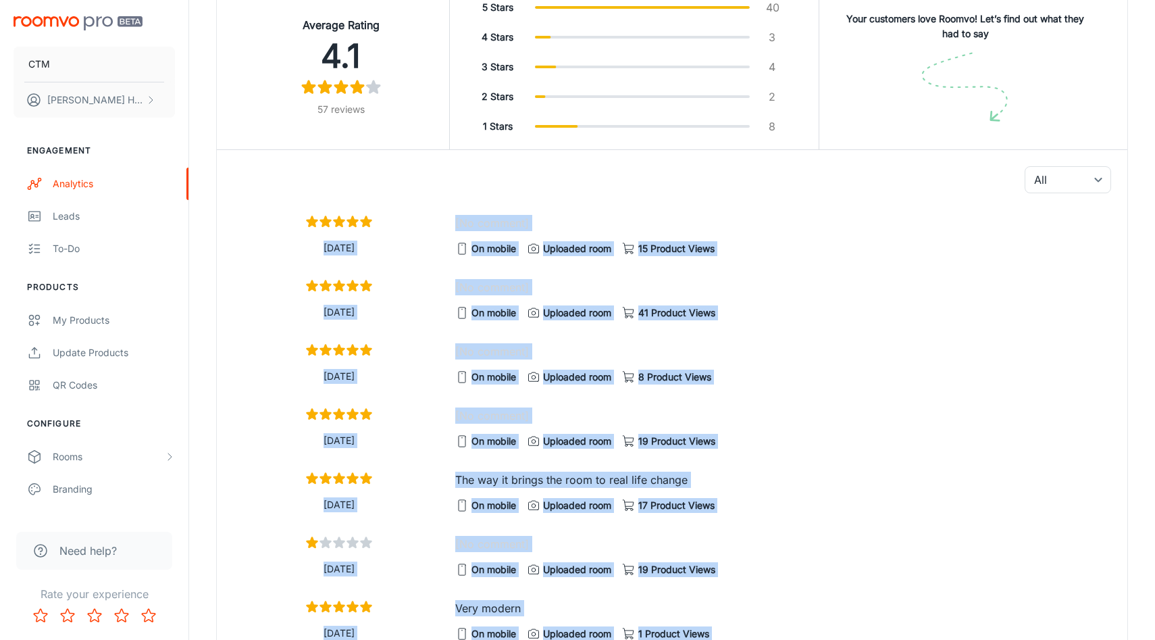
scroll to position [1214, 0]
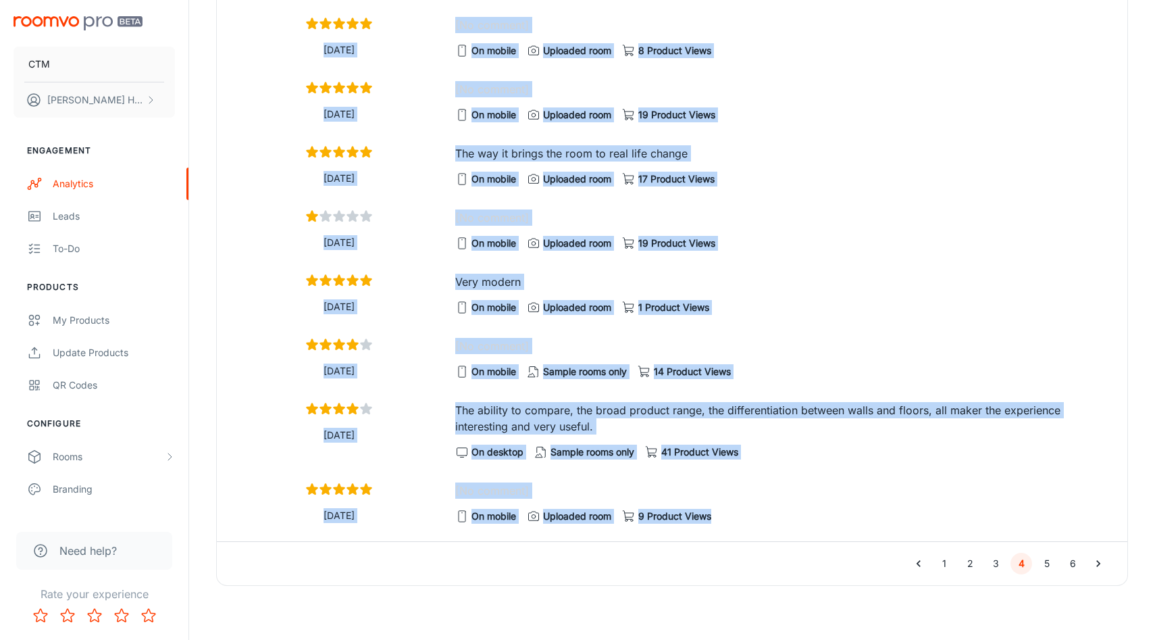
drag, startPoint x: 290, startPoint y: 398, endPoint x: 736, endPoint y: 519, distance: 462.0
click at [736, 519] on div "08 Apr 2025 [No comment] On mobile Uploaded room 15 Product Views 04 Apr 2025 […" at bounding box center [672, 209] width 911 height 663
copy div "08 Apr 2025 [No comment] On mobile Uploaded room 15 Product Views 04 Apr 2025 […"
click at [1045, 563] on button "5" at bounding box center [1047, 564] width 22 height 22
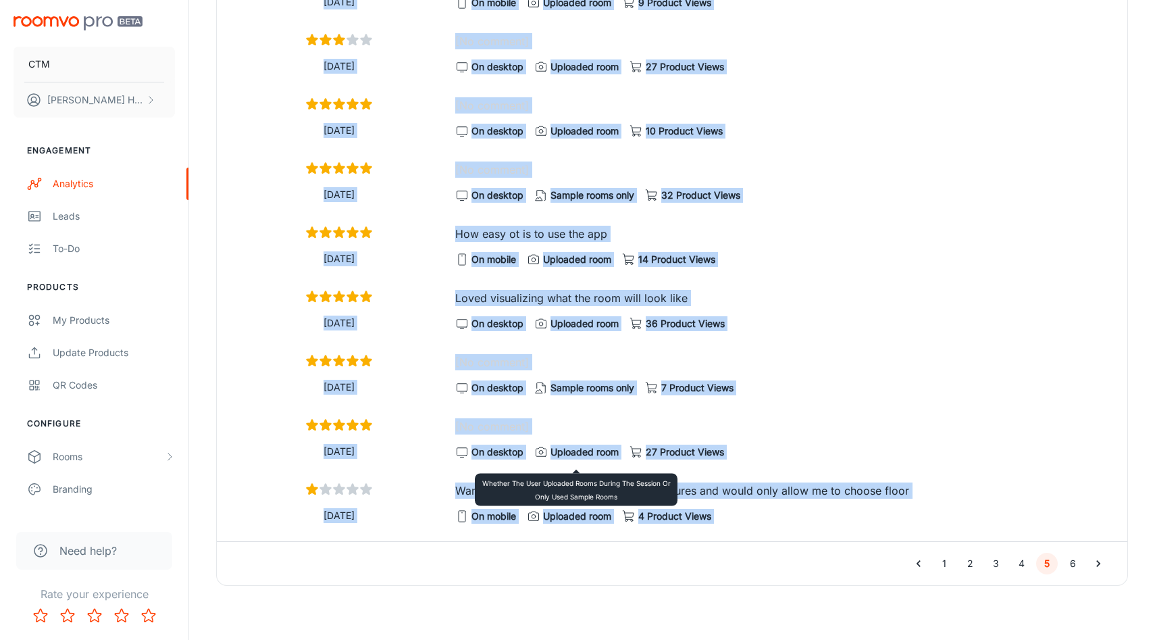
scroll to position [1198, 0]
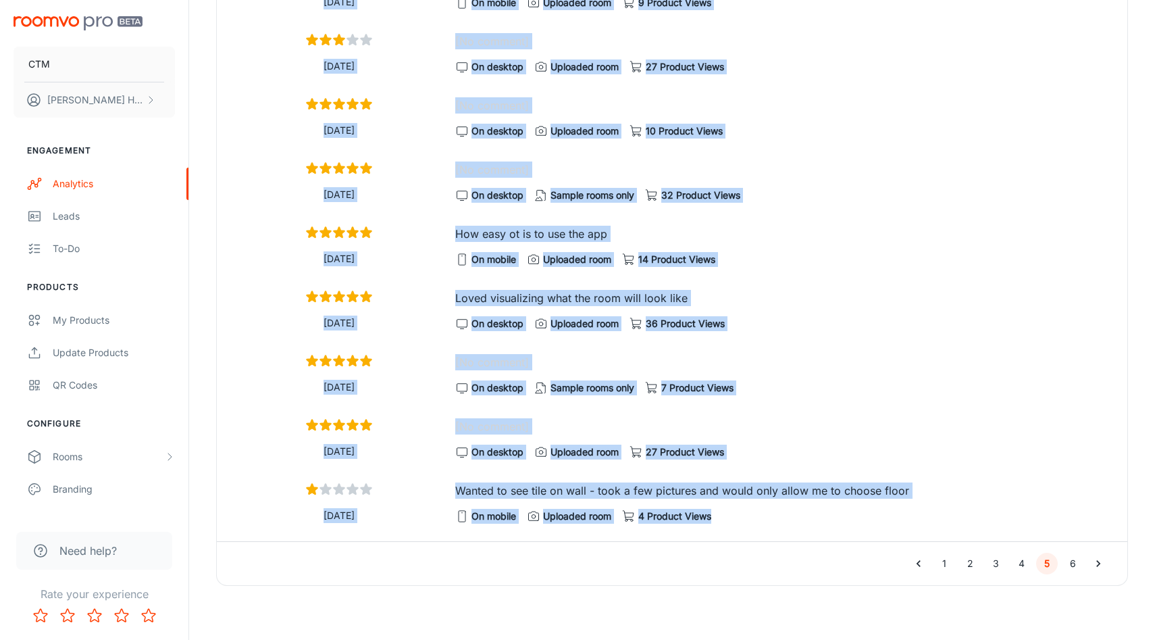
drag, startPoint x: 265, startPoint y: 233, endPoint x: 716, endPoint y: 513, distance: 531.3
click at [716, 513] on div "18 Feb 2025 [No comment] On desktop Uploaded room 66 Product Views 11 Feb 2025 …" at bounding box center [672, 217] width 911 height 647
copy div "18 Feb 2025 [No comment] On desktop Uploaded room 66 Product Views 11 Feb 2025 …"
click at [1073, 570] on button "6" at bounding box center [1073, 564] width 22 height 22
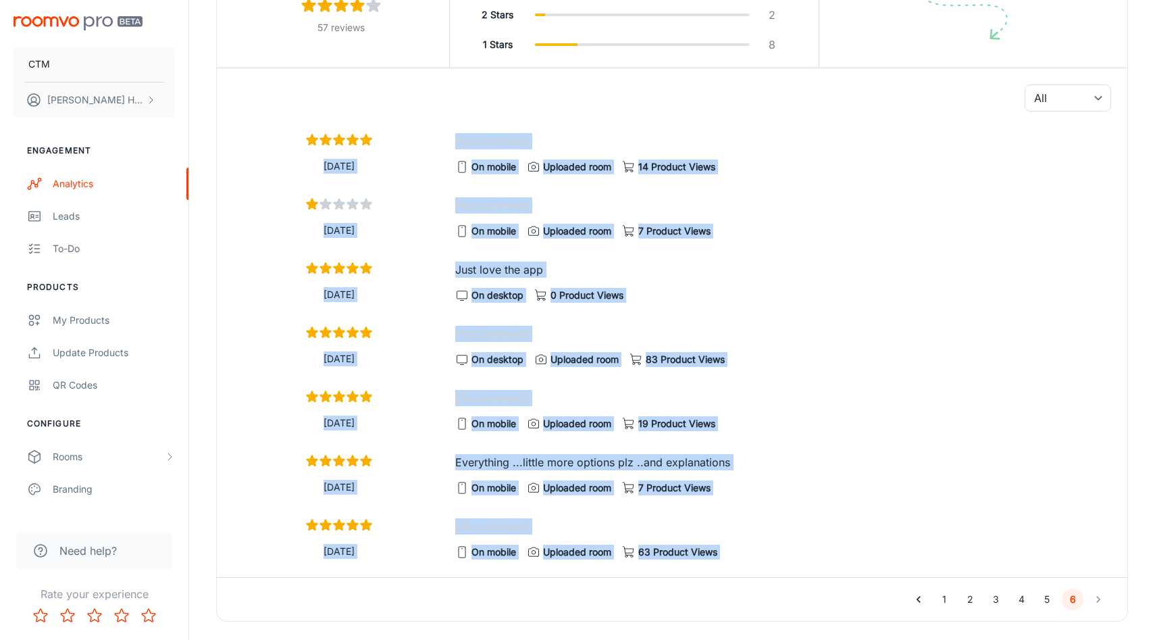
scroll to position [967, 0]
drag, startPoint x: 260, startPoint y: 134, endPoint x: 766, endPoint y: 613, distance: 697.2
click at [766, 613] on div "Average Rating 4.1 57 reviews 5 Stars 40 4 Stars 3 3 Stars 4 2 Stars 2 1 Stars …" at bounding box center [672, 260] width 912 height 719
copy div "​ 14 Nov 2024 [No comment] On mobile Uploaded room 14 Product Views 31 Oct 2024…"
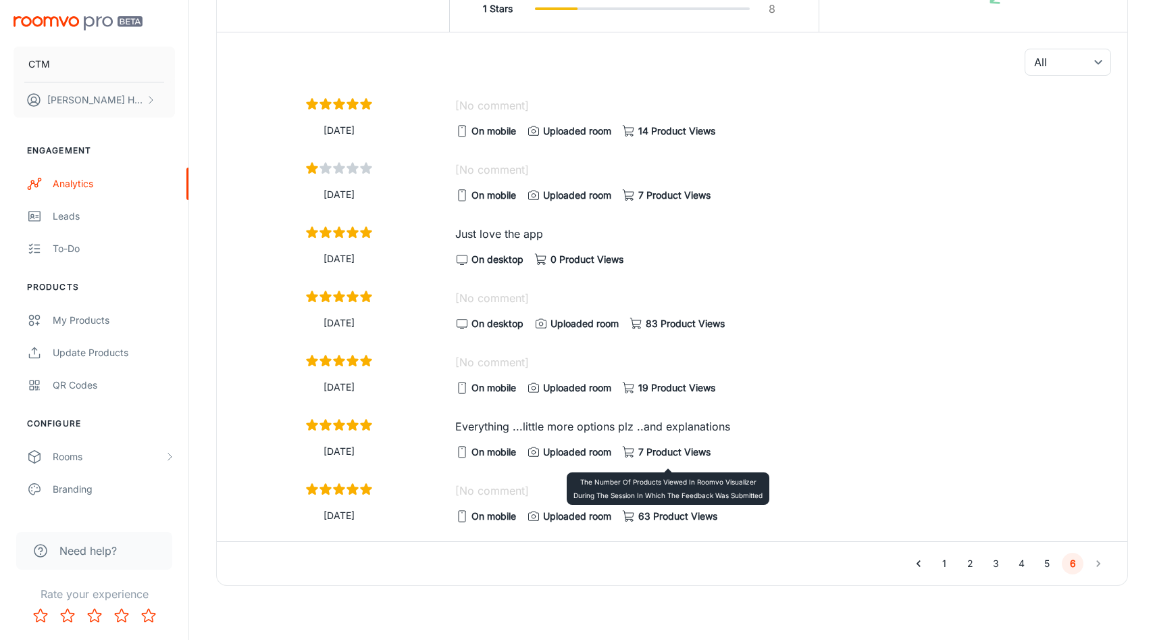
click at [707, 445] on span "7 Product Views" at bounding box center [674, 452] width 72 height 15
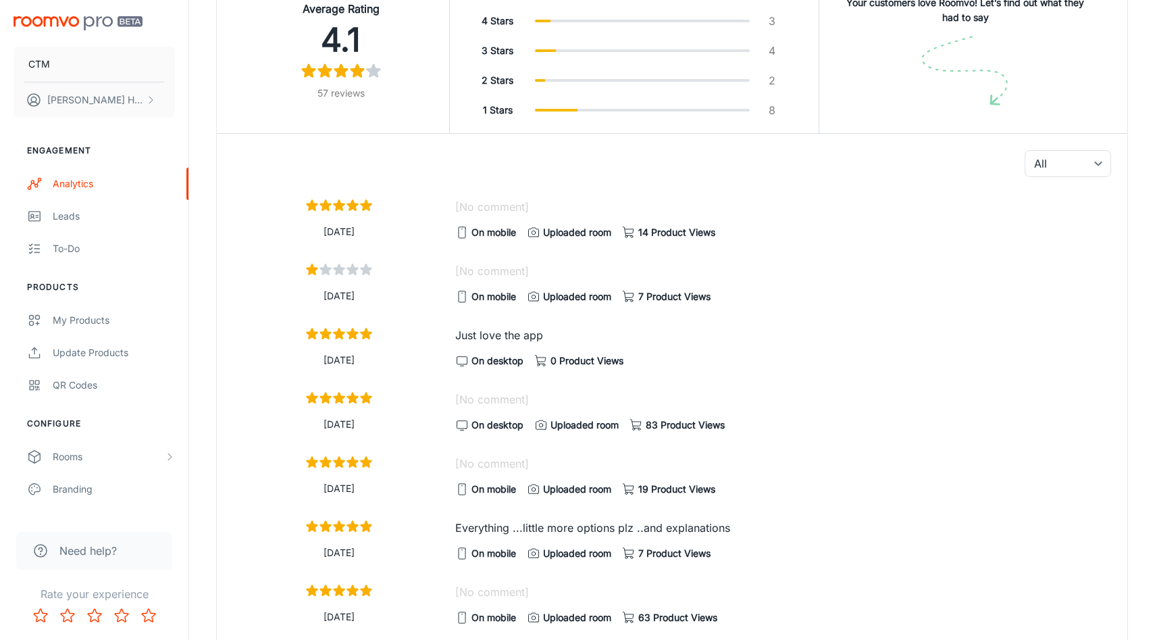
scroll to position [986, 0]
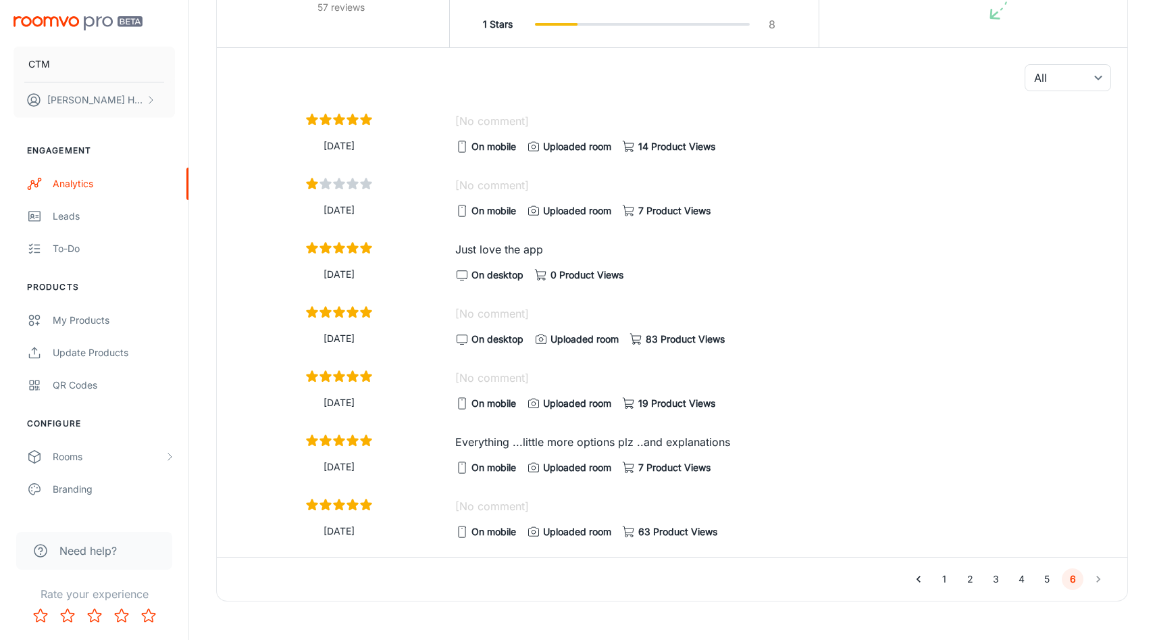
click at [939, 582] on button "1" at bounding box center [945, 579] width 22 height 22
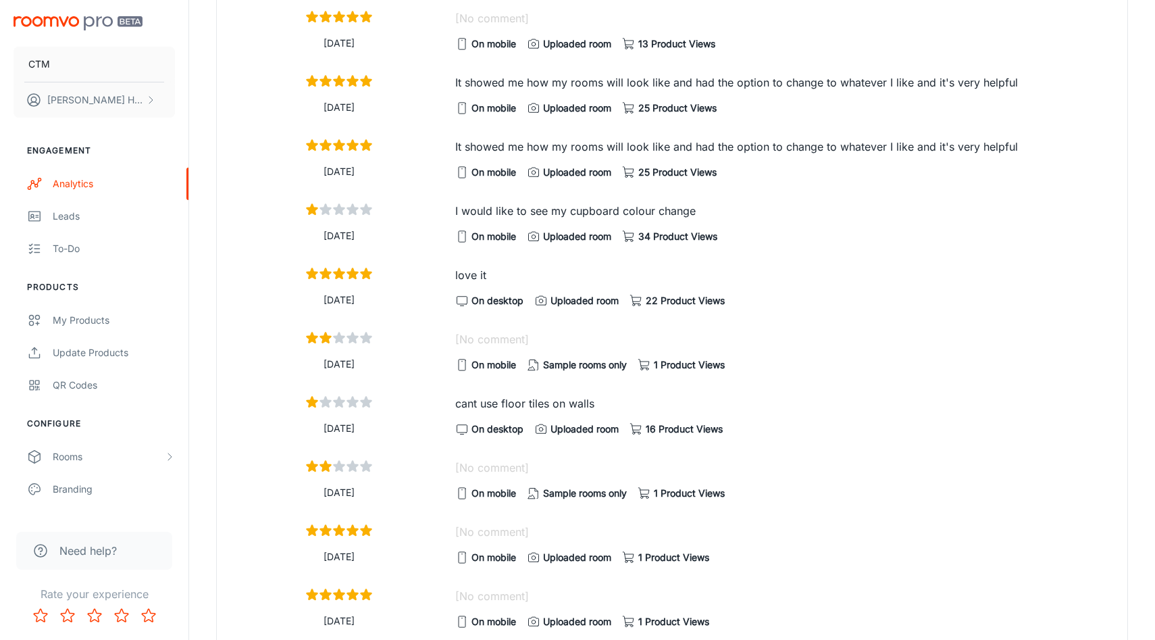
scroll to position [1198, 0]
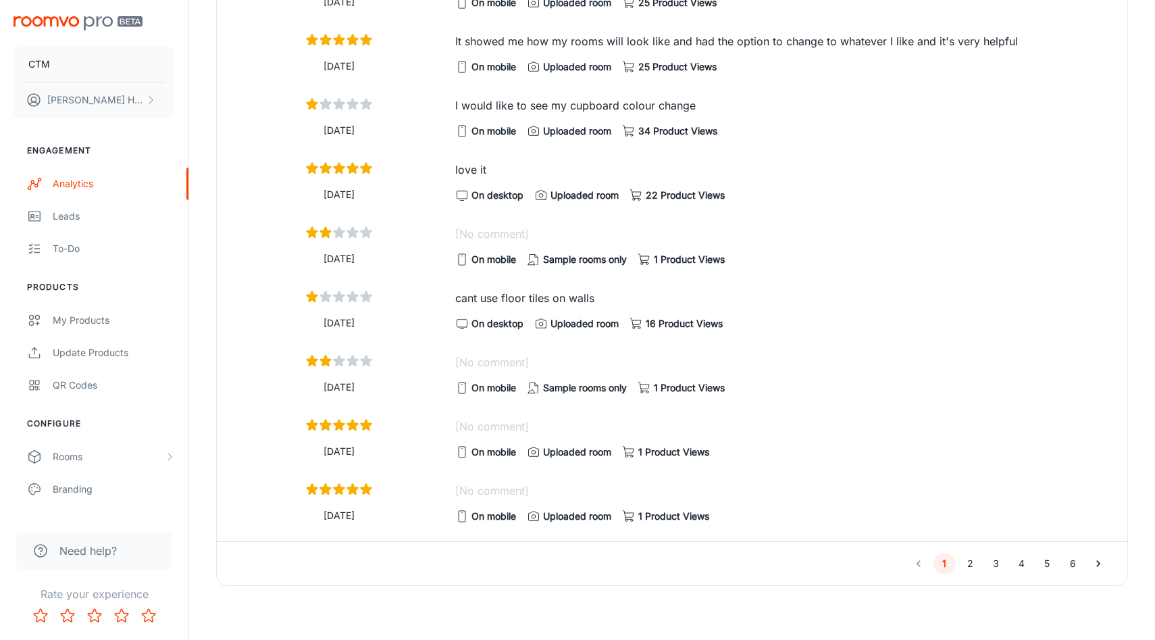
click at [971, 566] on button "2" at bounding box center [970, 564] width 22 height 22
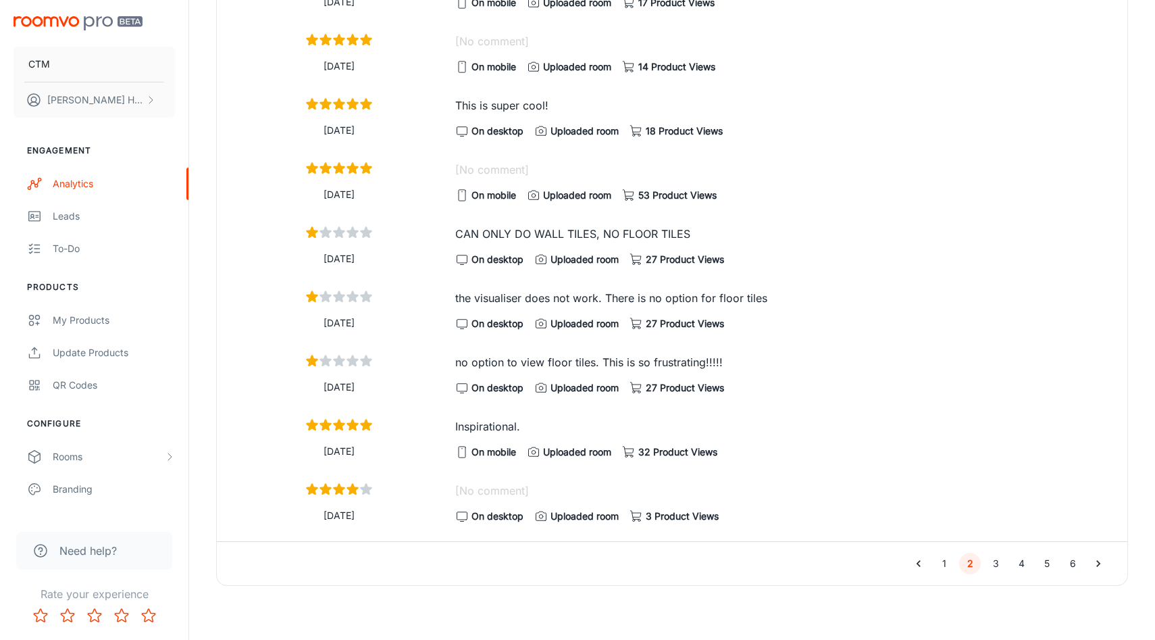
click at [998, 563] on button "3" at bounding box center [996, 564] width 22 height 22
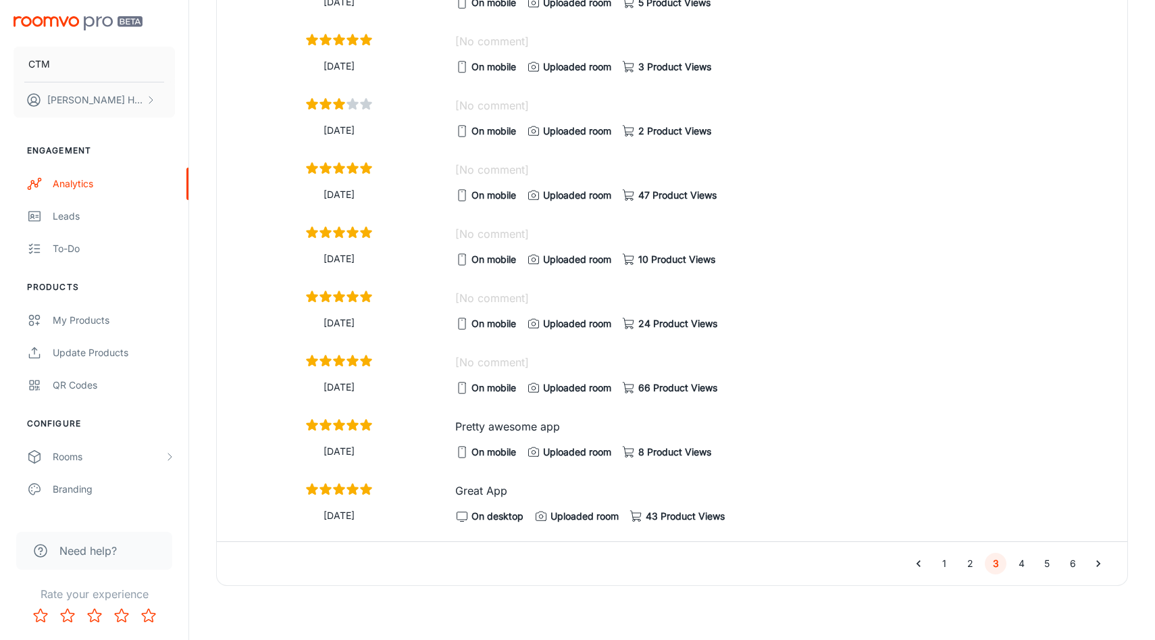
click at [1023, 559] on button "4" at bounding box center [1022, 564] width 22 height 22
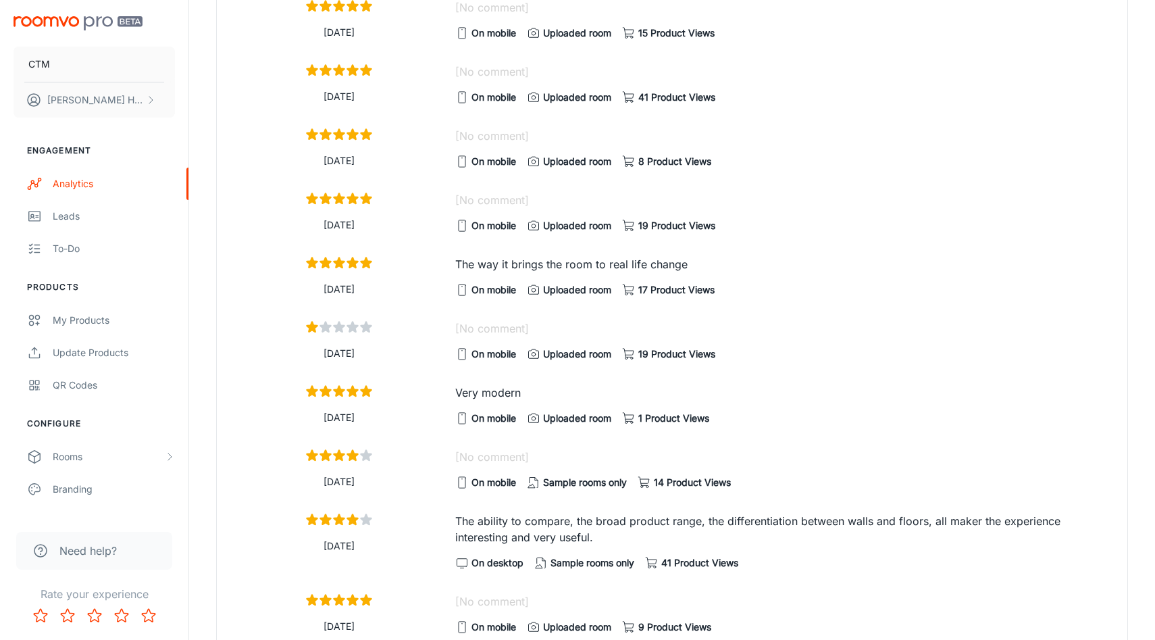
scroll to position [1099, 0]
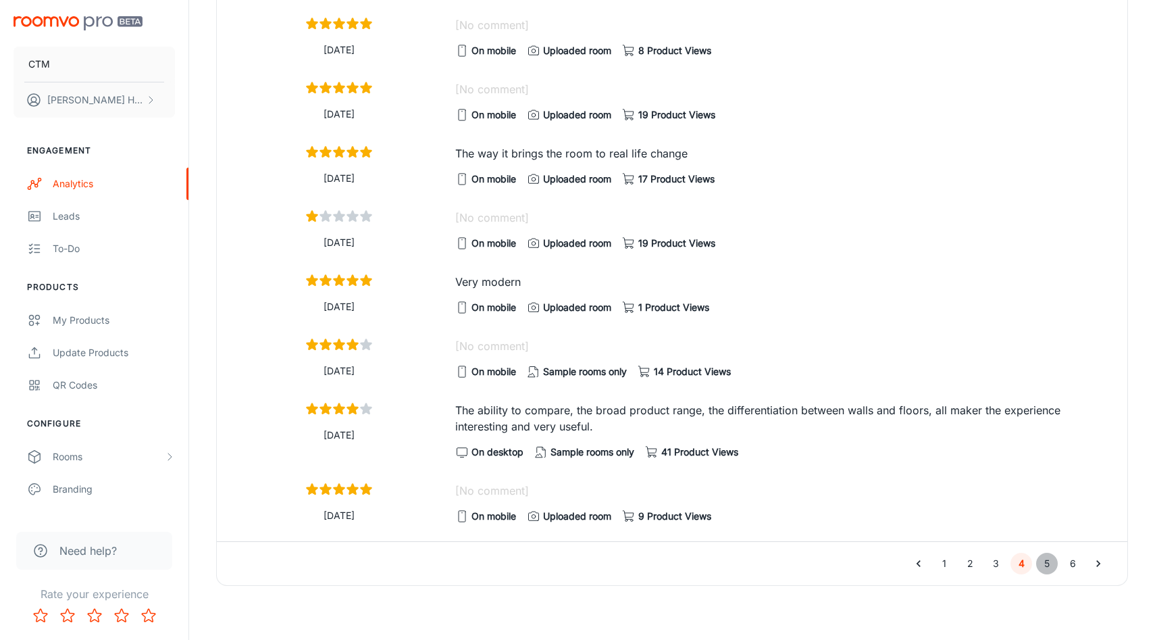
click at [1049, 555] on button "5" at bounding box center [1047, 564] width 22 height 22
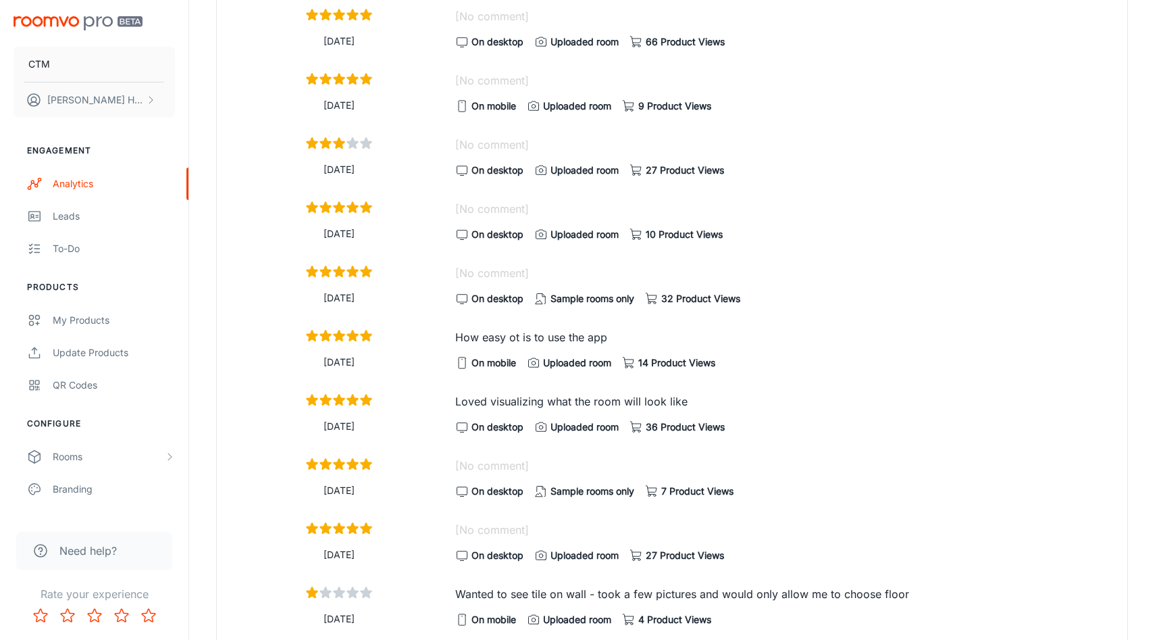
scroll to position [1198, 0]
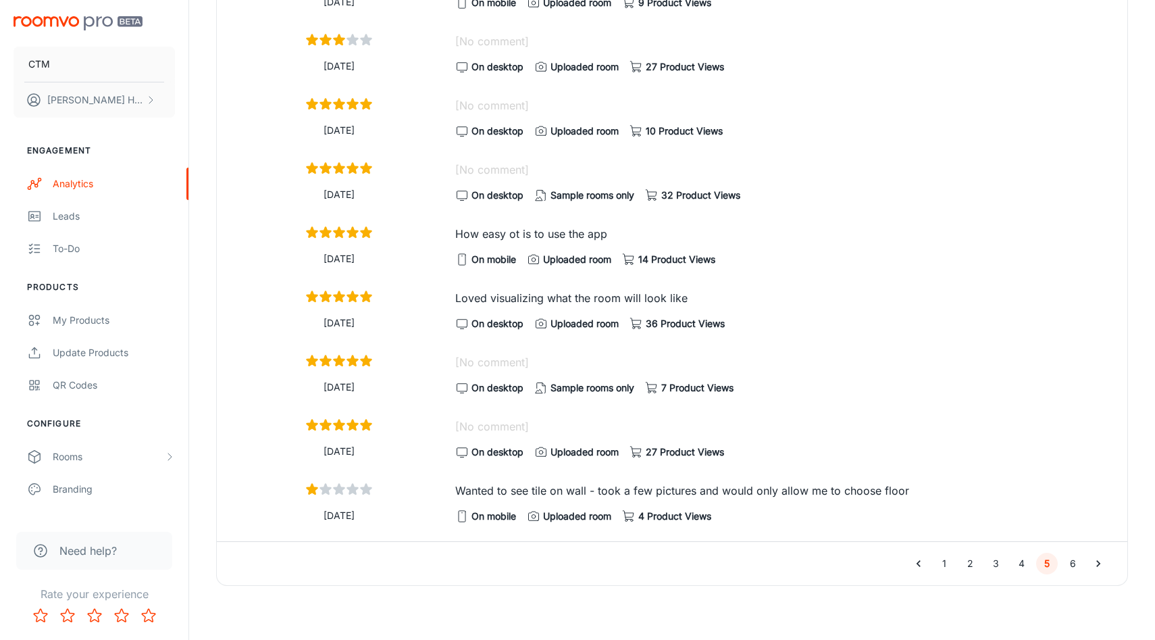
click at [1067, 563] on button "6" at bounding box center [1073, 564] width 22 height 22
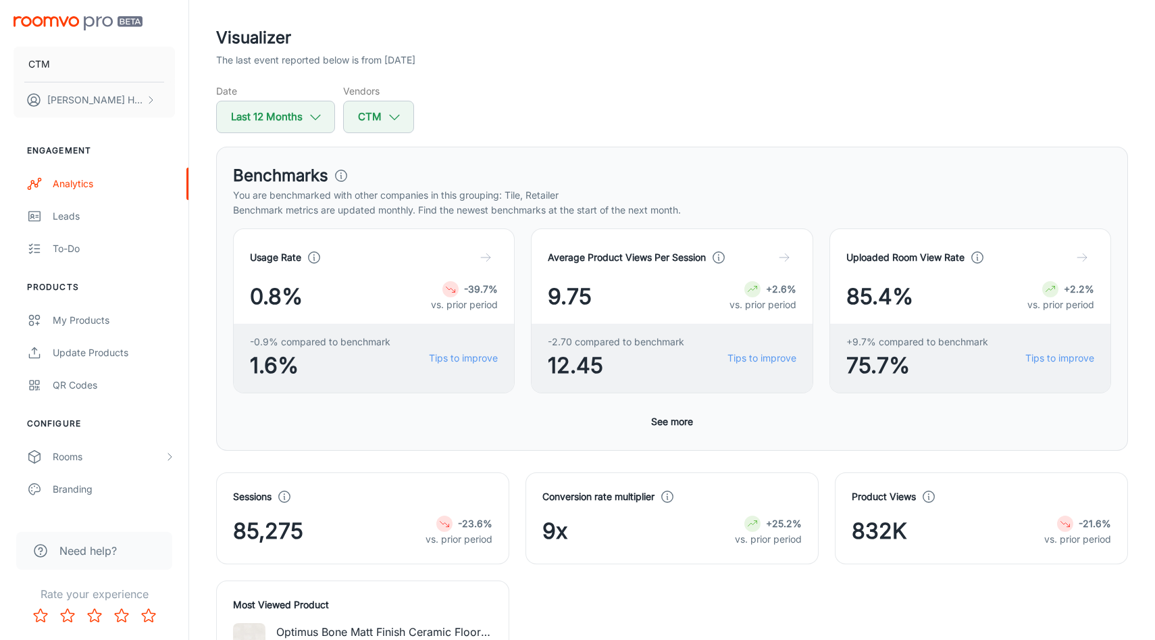
scroll to position [0, 0]
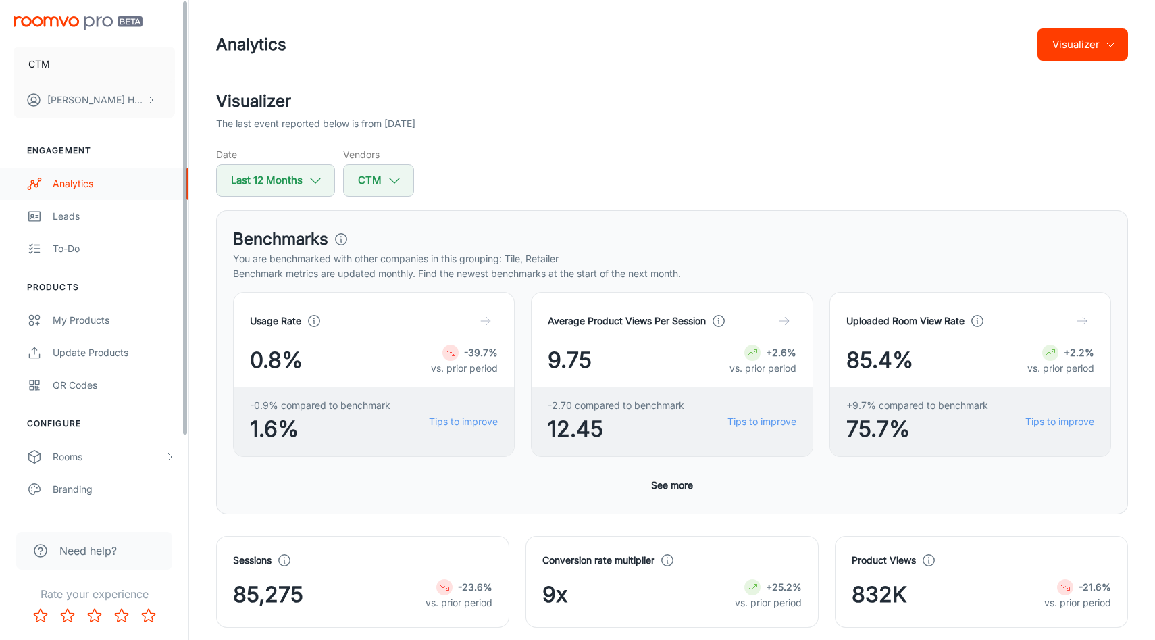
click at [86, 186] on div "Analytics" at bounding box center [114, 183] width 122 height 15
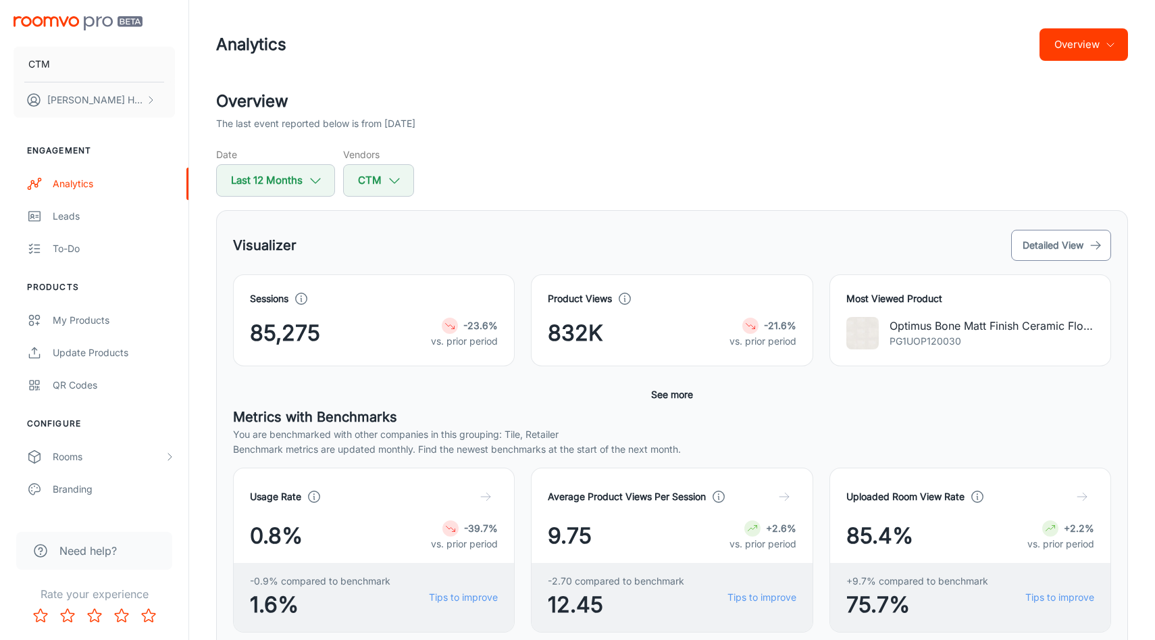
click at [1088, 247] on button "Detailed View" at bounding box center [1061, 245] width 100 height 31
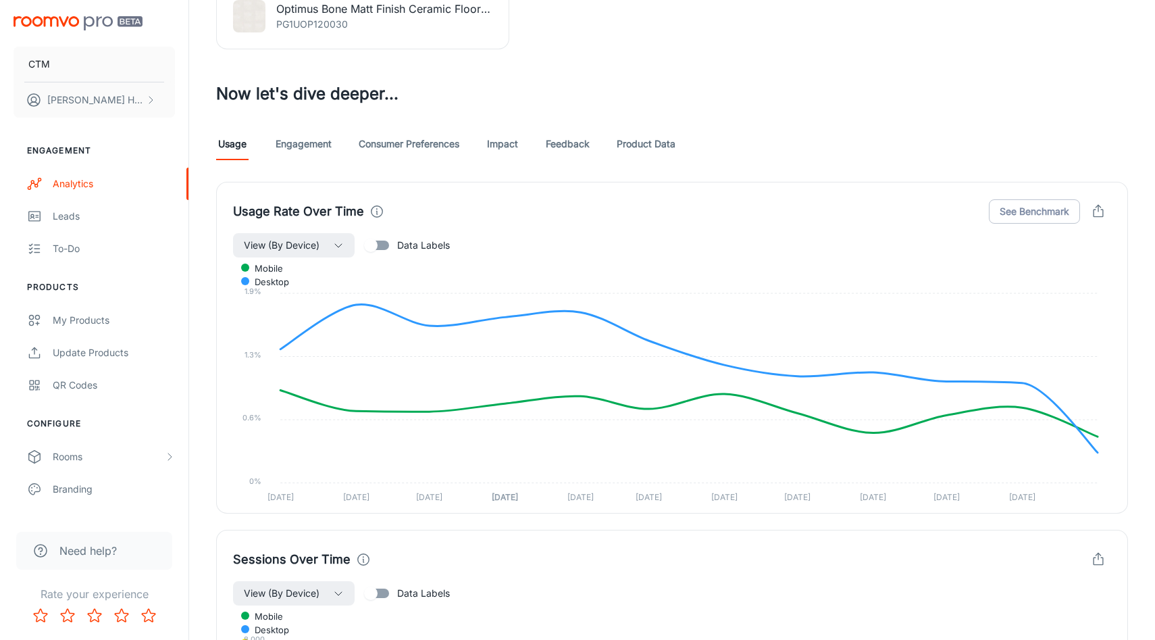
scroll to position [649, 0]
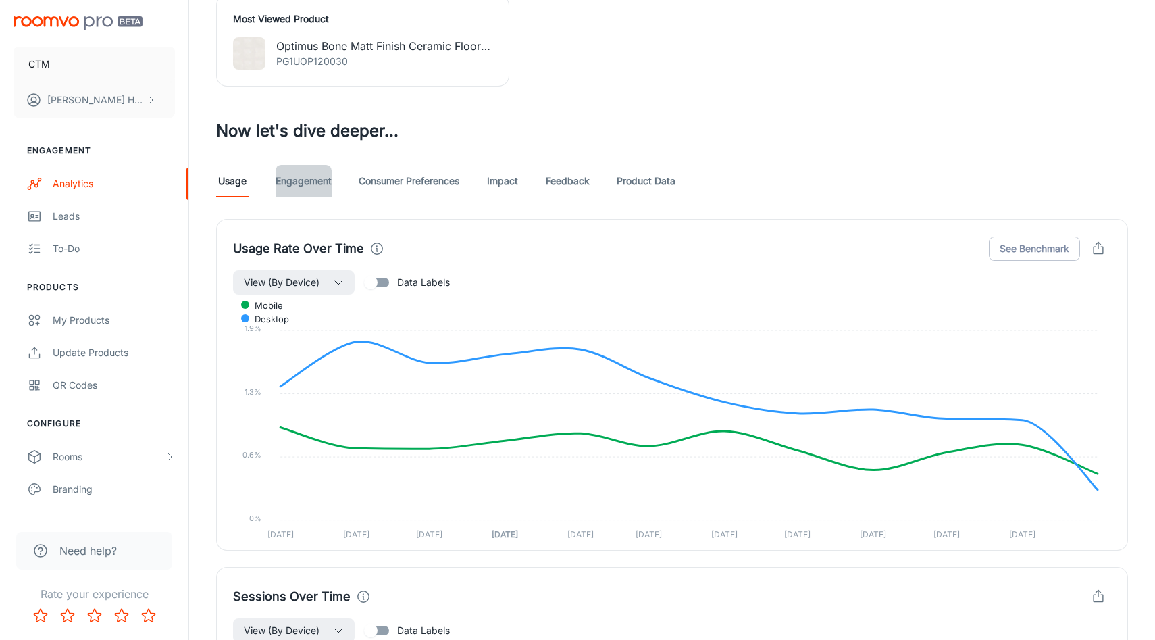
click at [314, 177] on link "Engagement" at bounding box center [304, 181] width 56 height 32
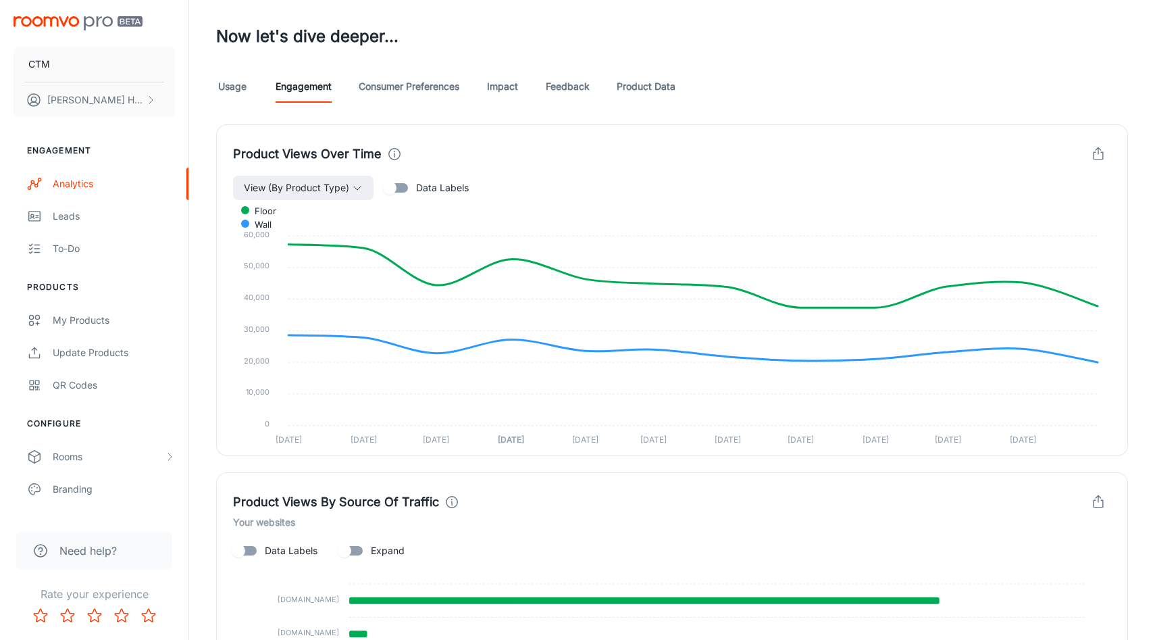
scroll to position [811, 0]
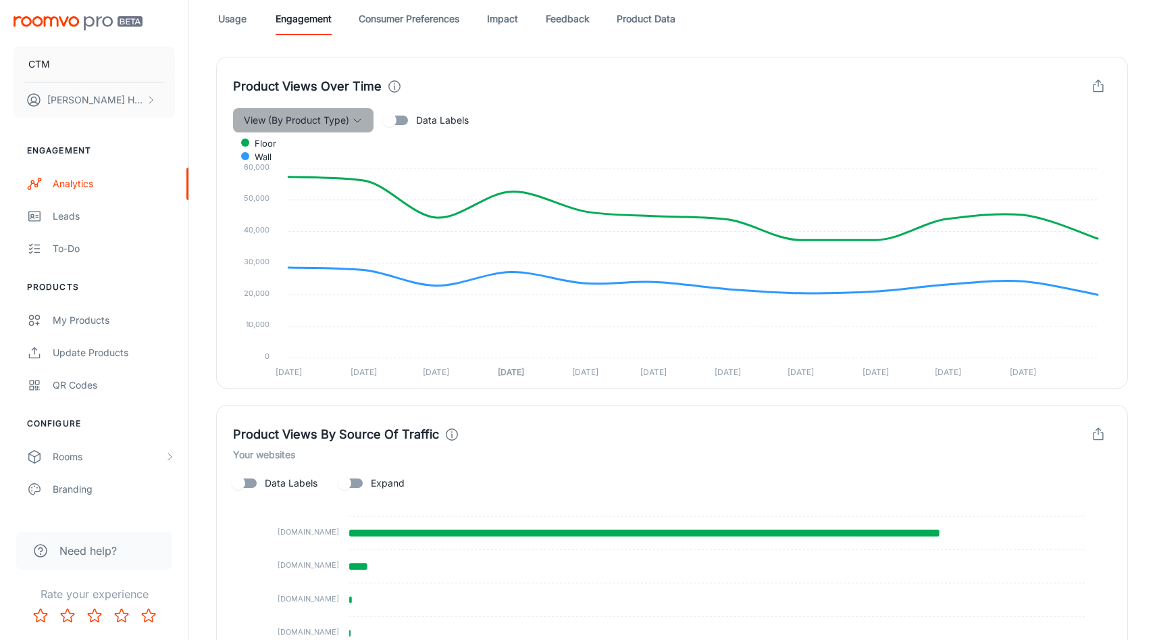
click at [358, 115] on icon "button" at bounding box center [357, 120] width 11 height 11
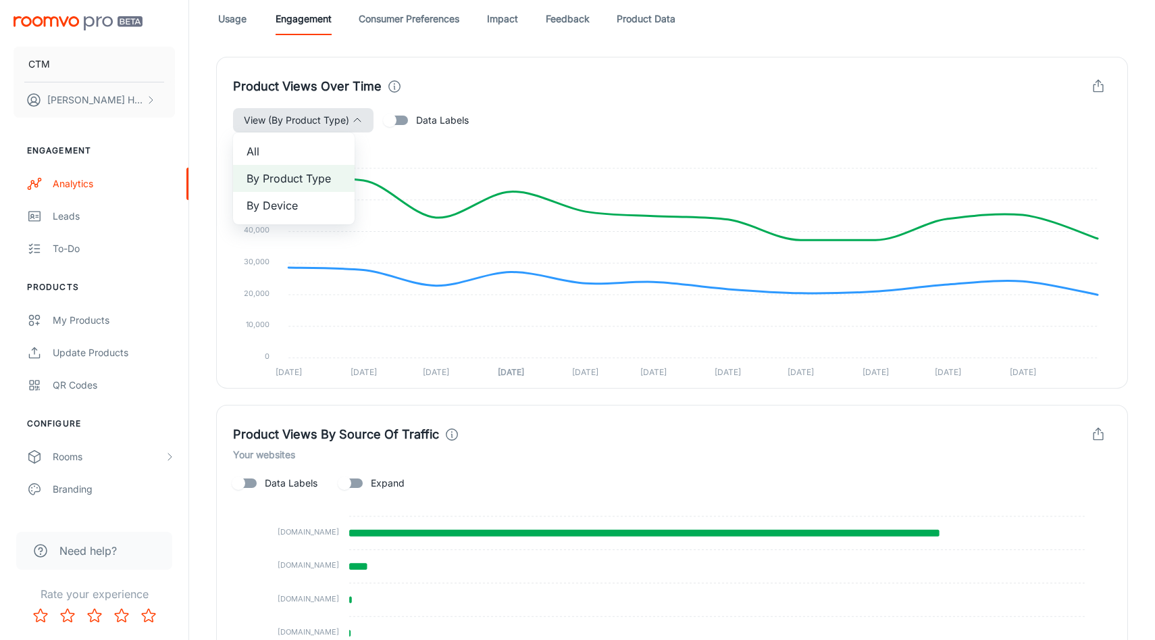
click at [322, 203] on span "By Device" at bounding box center [294, 205] width 95 height 16
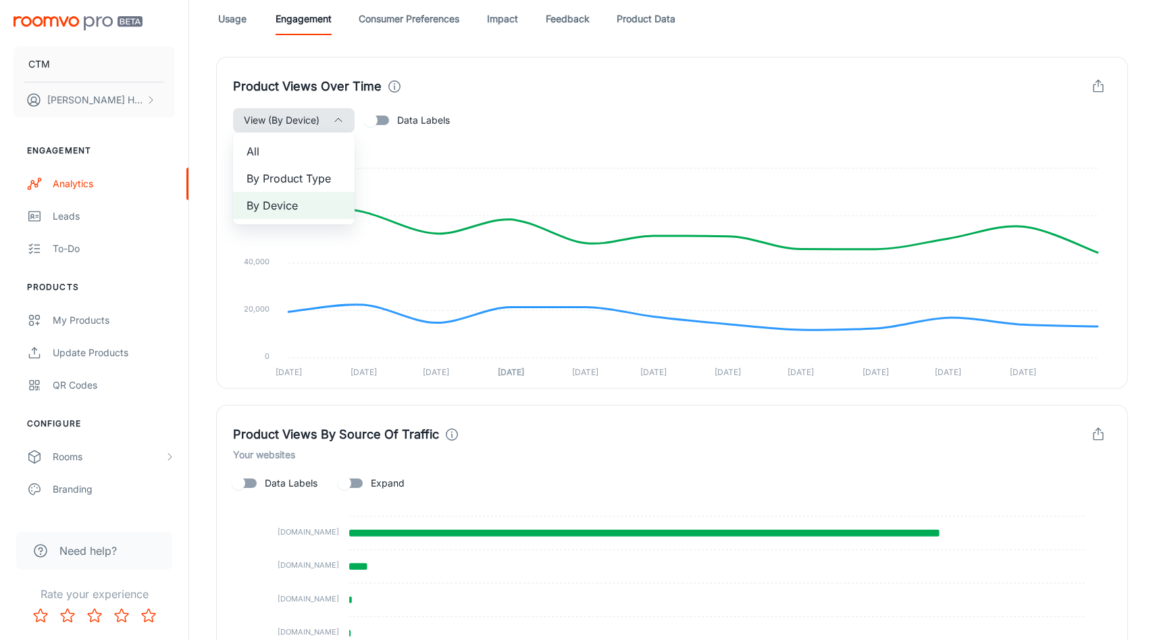
click at [524, 105] on div at bounding box center [577, 320] width 1155 height 640
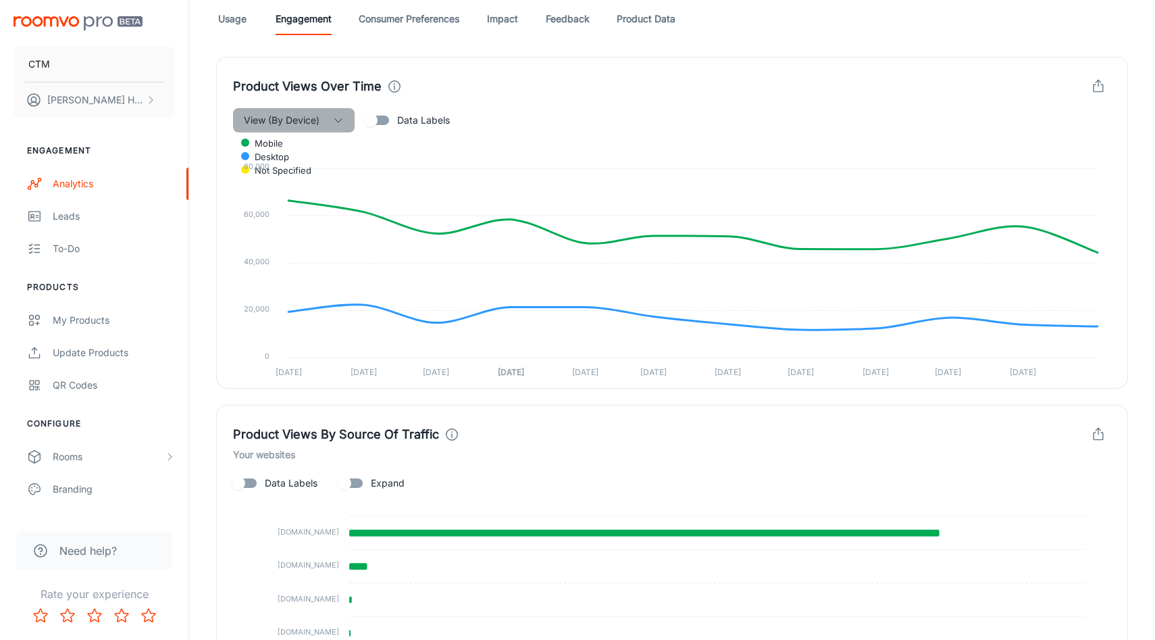
click at [343, 122] on icon "button" at bounding box center [338, 120] width 11 height 11
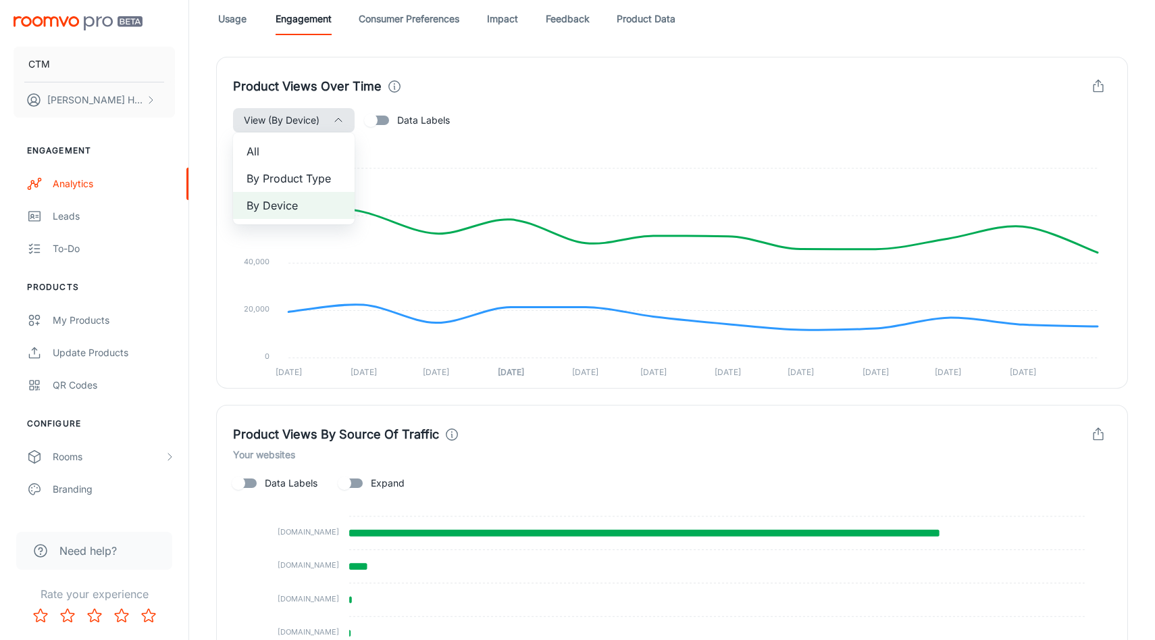
click at [480, 101] on div at bounding box center [577, 320] width 1155 height 640
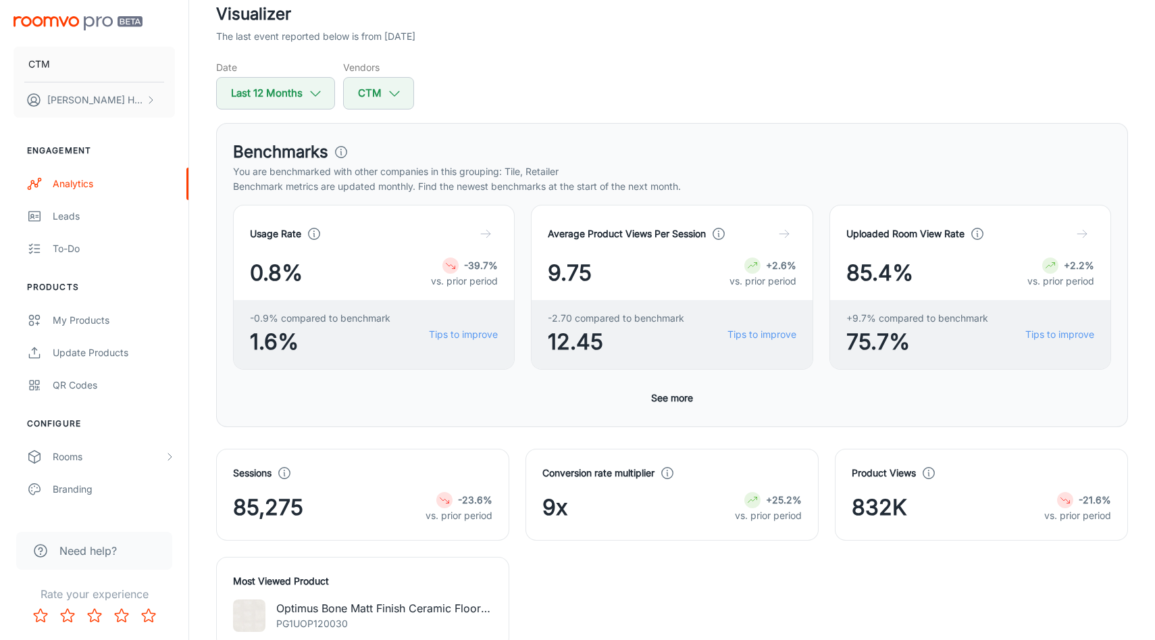
scroll to position [0, 0]
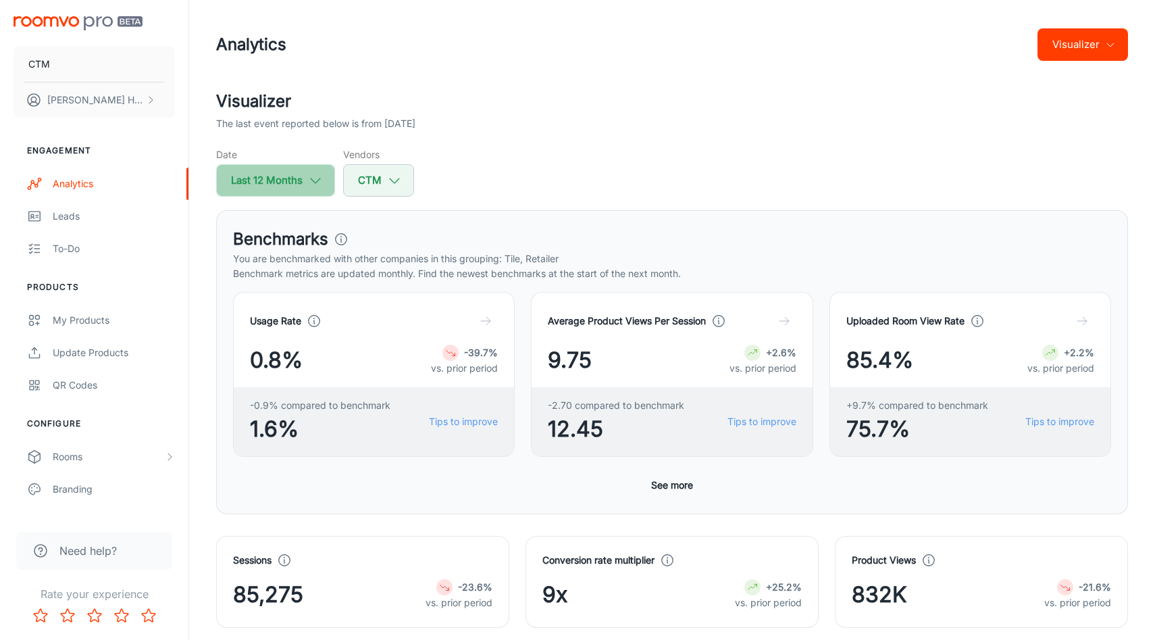
click at [310, 172] on button "Last 12 Months" at bounding box center [275, 180] width 119 height 32
select select "9"
select select "2024"
select select "8"
select select "2025"
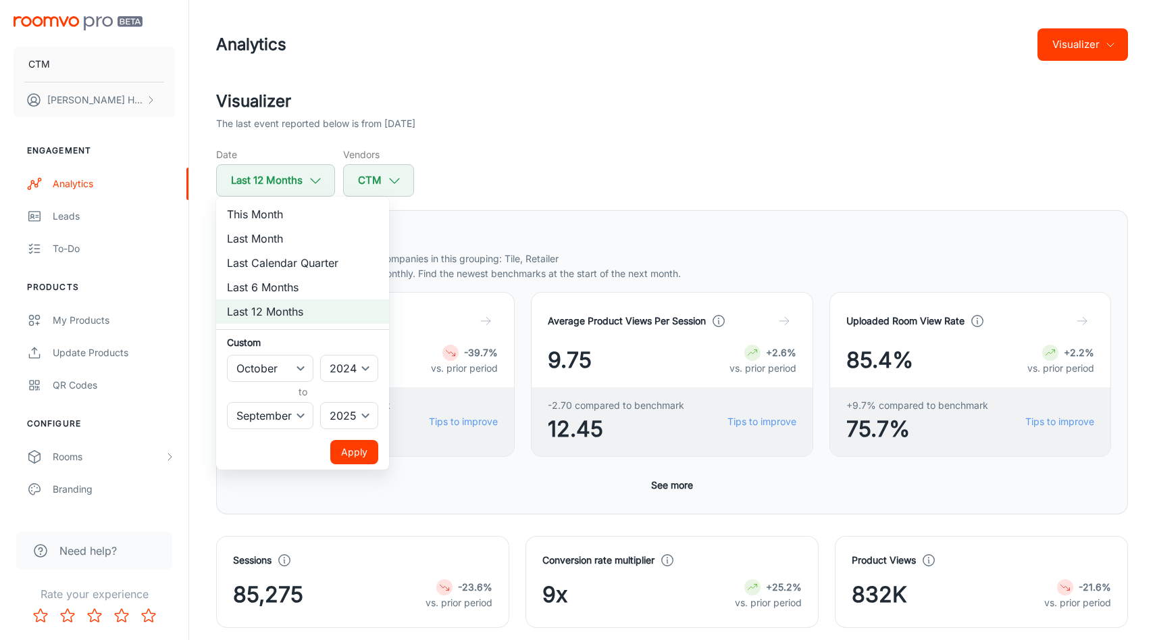
click at [329, 263] on li "Last Calendar Quarter" at bounding box center [302, 263] width 173 height 24
select select "6"
select select "2025"
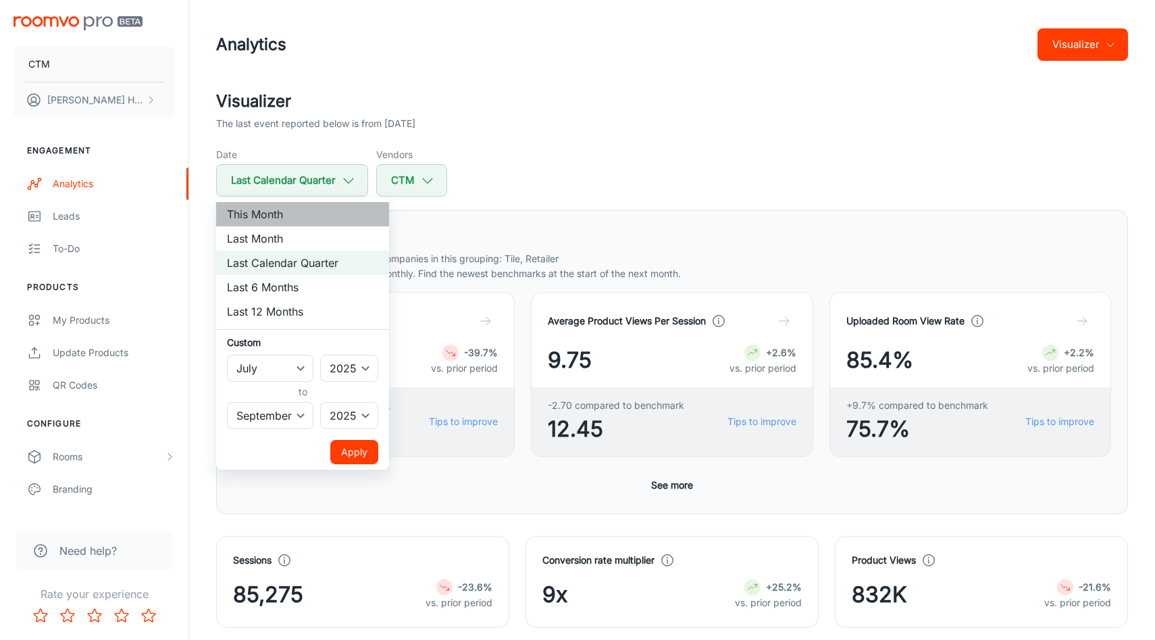
click at [309, 216] on li "This Month" at bounding box center [302, 214] width 173 height 24
select select "9"
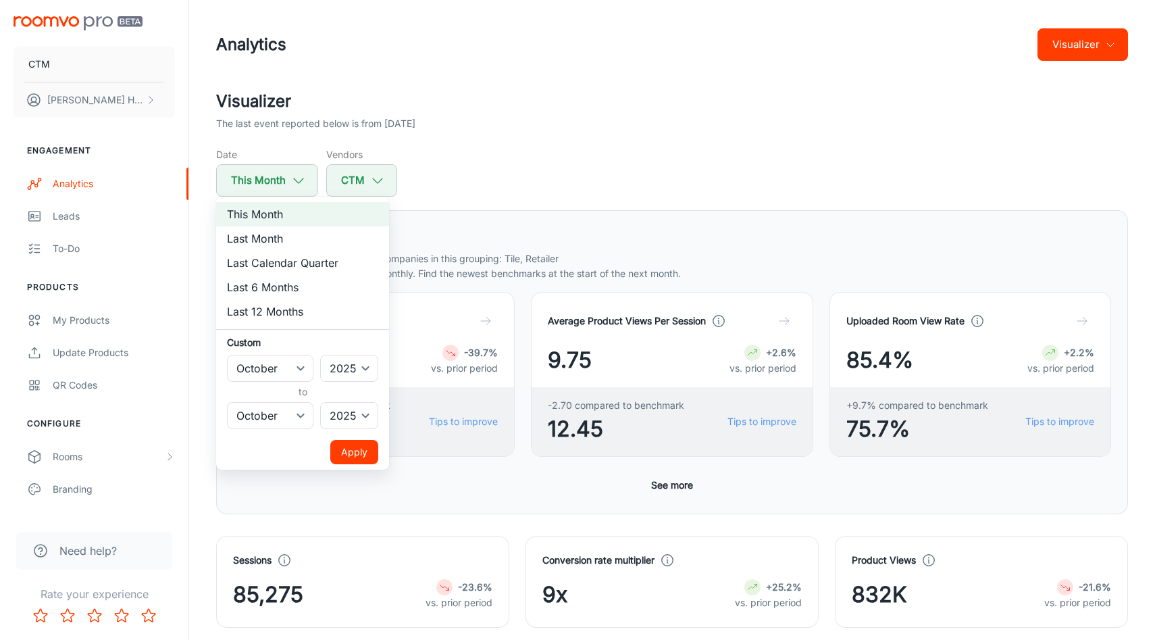
click at [364, 448] on button "Apply" at bounding box center [354, 452] width 48 height 24
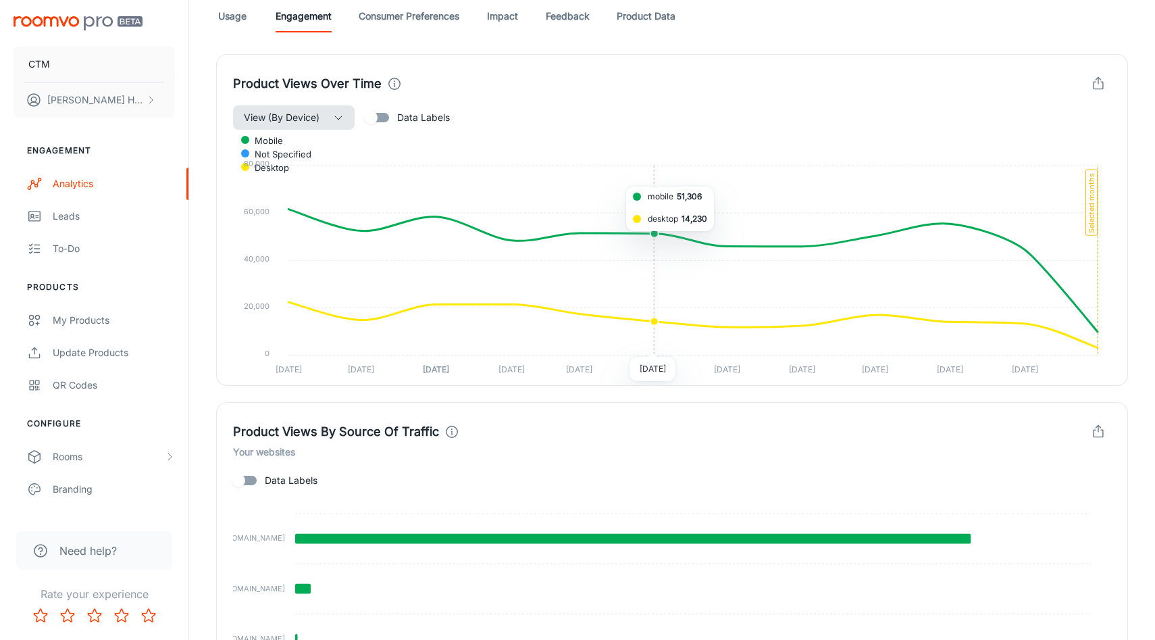
scroll to position [778, 0]
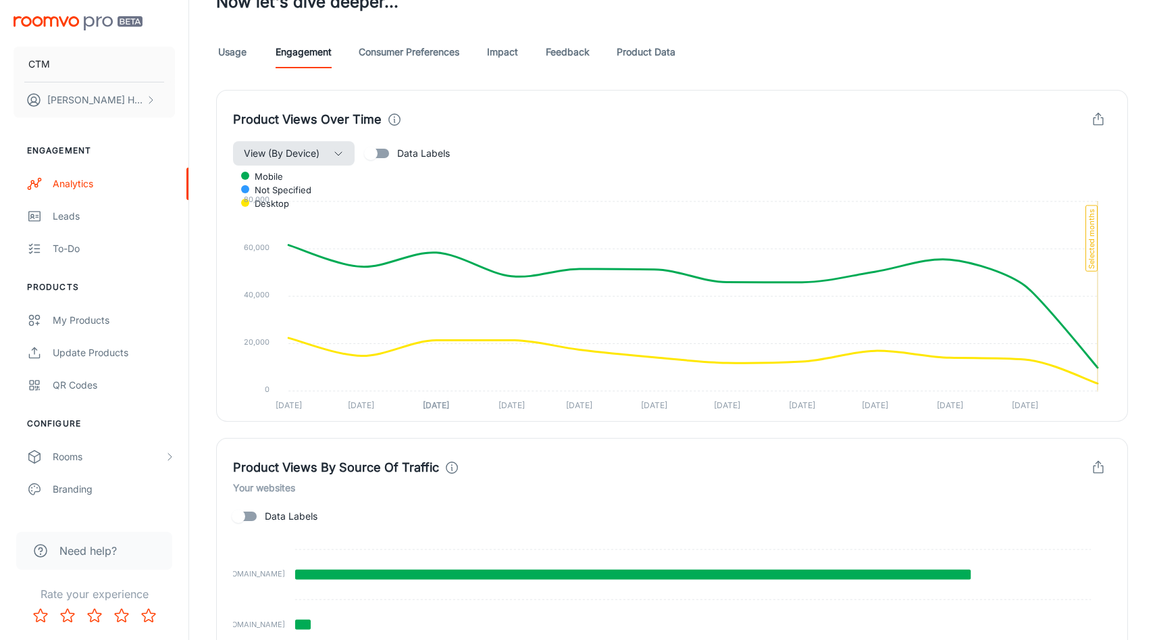
click at [578, 110] on div "Product Views Over Time" at bounding box center [672, 120] width 878 height 26
click at [507, 117] on div "Product Views Over Time" at bounding box center [672, 120] width 878 height 26
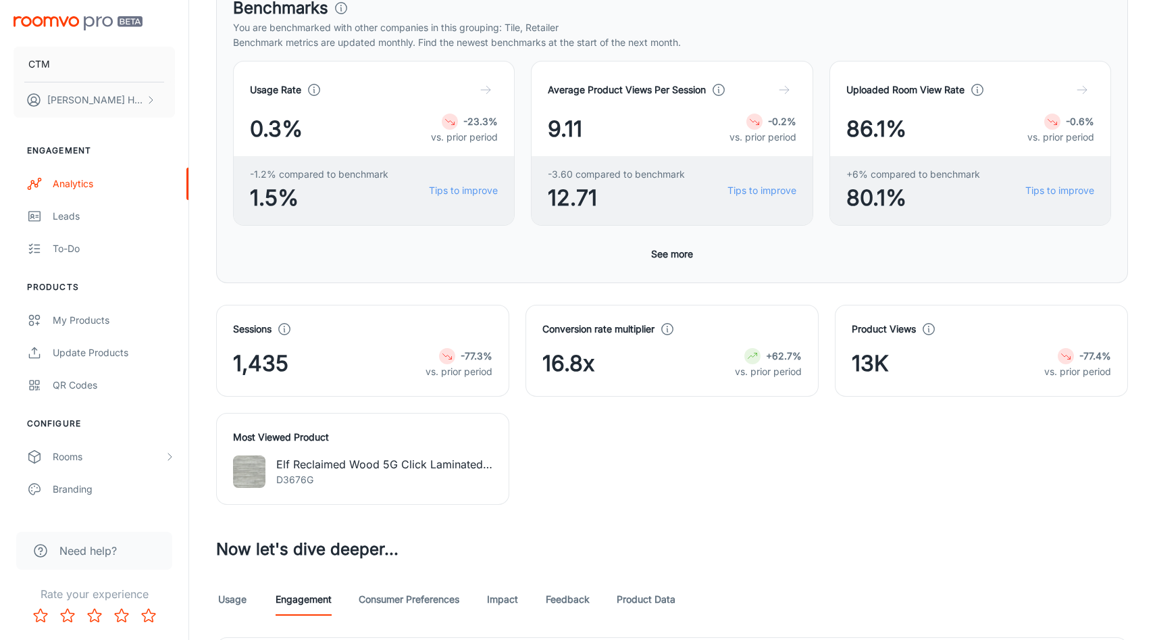
scroll to position [90, 0]
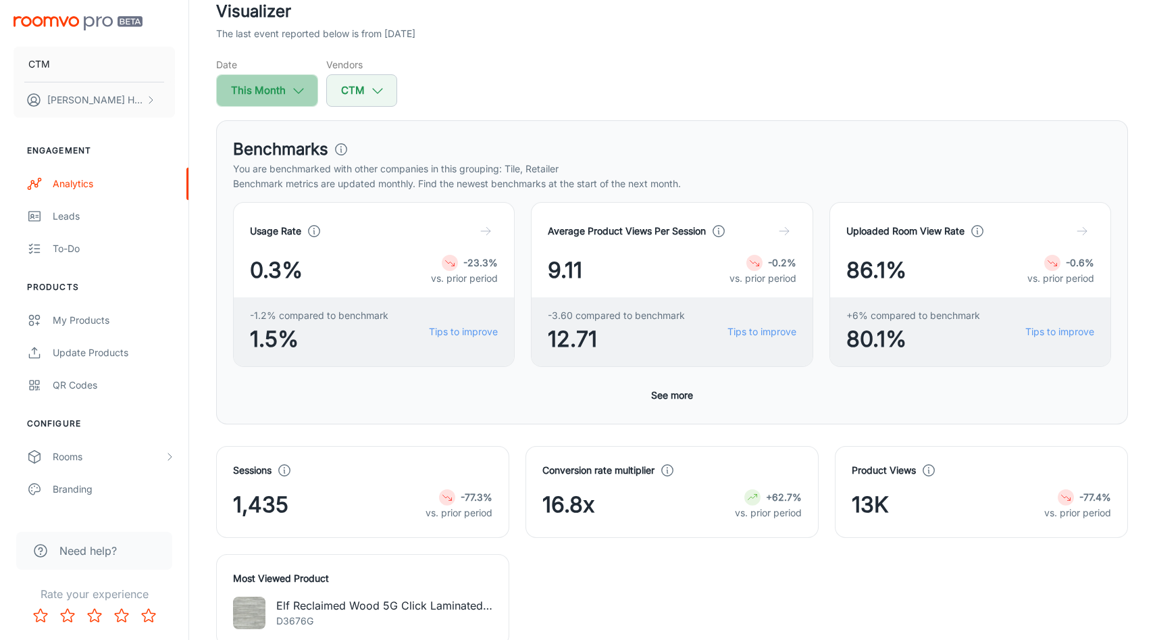
click at [297, 92] on icon "button" at bounding box center [298, 90] width 15 height 15
select select "9"
select select "2025"
select select "9"
select select "2025"
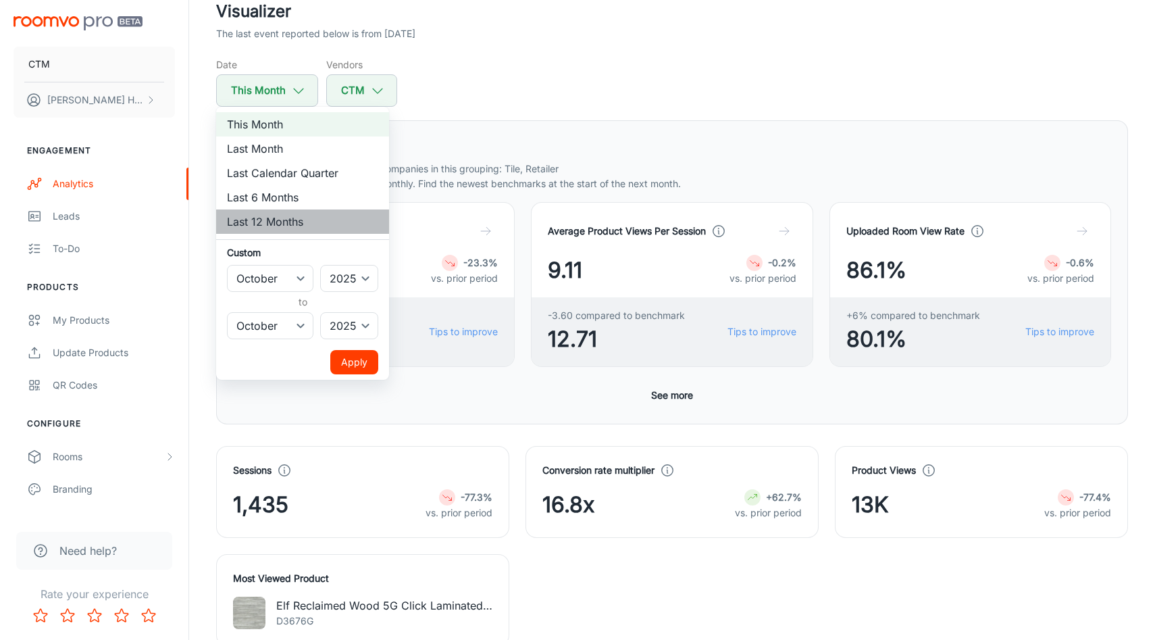
click at [291, 218] on li "Last 12 Months" at bounding box center [302, 221] width 173 height 24
select select "2024"
select select "8"
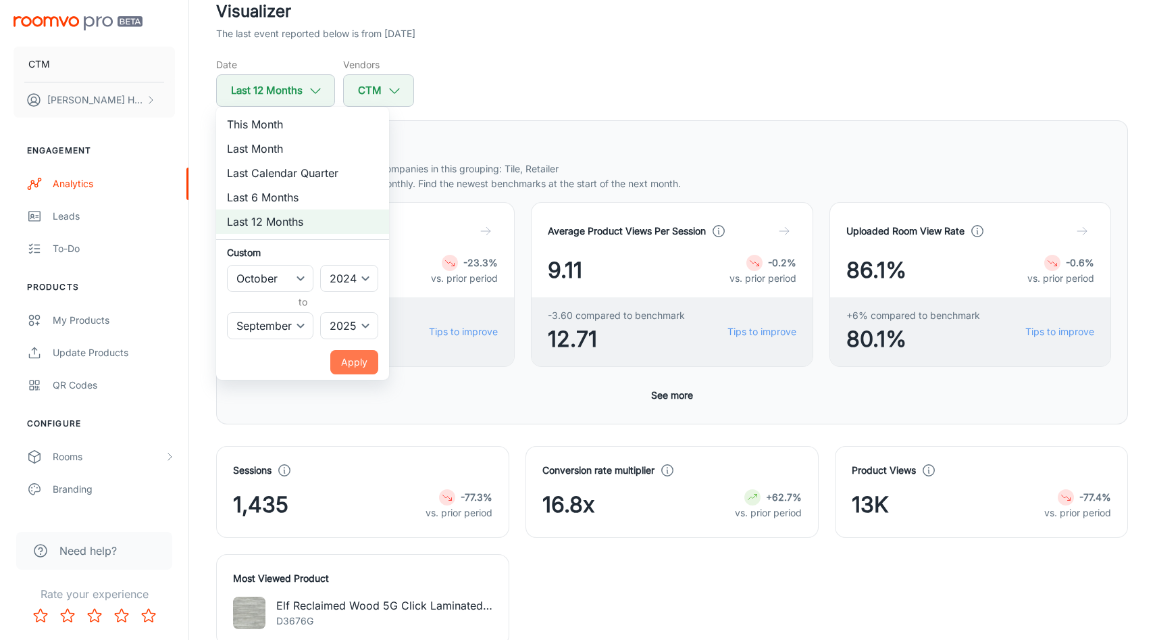
click at [354, 355] on button "Apply" at bounding box center [354, 362] width 48 height 24
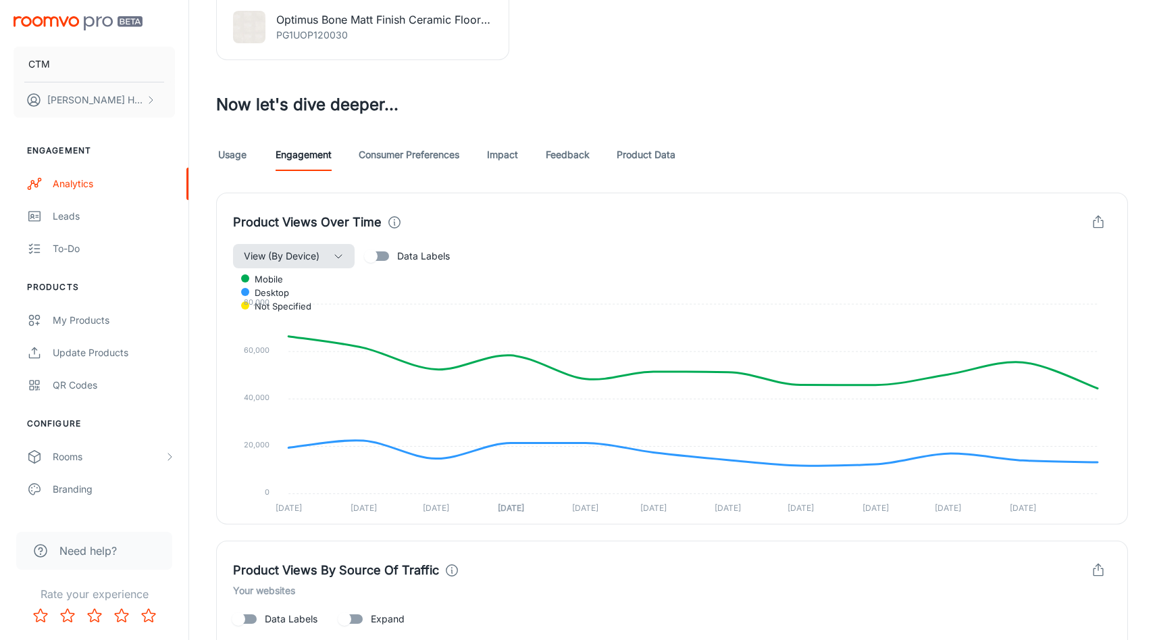
scroll to position [709, 0]
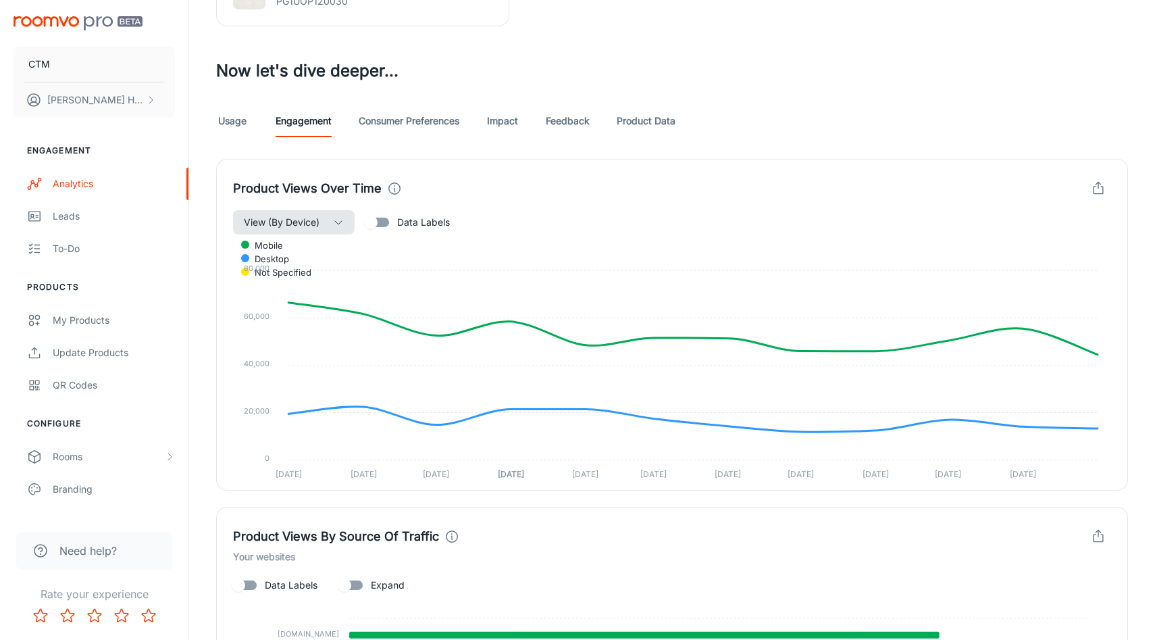
click at [1107, 191] on button "button" at bounding box center [1099, 189] width 26 height 26
click at [1103, 191] on div at bounding box center [577, 320] width 1155 height 640
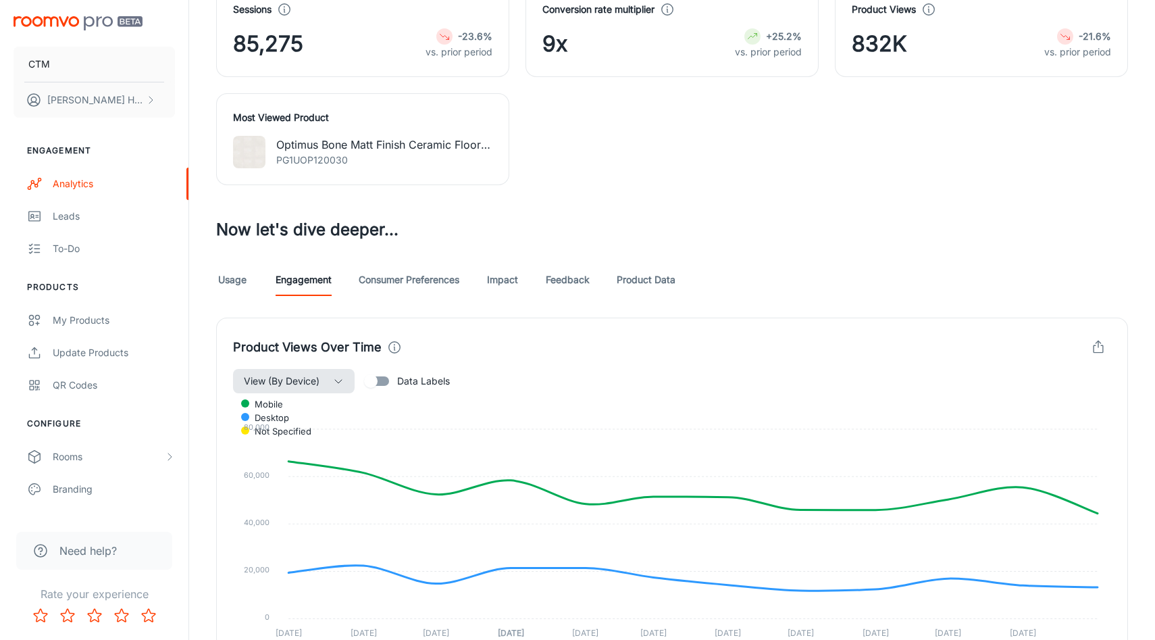
scroll to position [601, 0]
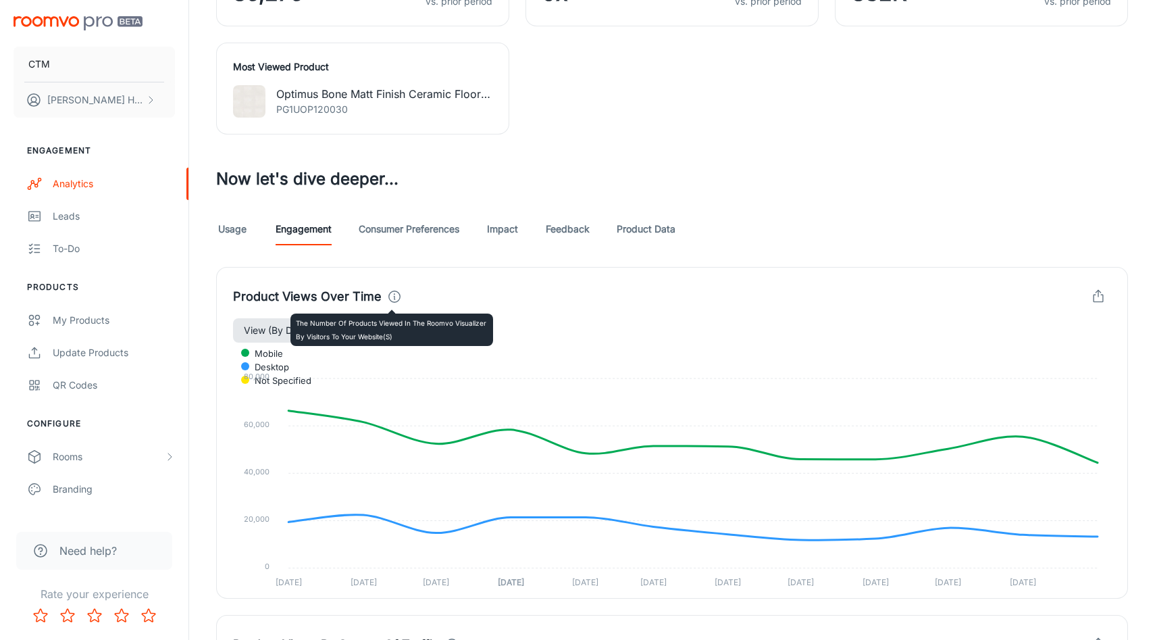
click at [393, 299] on icon at bounding box center [394, 296] width 15 height 15
click at [574, 284] on div "Product Views Over Time" at bounding box center [672, 297] width 878 height 26
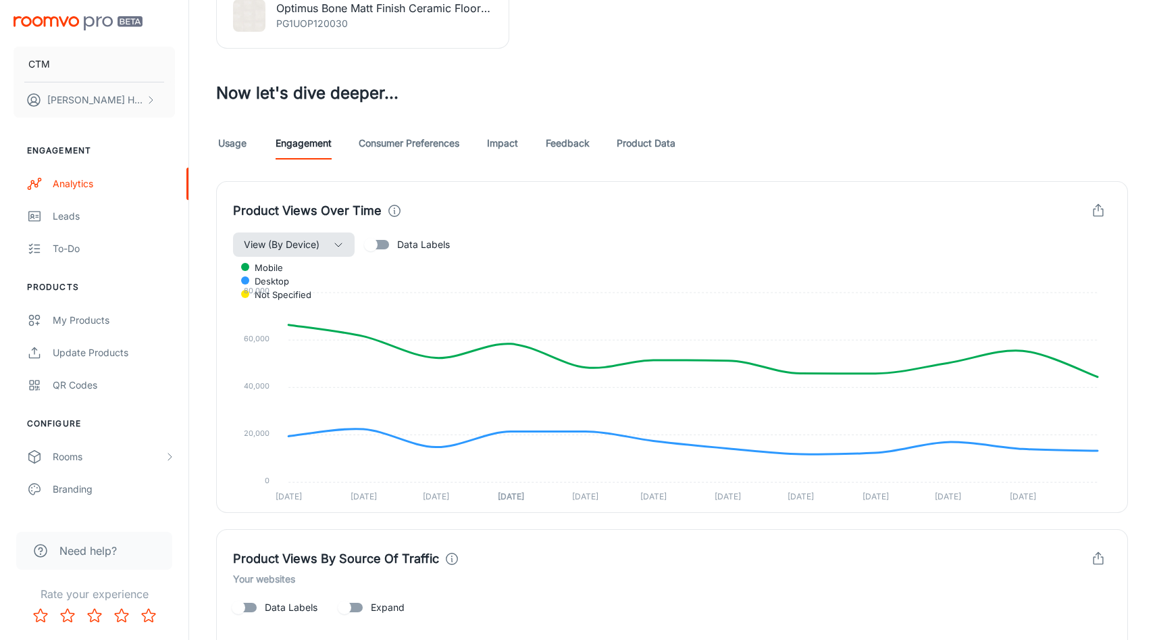
scroll to position [741, 0]
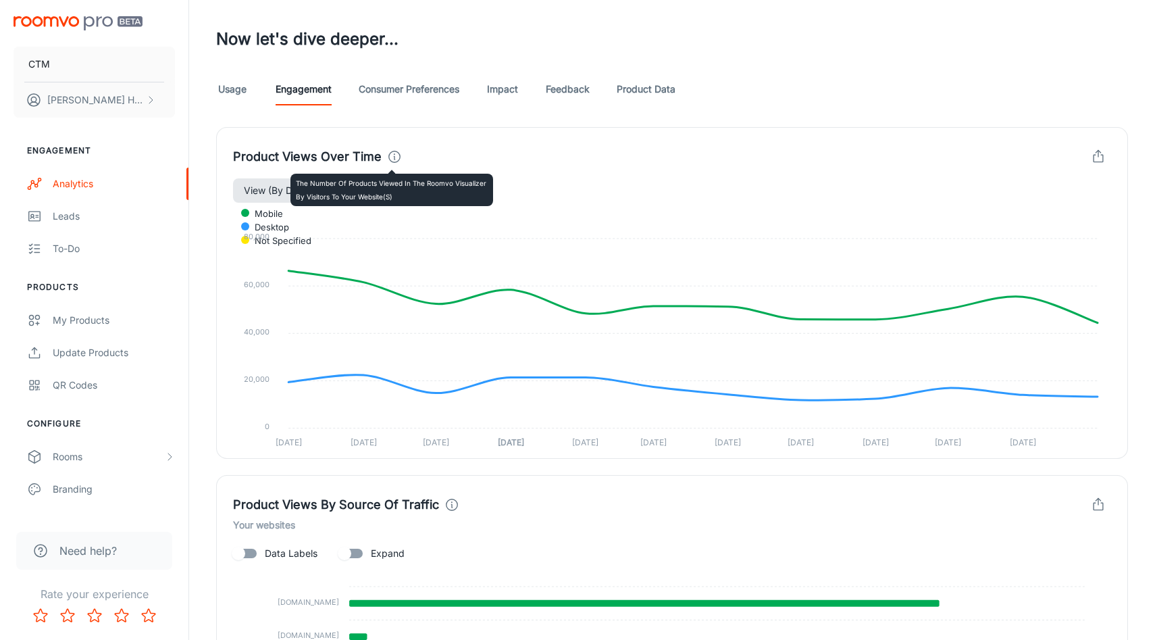
click at [392, 155] on icon at bounding box center [394, 156] width 15 height 15
click at [386, 181] on p "The number of products viewed in the Roomvo visualizer by visitors to your webs…" at bounding box center [392, 189] width 192 height 27
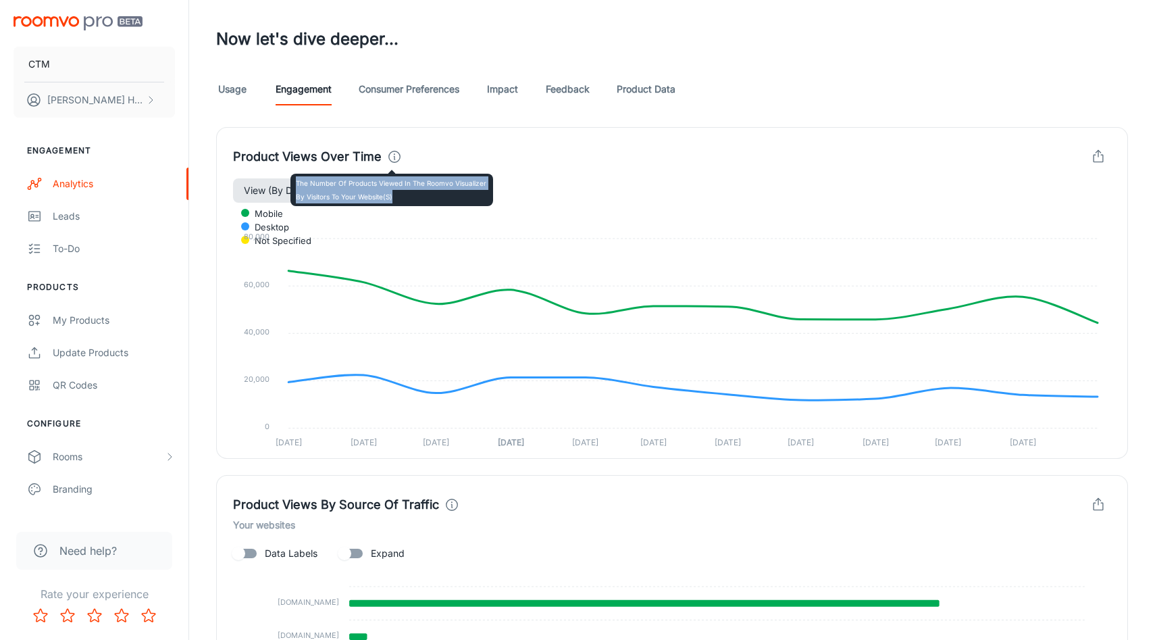
copy p "The number of products viewed in the Roomvo visualizer by visitors to your webs…"
click at [1096, 161] on icon "button" at bounding box center [1098, 158] width 9 height 7
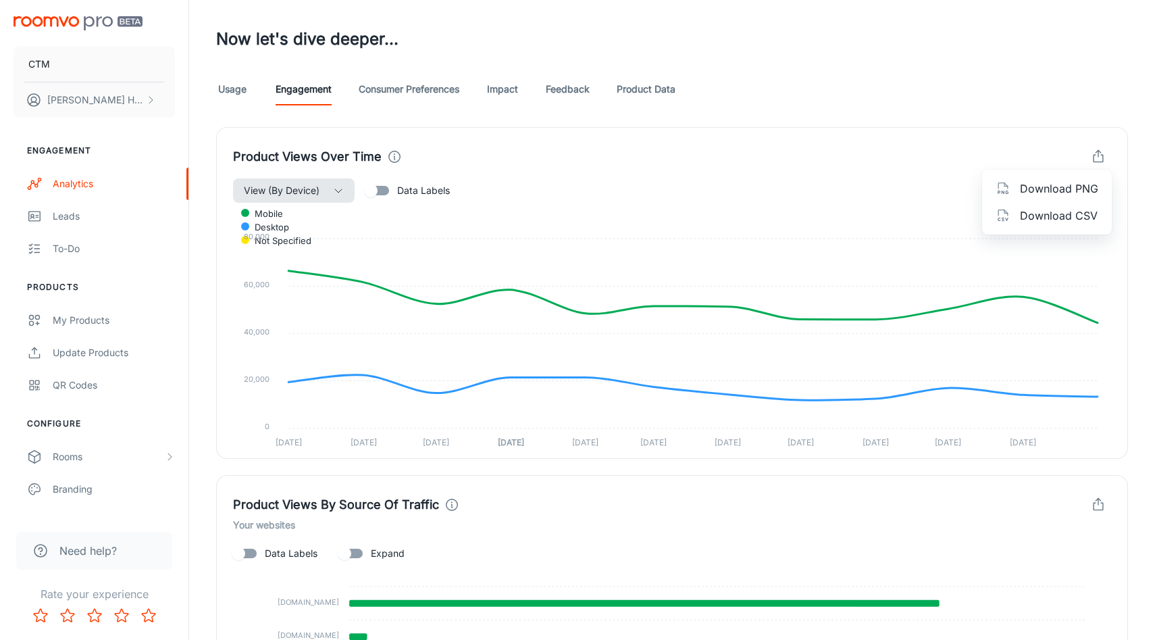
click at [1086, 213] on span "Download CSV" at bounding box center [1059, 215] width 78 height 16
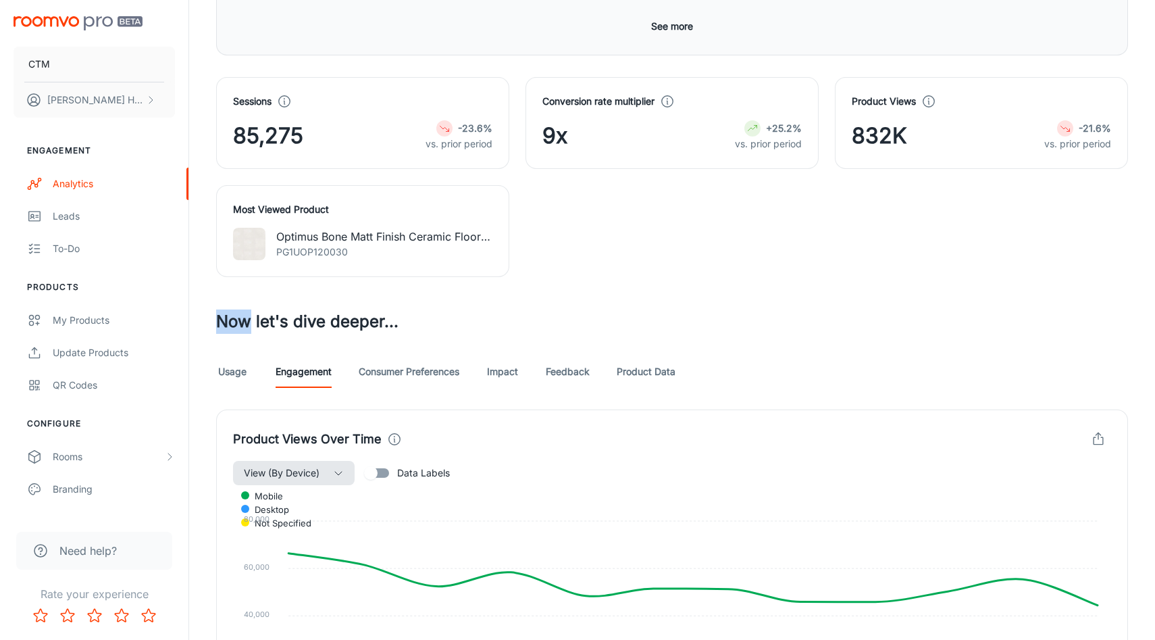
scroll to position [566, 0]
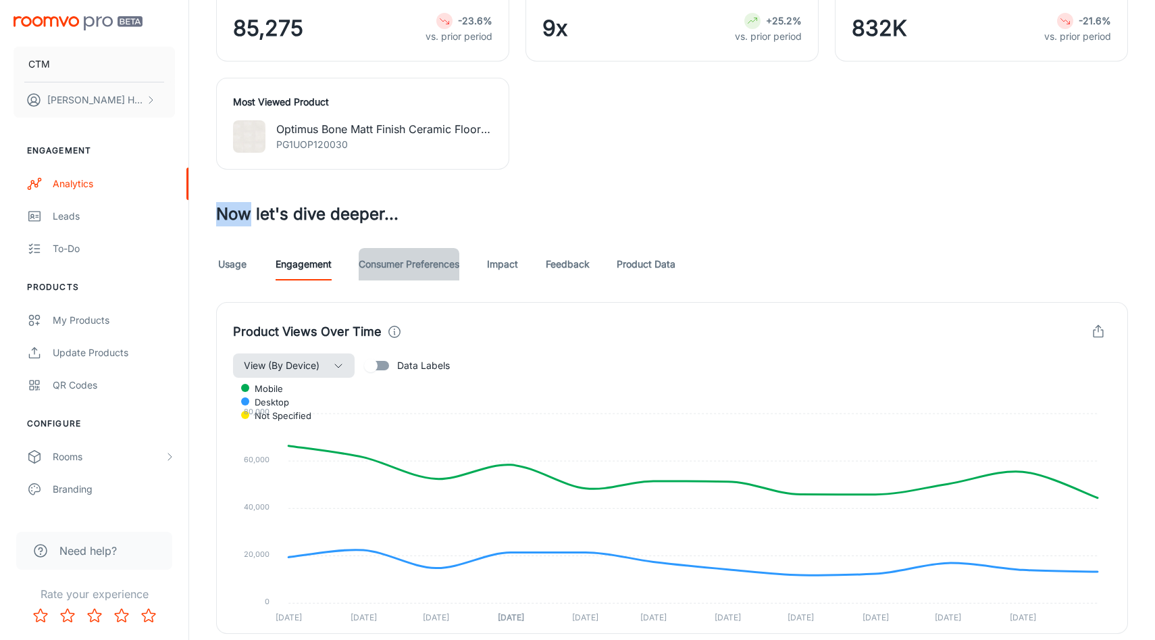
click at [453, 272] on link "Consumer Preferences" at bounding box center [409, 264] width 101 height 32
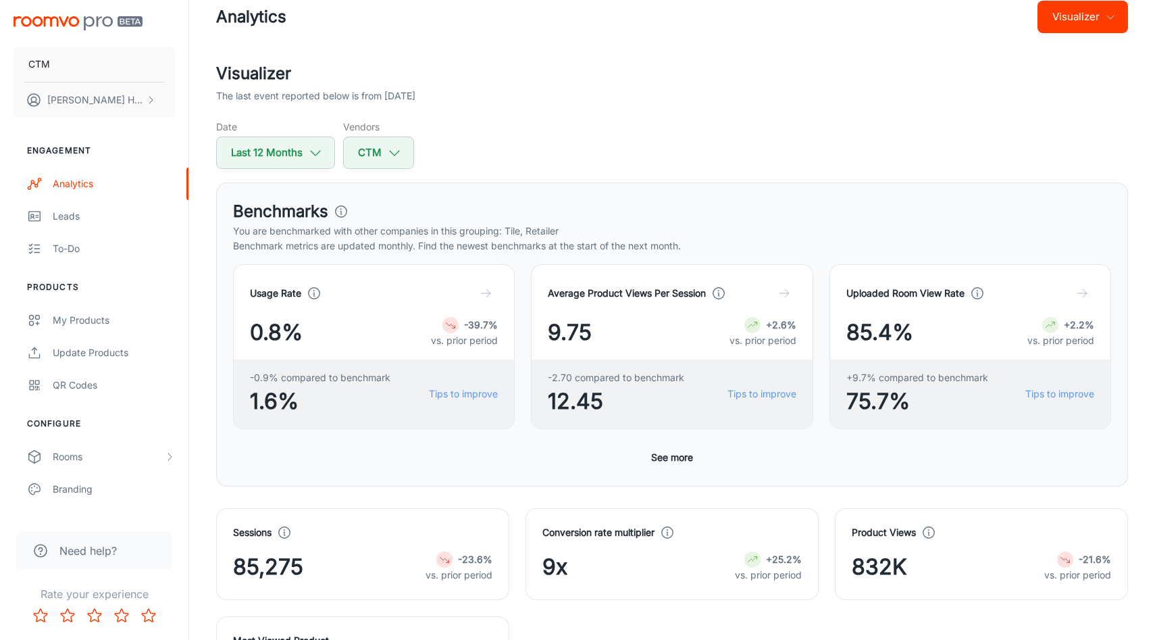
scroll to position [578, 0]
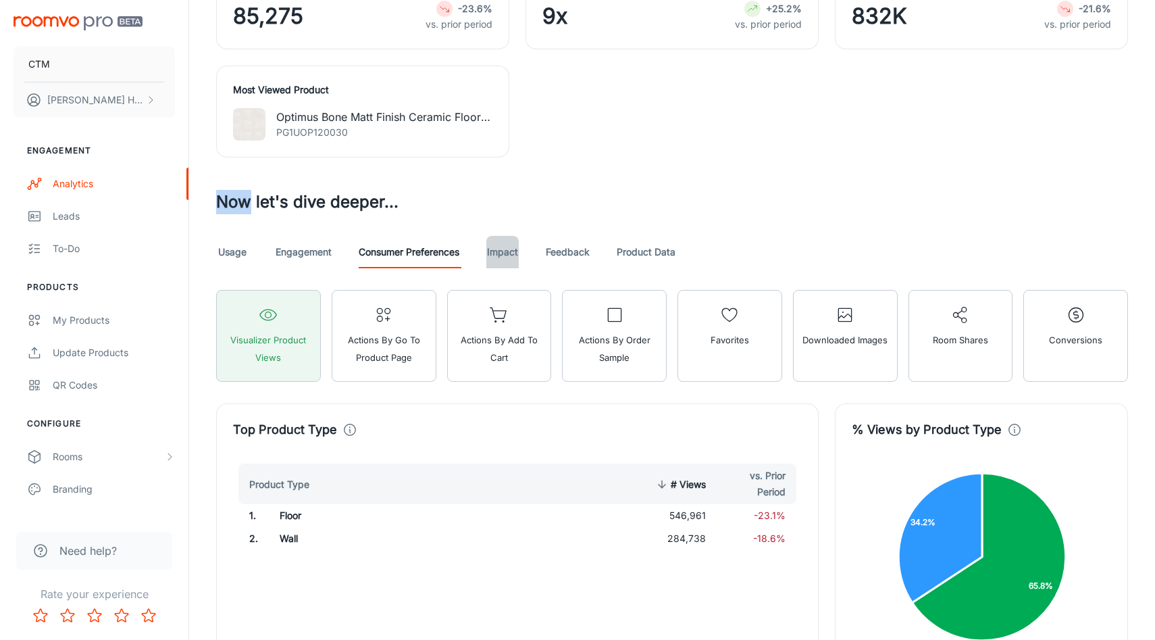
click at [519, 259] on link "Impact" at bounding box center [502, 252] width 32 height 32
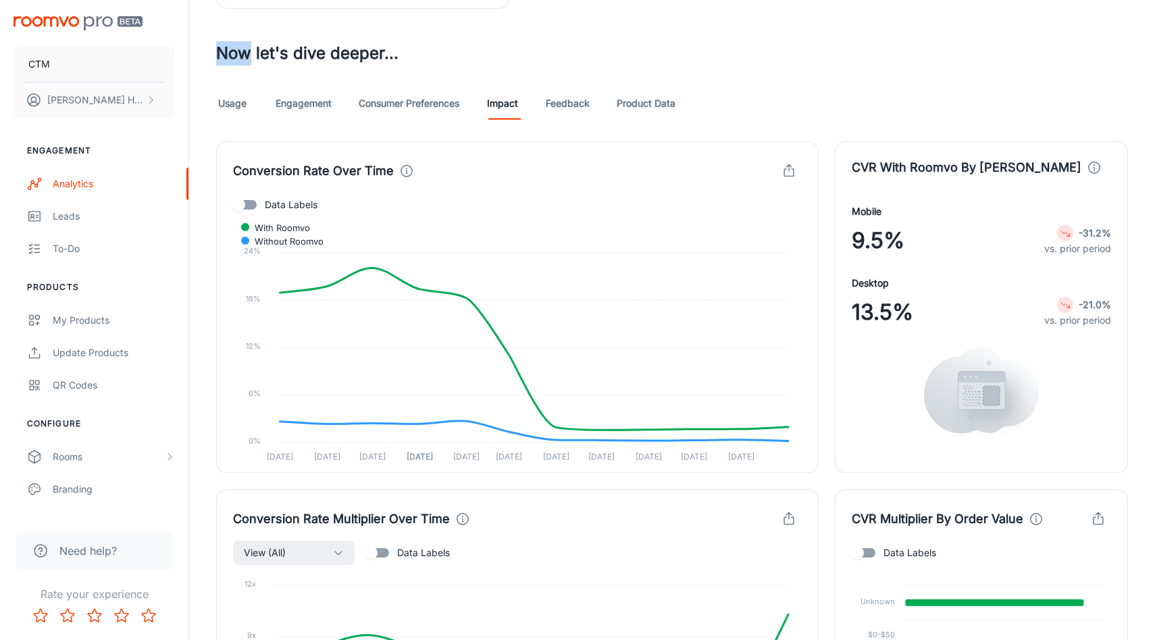
scroll to position [732, 0]
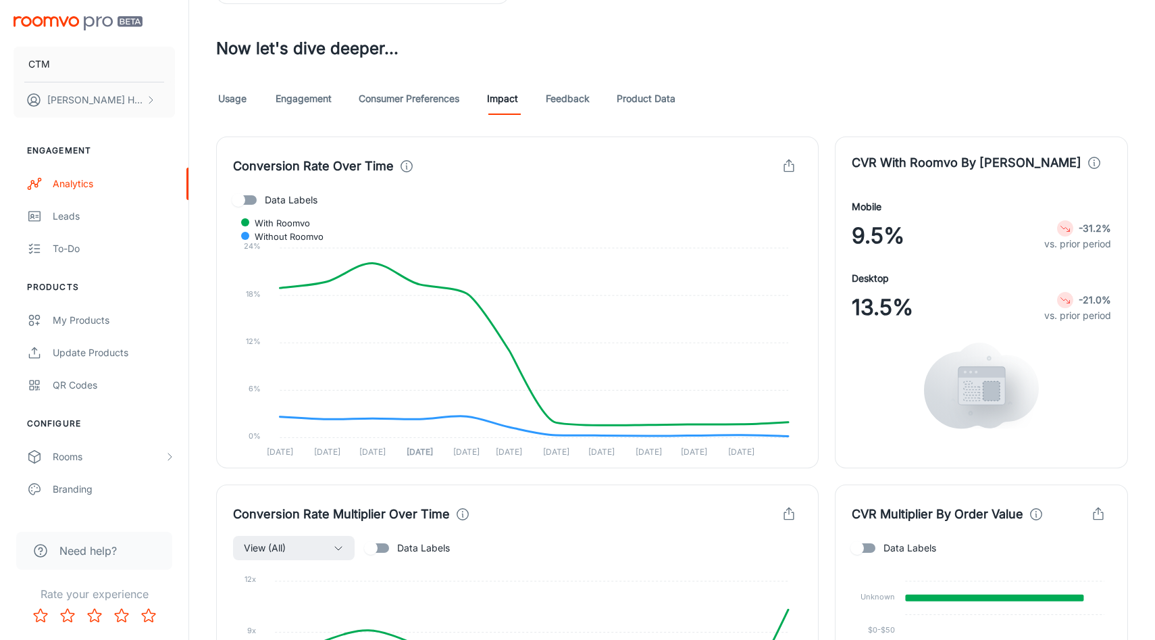
click at [709, 92] on div "Usage Engagement Consumer Preferences Impact Feedback Product Data" at bounding box center [672, 98] width 912 height 32
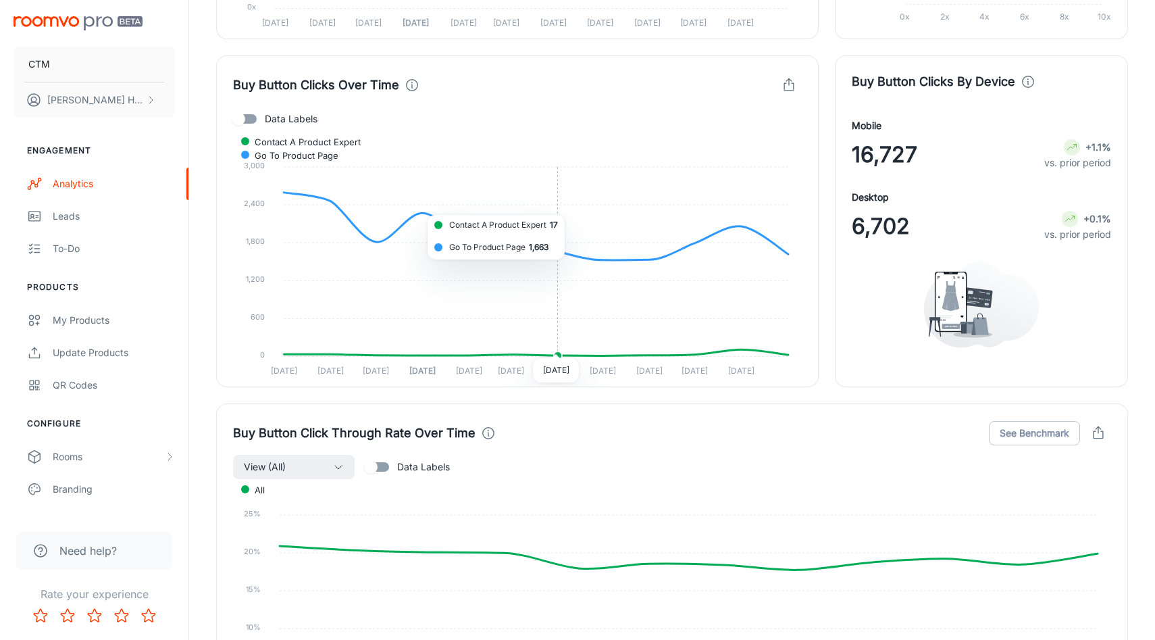
scroll to position [1507, 0]
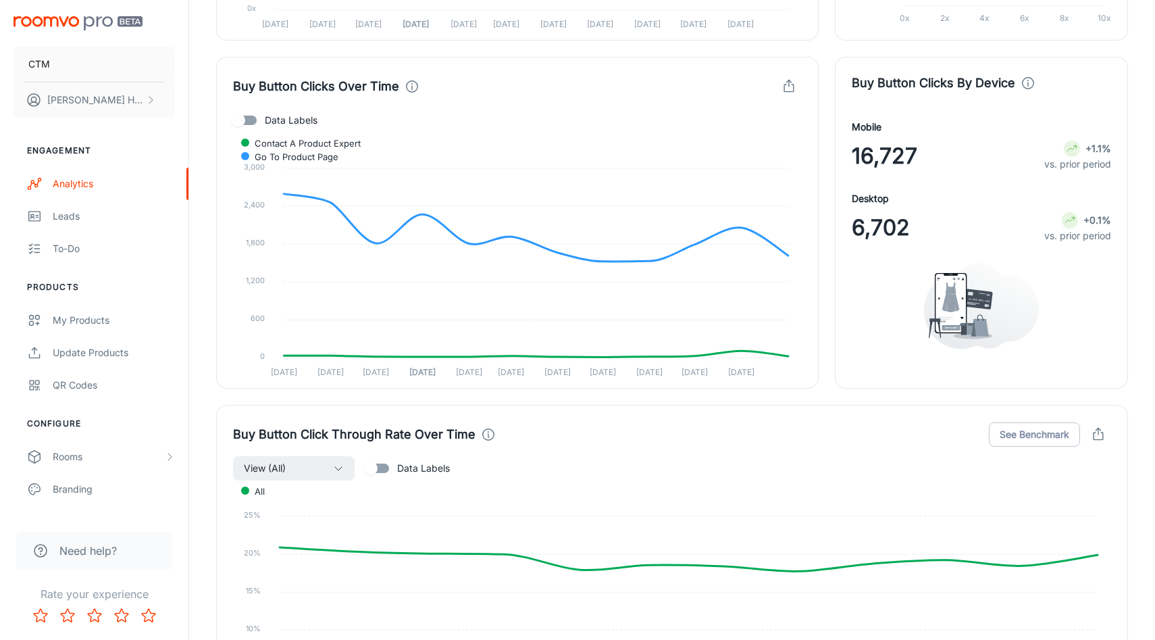
click at [417, 87] on icon at bounding box center [412, 86] width 15 height 15
click at [413, 115] on p "The number of clicks to buttons in Roomvo that continue the purchase journey fo…" at bounding box center [410, 119] width 192 height 27
click at [579, 98] on div "Buy Button Clicks Over Time" at bounding box center [517, 87] width 569 height 26
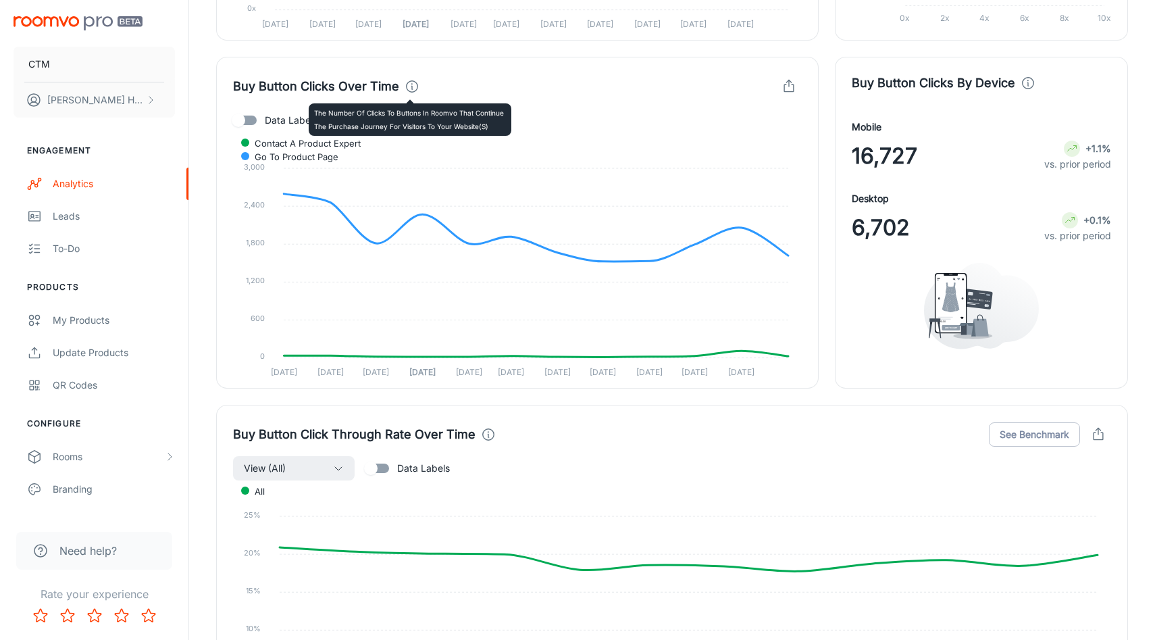
click at [408, 88] on icon at bounding box center [412, 86] width 15 height 15
click at [406, 120] on p "The number of clicks to buttons in Roomvo that continue the purchase journey fo…" at bounding box center [410, 119] width 192 height 27
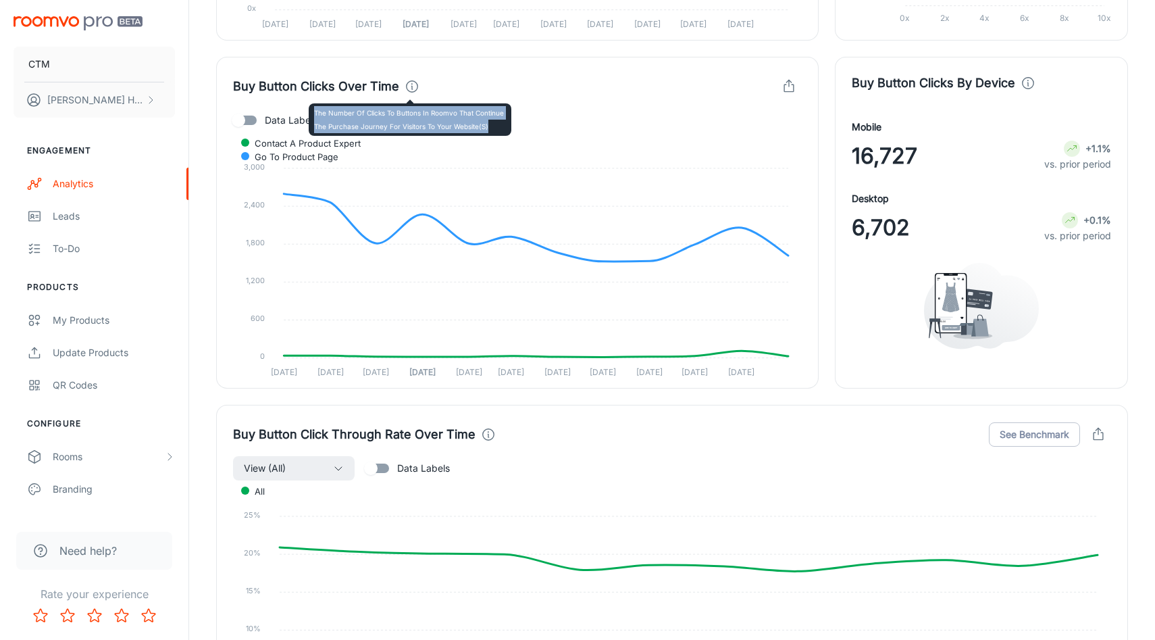
copy p "The number of clicks to buttons in Roomvo that continue the purchase journey fo…"
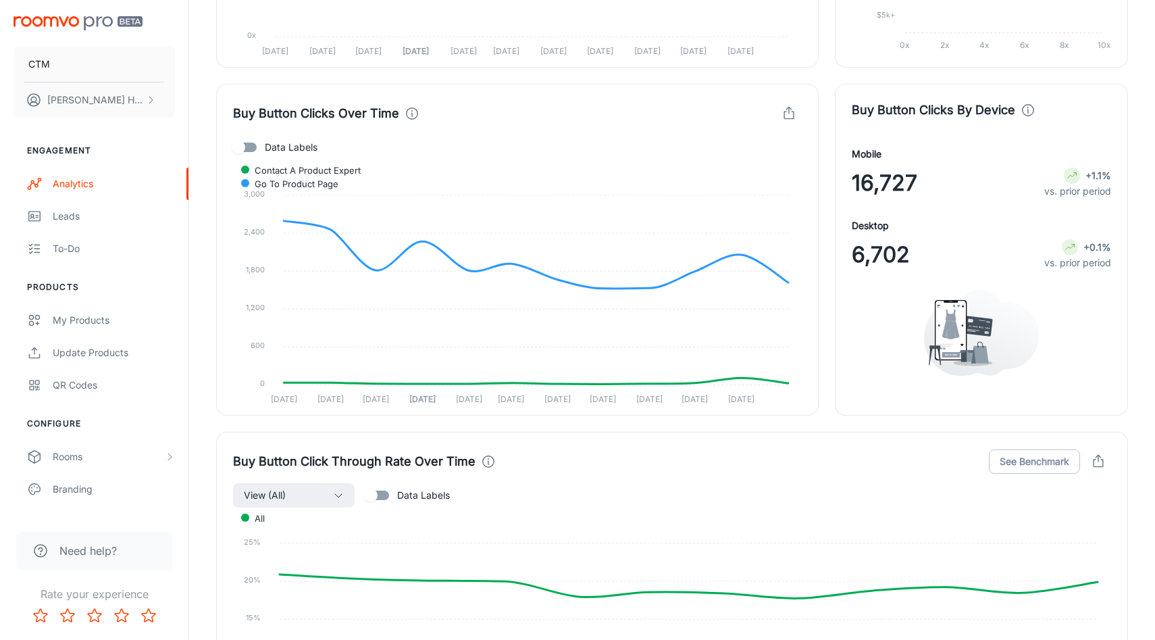
scroll to position [1376, 0]
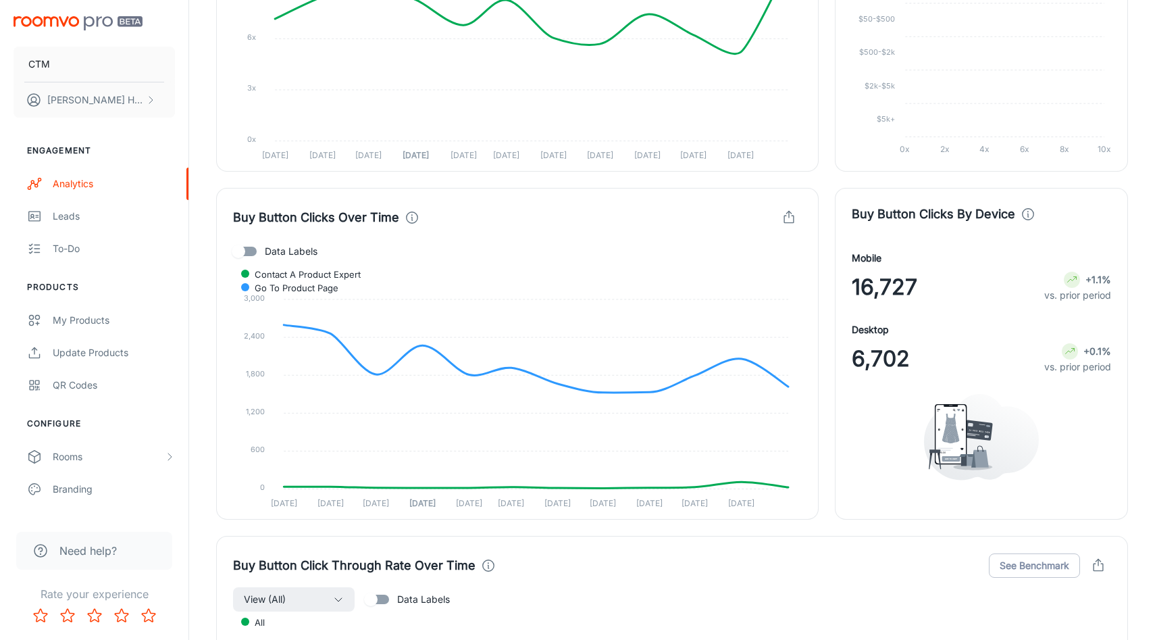
click at [789, 220] on icon "button" at bounding box center [789, 217] width 15 height 15
click at [772, 273] on span "Download CSV" at bounding box center [750, 276] width 78 height 16
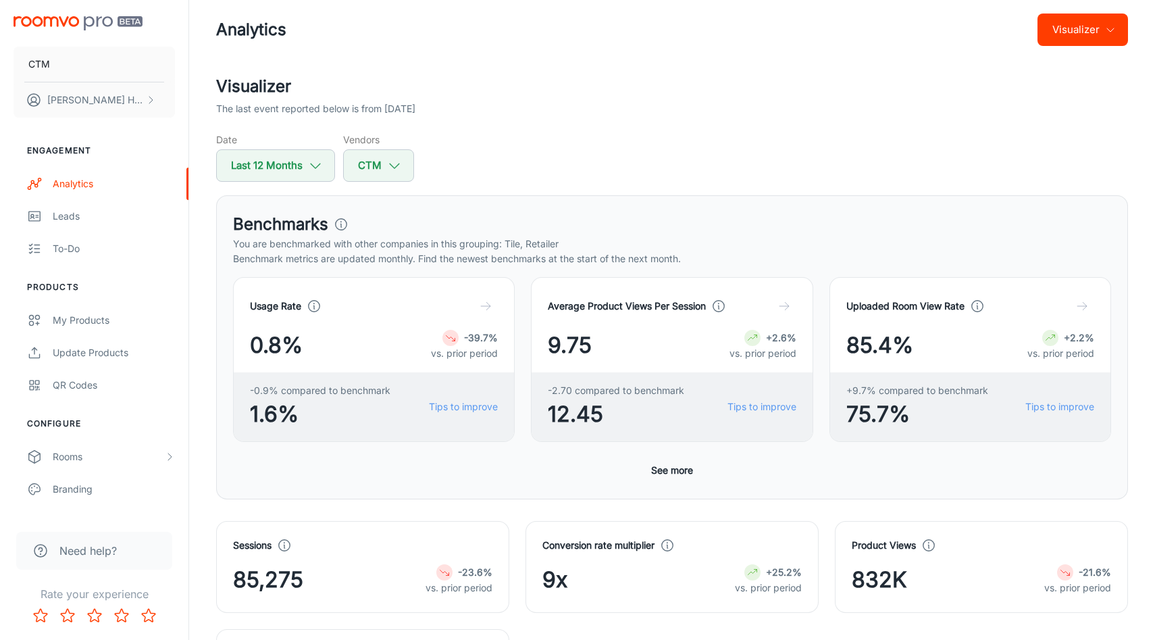
scroll to position [0, 0]
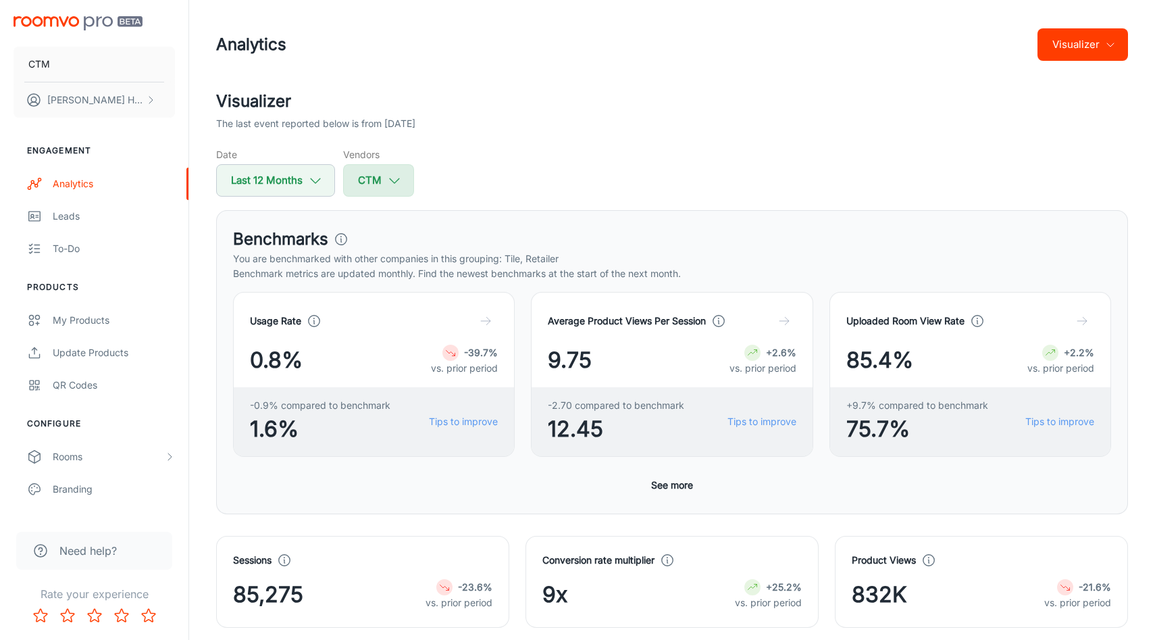
click at [406, 178] on button "CTM" at bounding box center [378, 180] width 71 height 32
click at [393, 216] on span "All vendors" at bounding box center [407, 218] width 57 height 16
click at [374, 216] on input "All vendors" at bounding box center [360, 218] width 27 height 27
checkbox input "false"
click at [409, 272] on label "CTM" at bounding box center [379, 273] width 70 height 32
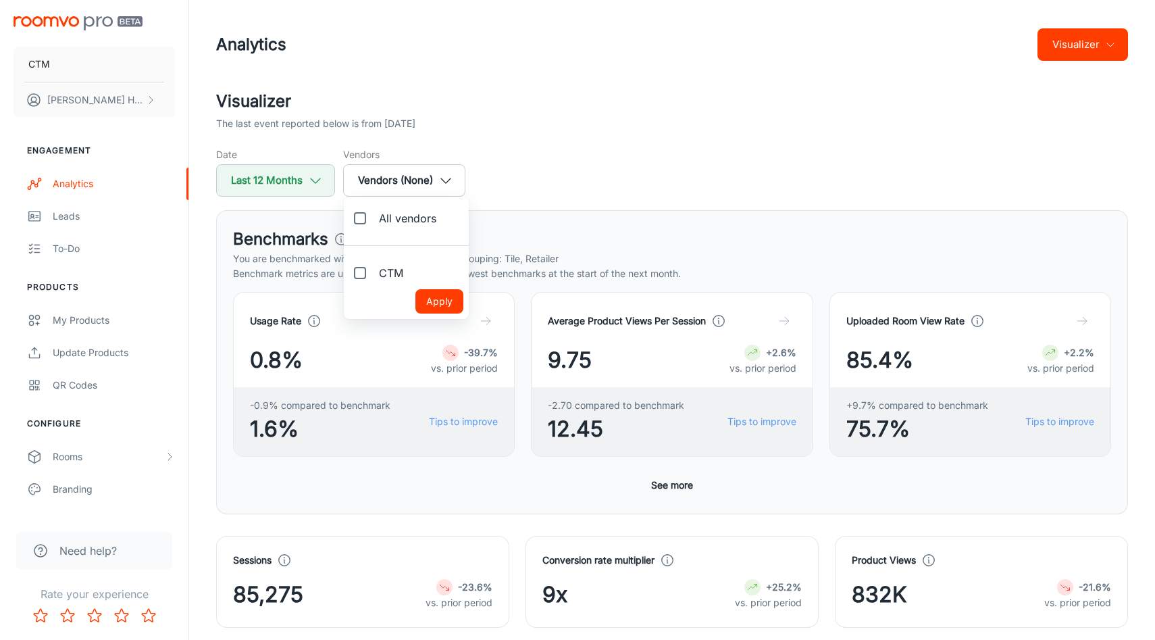
click at [374, 272] on input "CTM" at bounding box center [360, 272] width 27 height 27
checkbox input "true"
click at [436, 293] on button "Apply" at bounding box center [439, 301] width 48 height 24
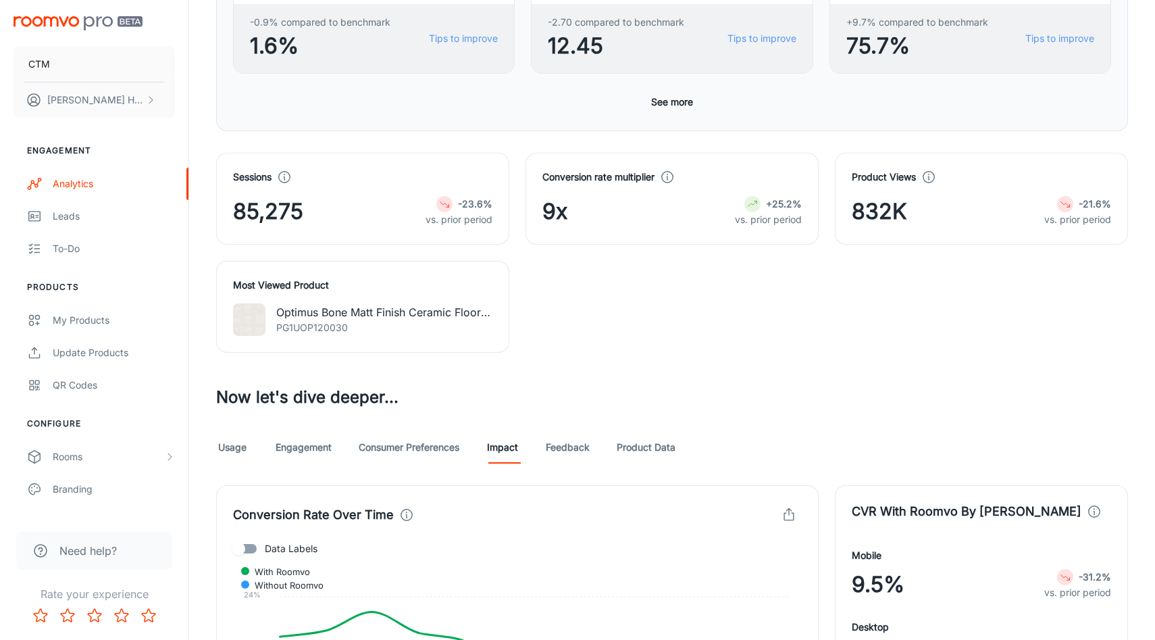
scroll to position [380, 0]
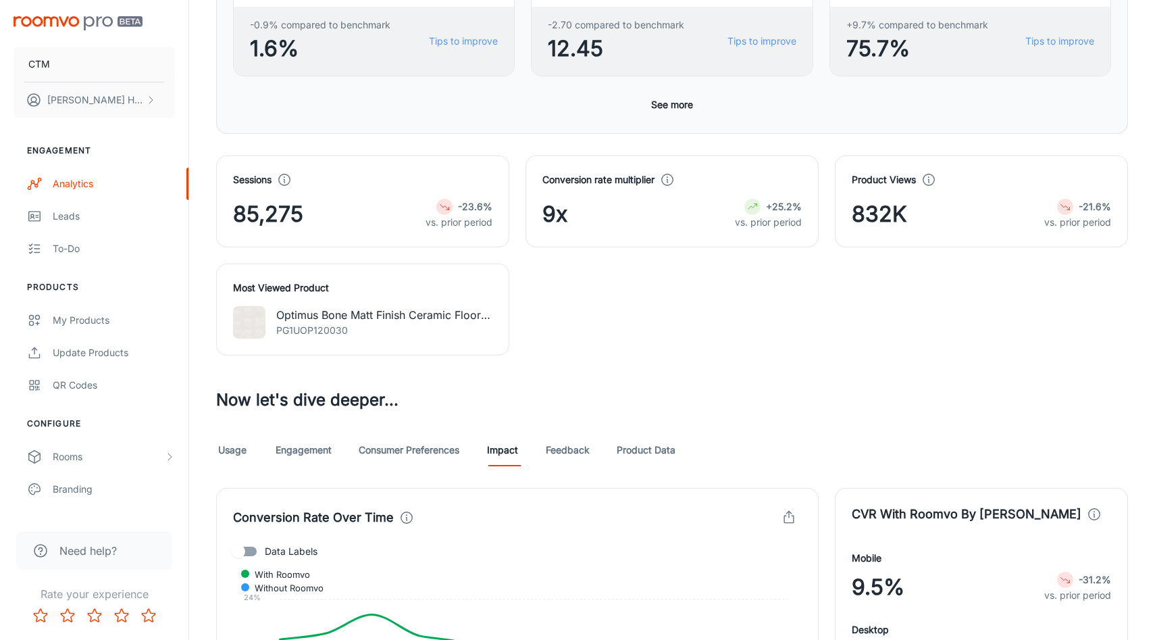
click at [578, 447] on link "Feedback" at bounding box center [568, 450] width 44 height 32
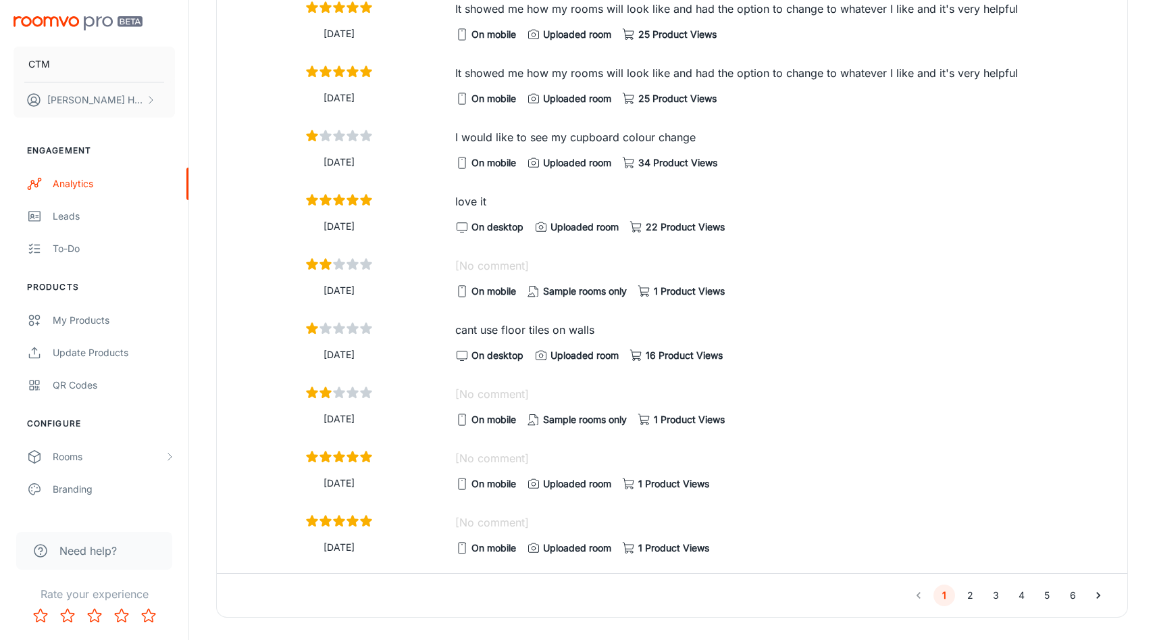
scroll to position [1179, 0]
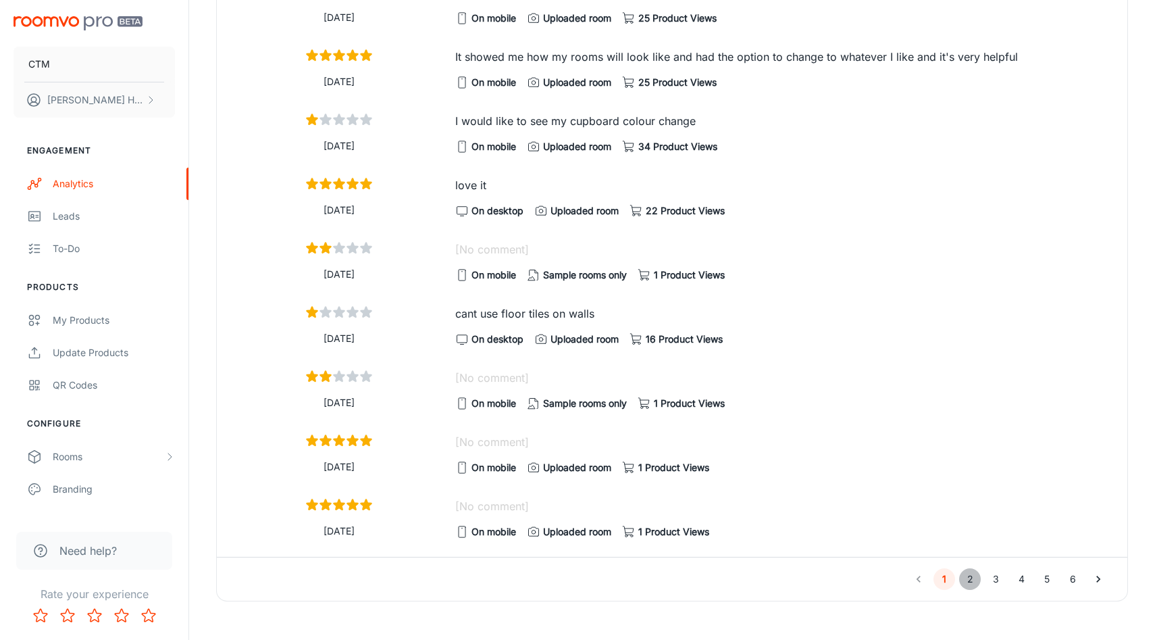
click at [963, 581] on button "2" at bounding box center [970, 579] width 22 height 22
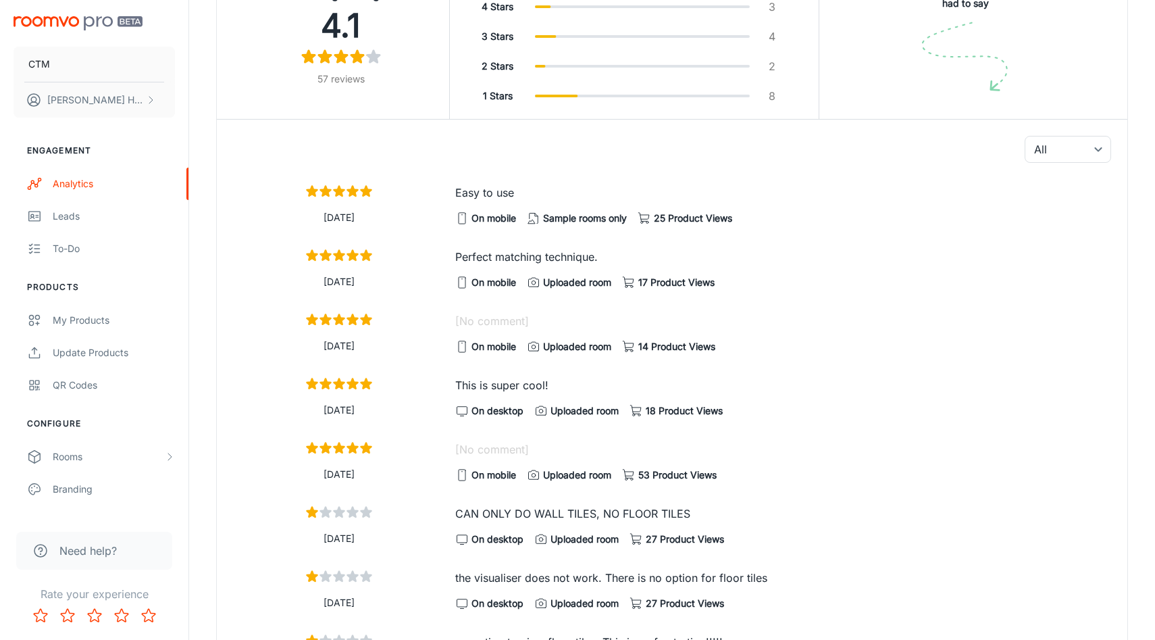
scroll to position [931, 0]
